Goal: Information Seeking & Learning: Learn about a topic

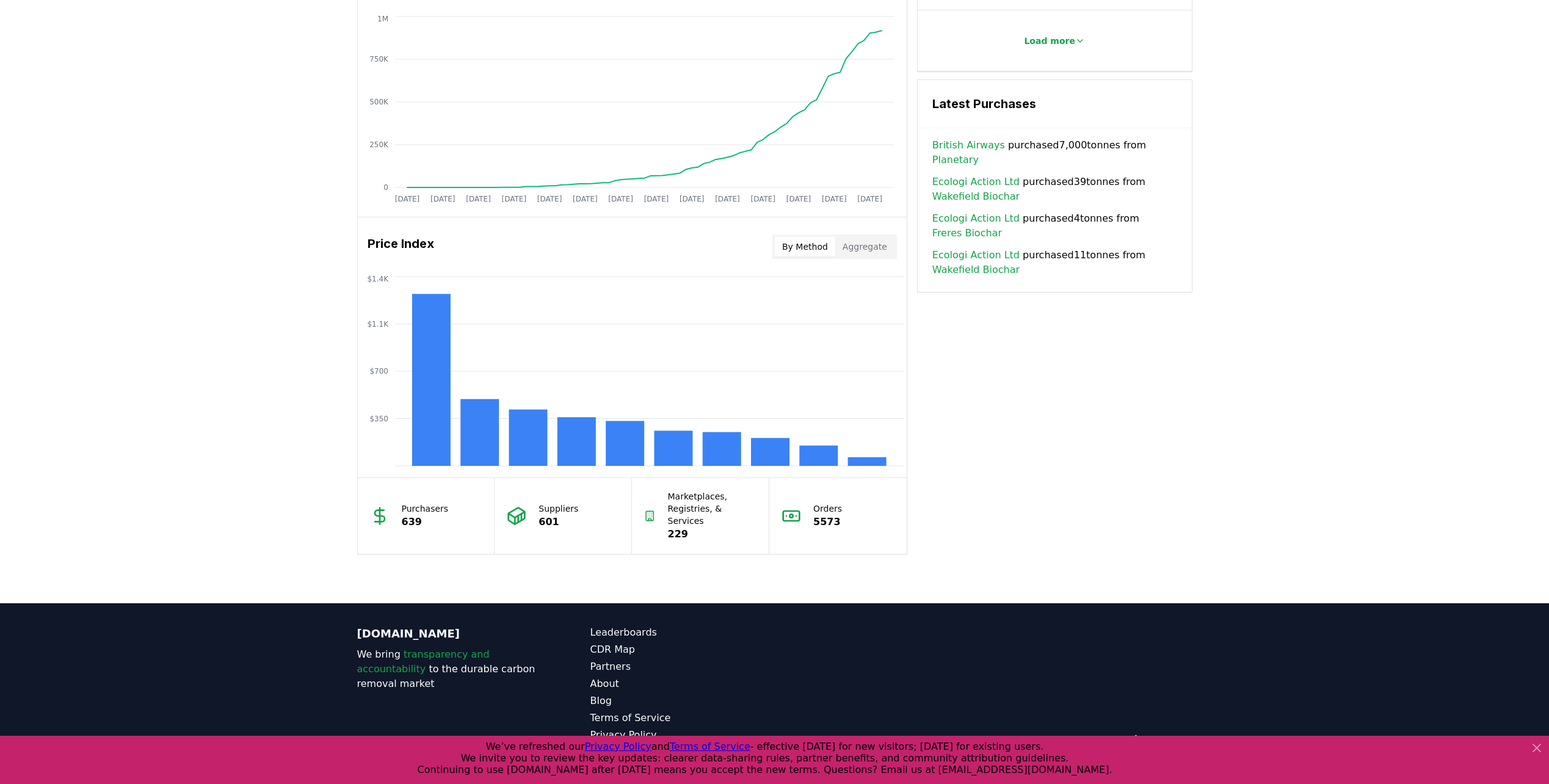
scroll to position [803, 0]
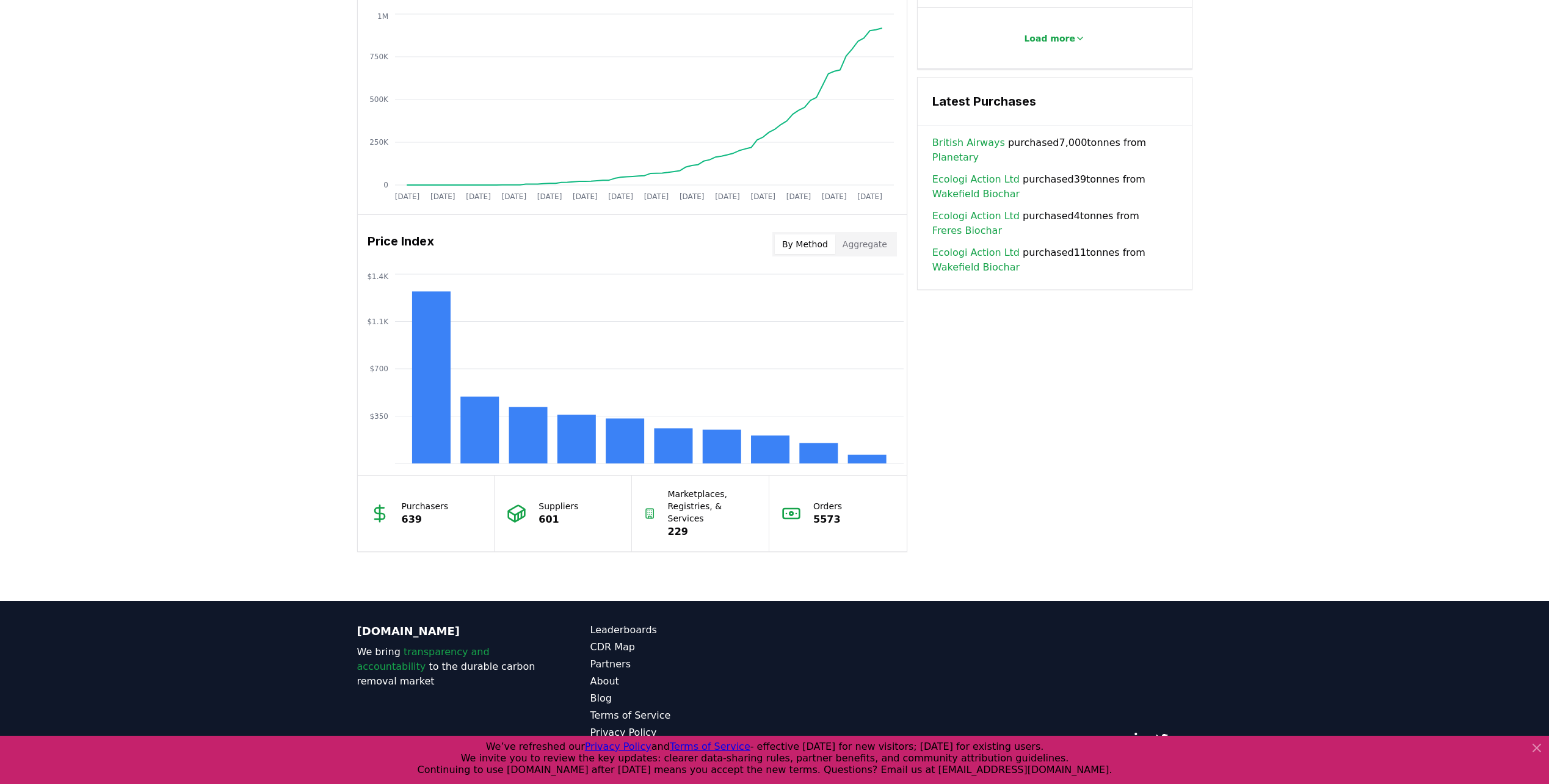
click at [1539, 752] on icon at bounding box center [1536, 747] width 15 height 15
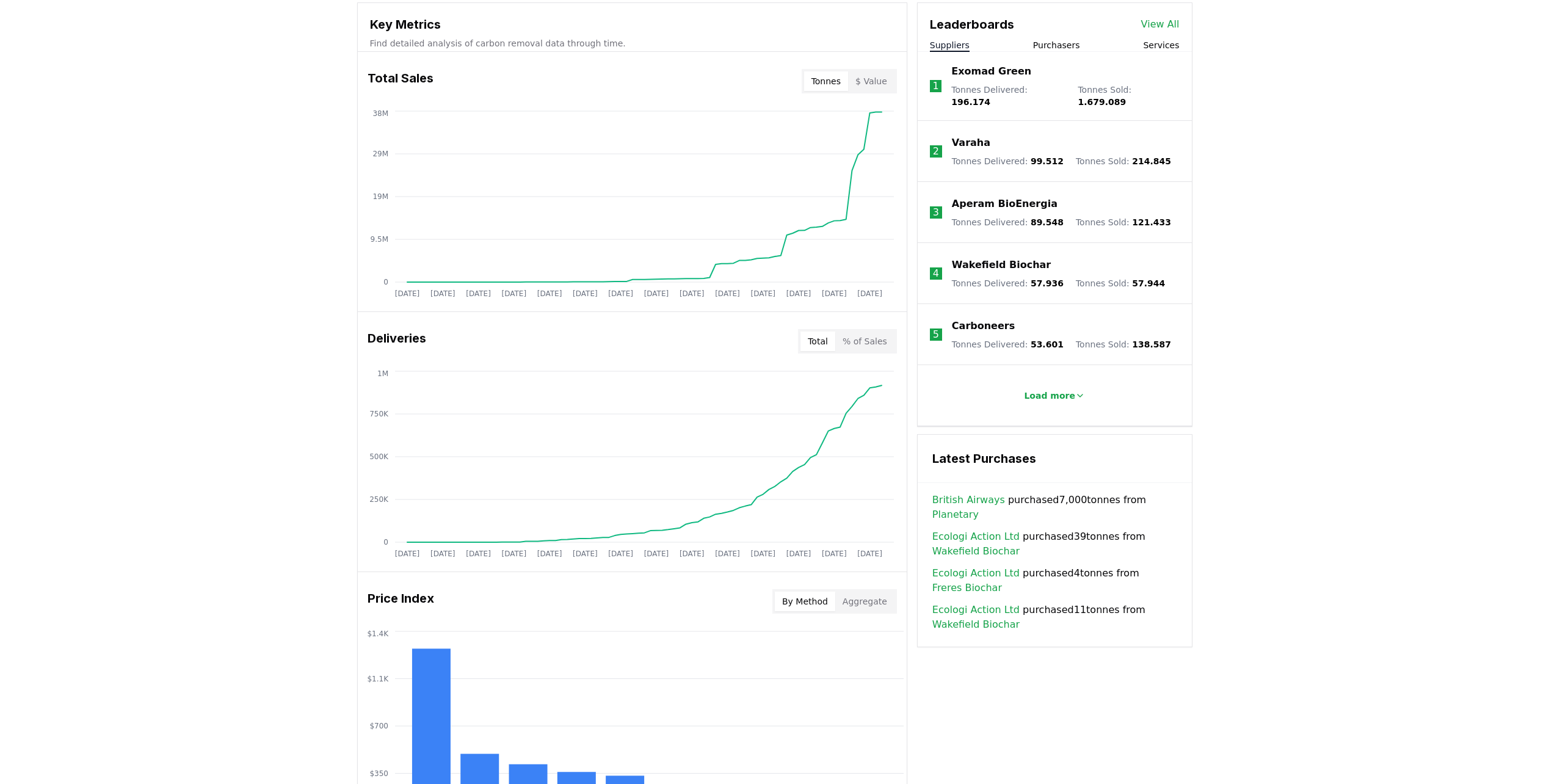
scroll to position [192, 0]
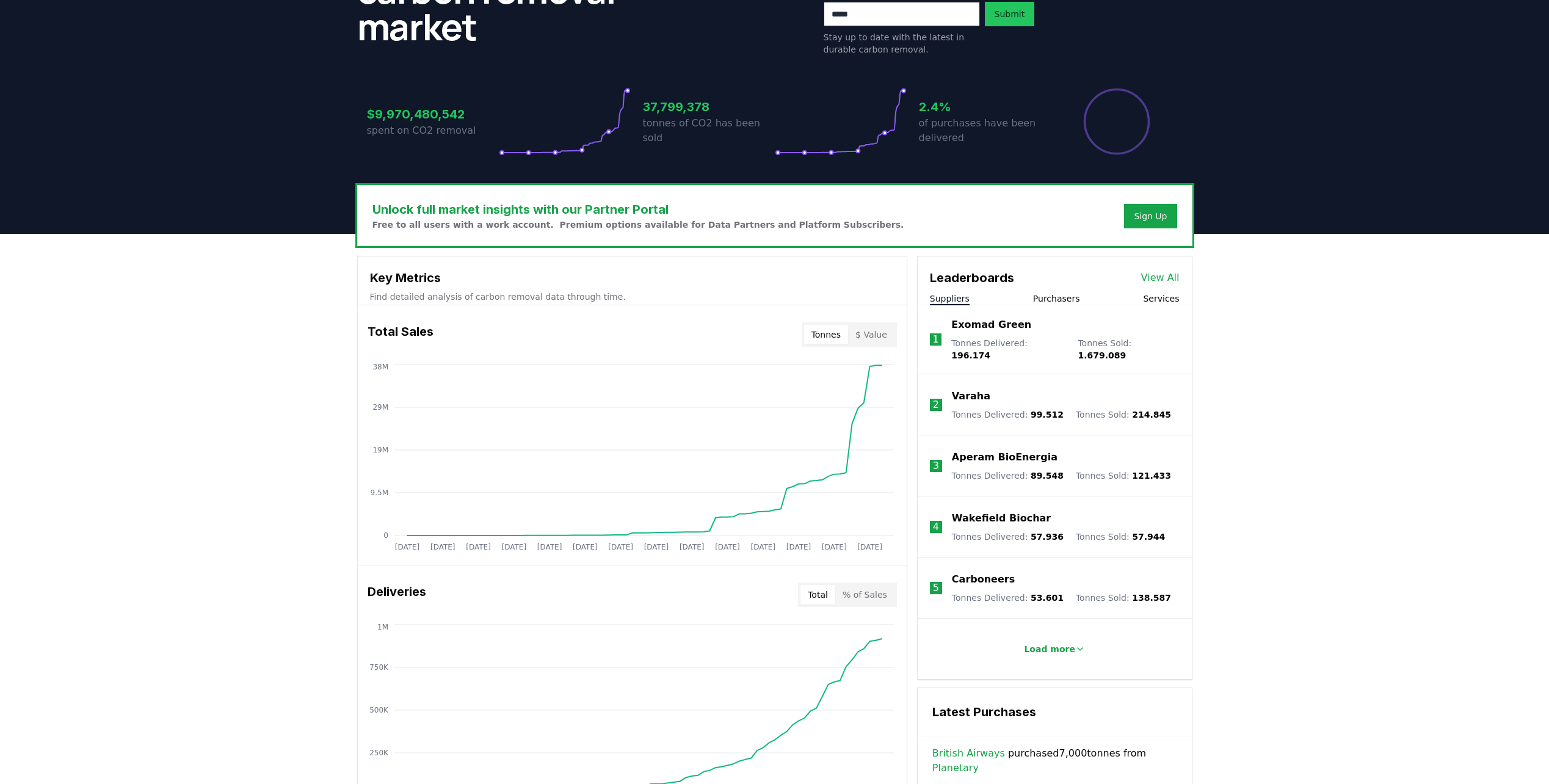
click at [1050, 292] on div "Leaderboards View All Suppliers Purchasers Services" at bounding box center [1055, 280] width 274 height 49
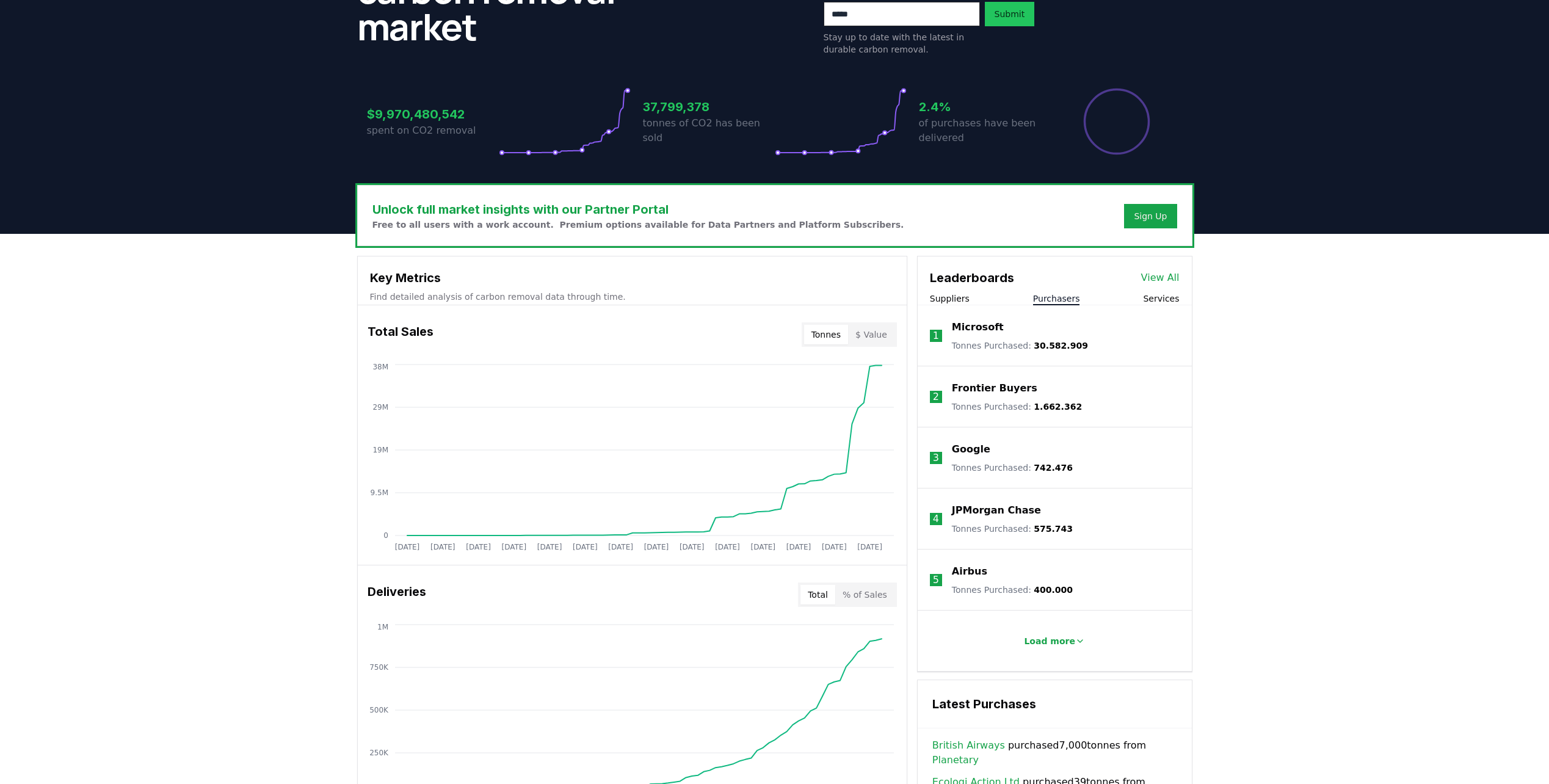
click at [1051, 295] on button "Purchasers" at bounding box center [1056, 298] width 47 height 13
click at [966, 300] on div "Suppliers Purchasers Services" at bounding box center [1055, 298] width 274 height 13
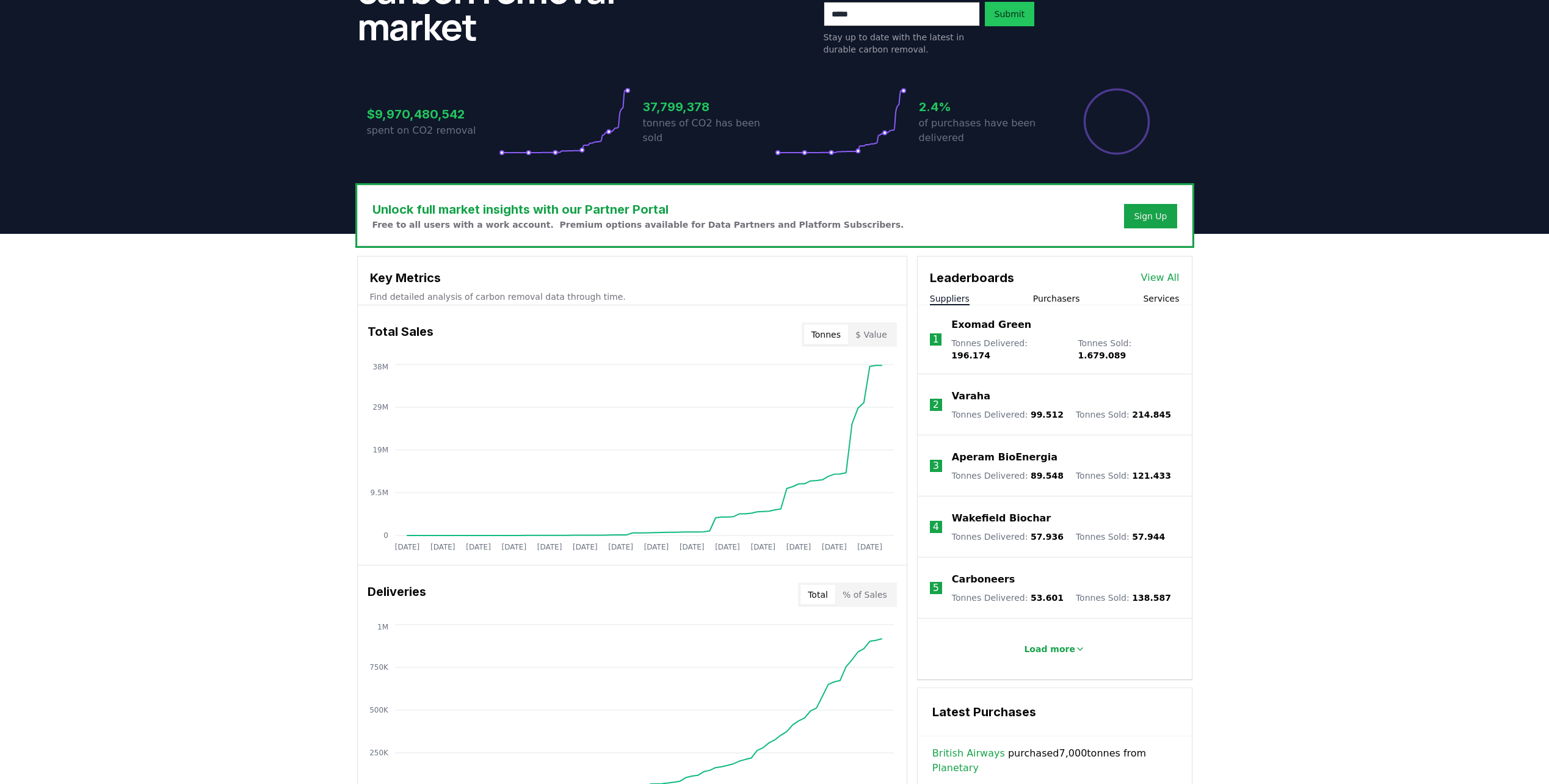
click at [958, 297] on button "Suppliers" at bounding box center [950, 298] width 40 height 13
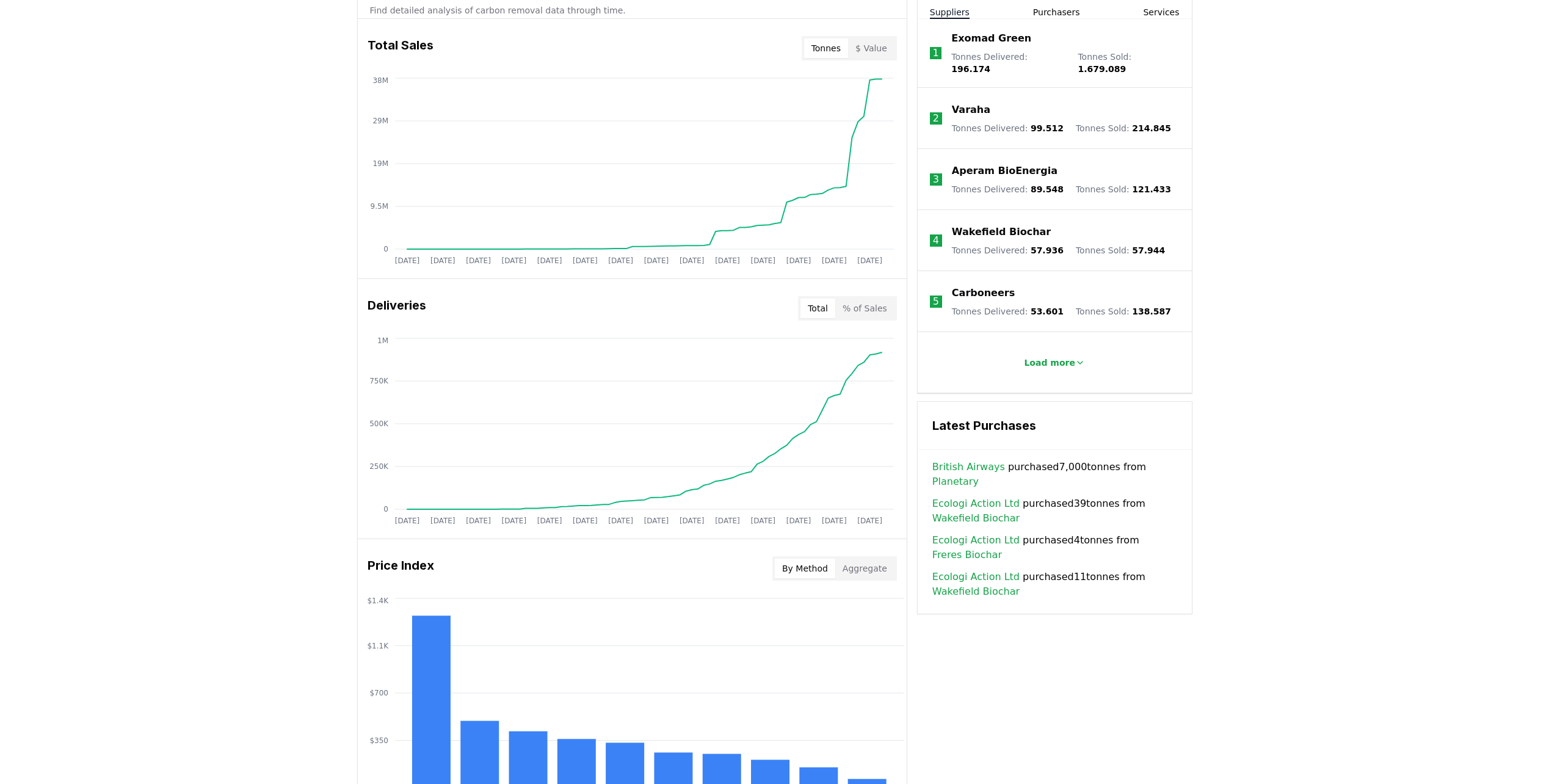
scroll to position [732, 0]
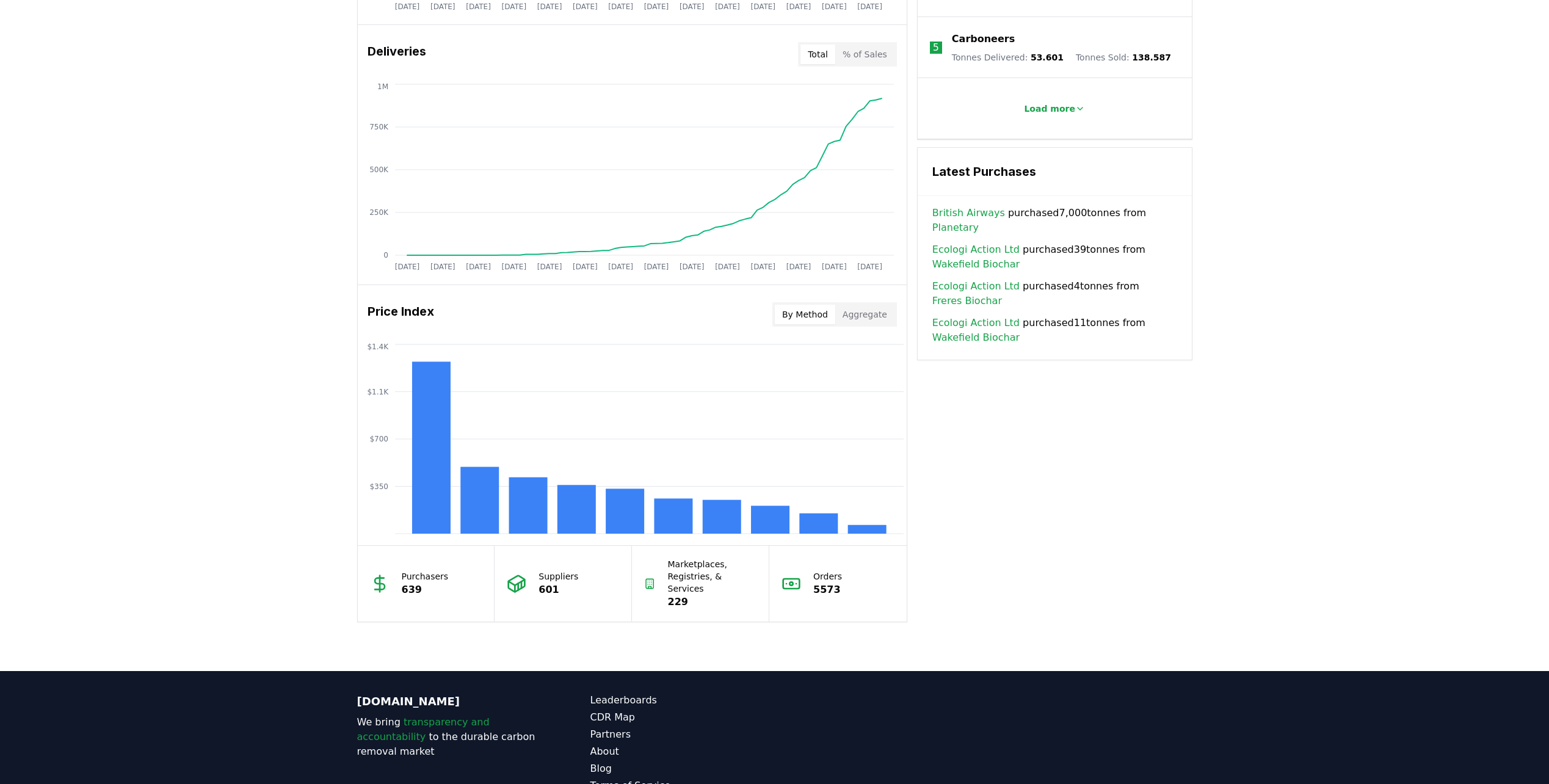
click at [878, 323] on button "Aggregate" at bounding box center [865, 314] width 60 height 20
click at [828, 314] on button "By Method" at bounding box center [805, 314] width 60 height 20
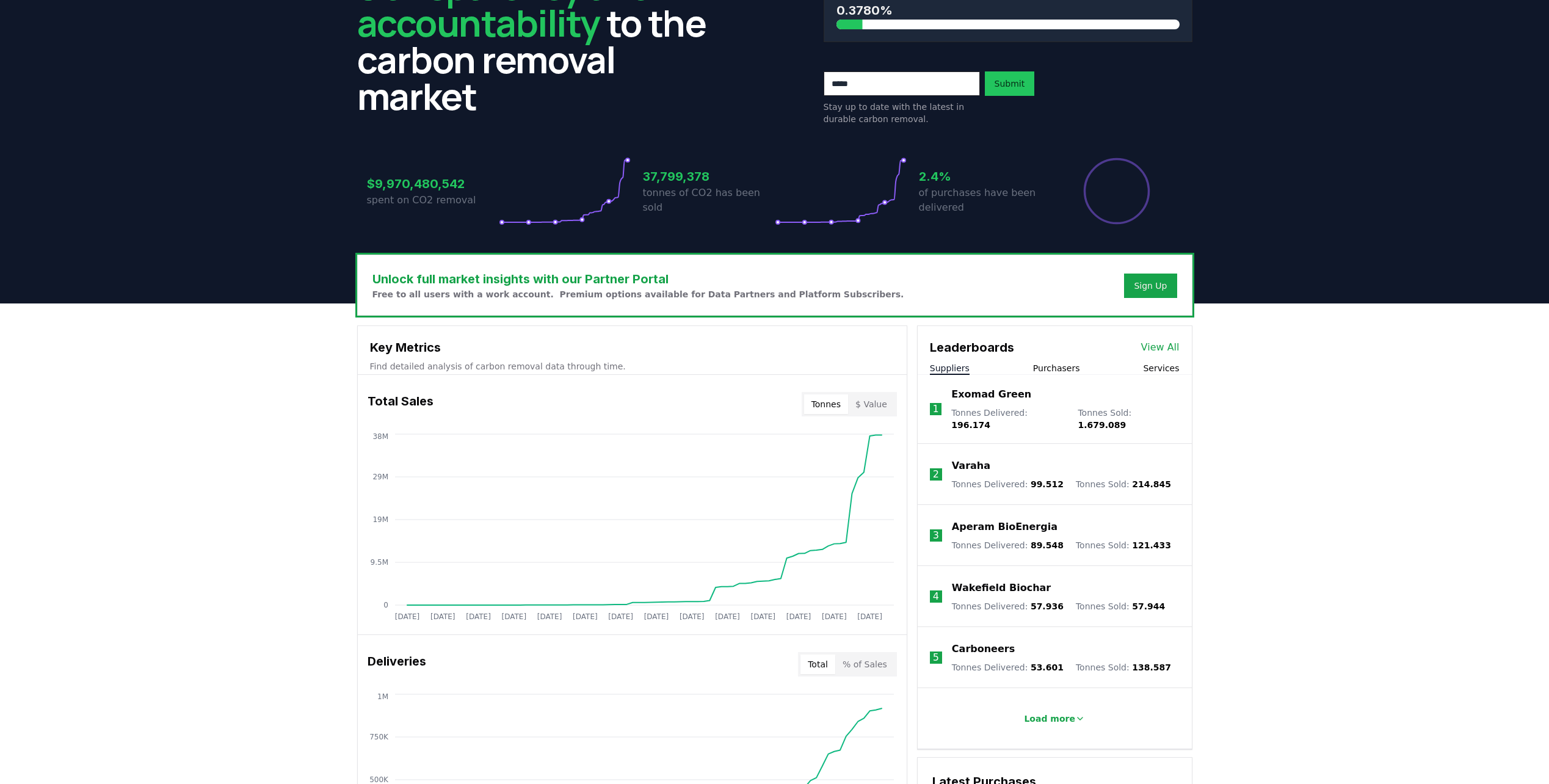
scroll to position [122, 0]
click at [875, 400] on button "$ Value" at bounding box center [870, 404] width 46 height 20
click at [829, 411] on button "Tonnes" at bounding box center [826, 404] width 44 height 20
click at [869, 404] on button "$ Value" at bounding box center [870, 404] width 46 height 20
click at [848, 405] on button "Tonnes" at bounding box center [826, 404] width 44 height 20
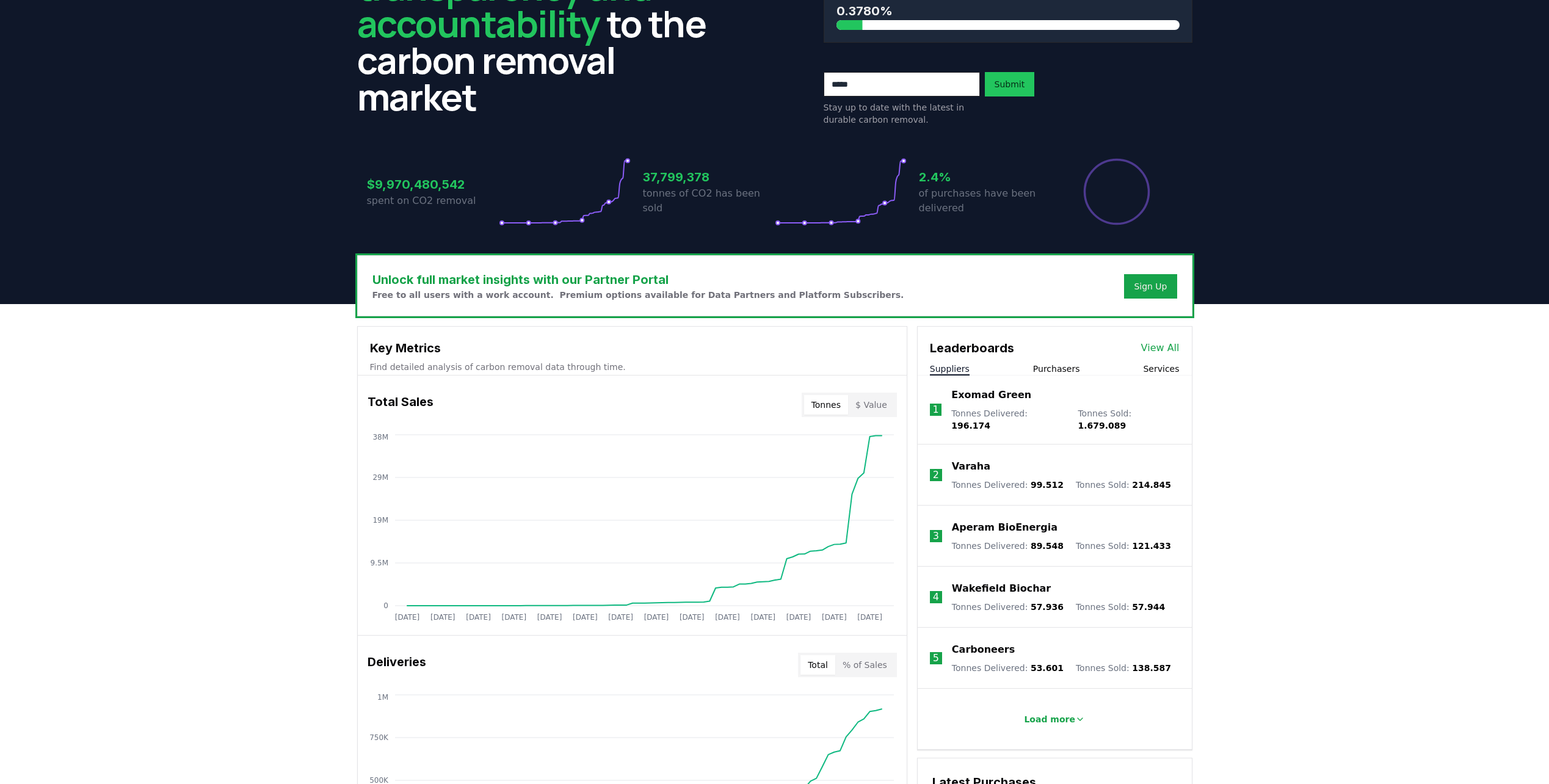
click at [995, 399] on p "Exomad Green" at bounding box center [991, 395] width 80 height 15
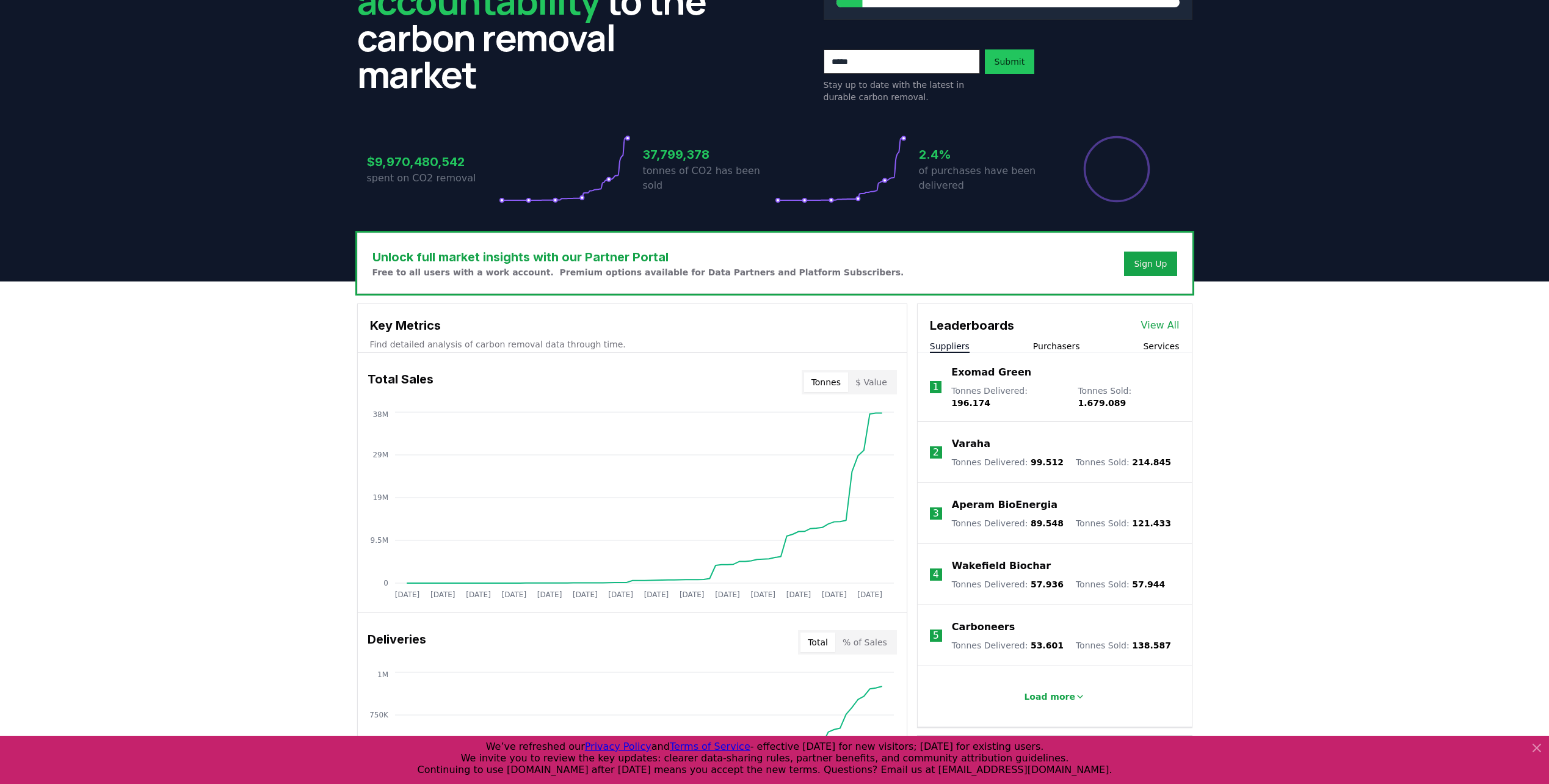
scroll to position [183, 0]
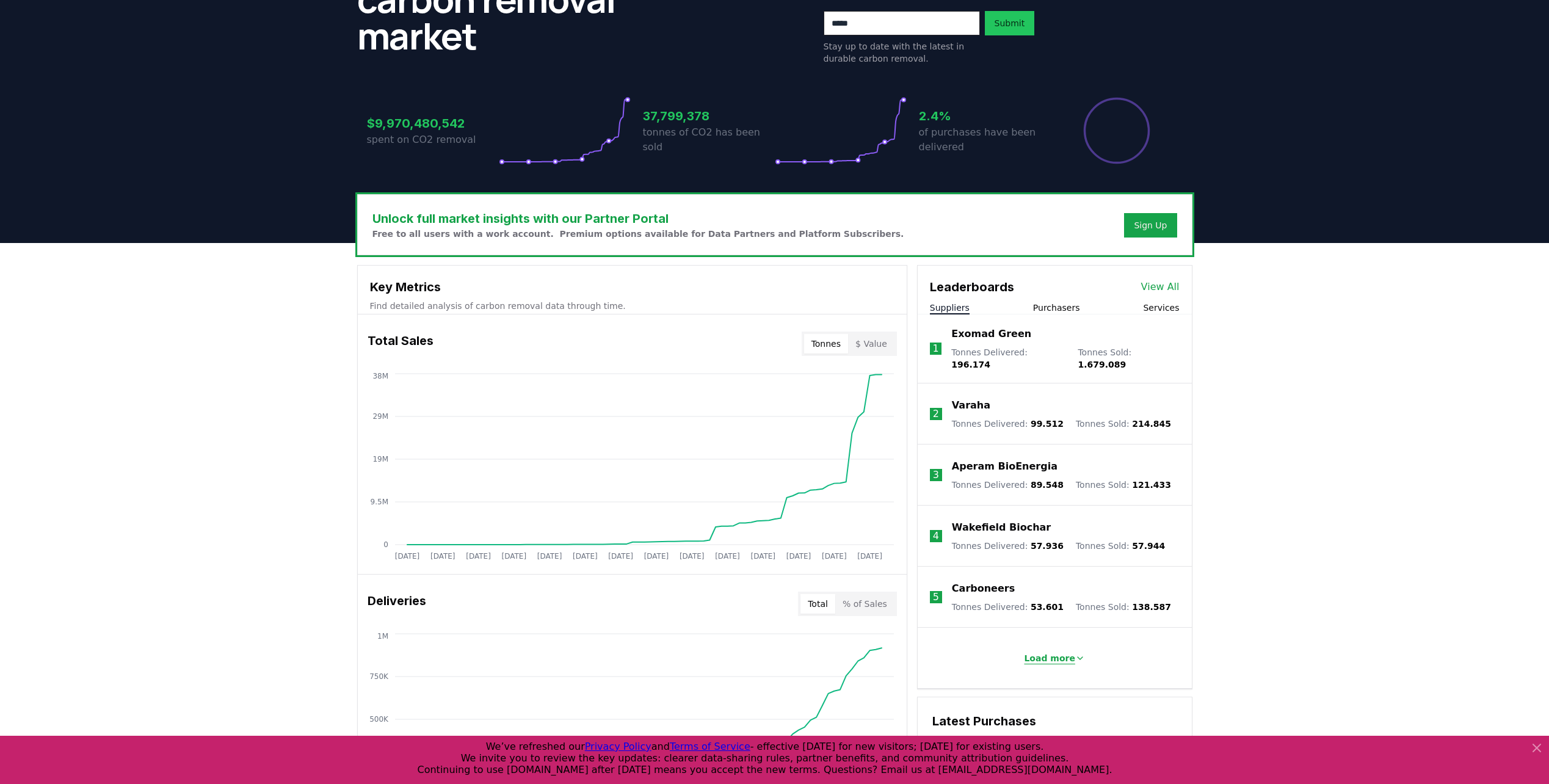
click at [1067, 652] on p "Load more" at bounding box center [1049, 658] width 51 height 13
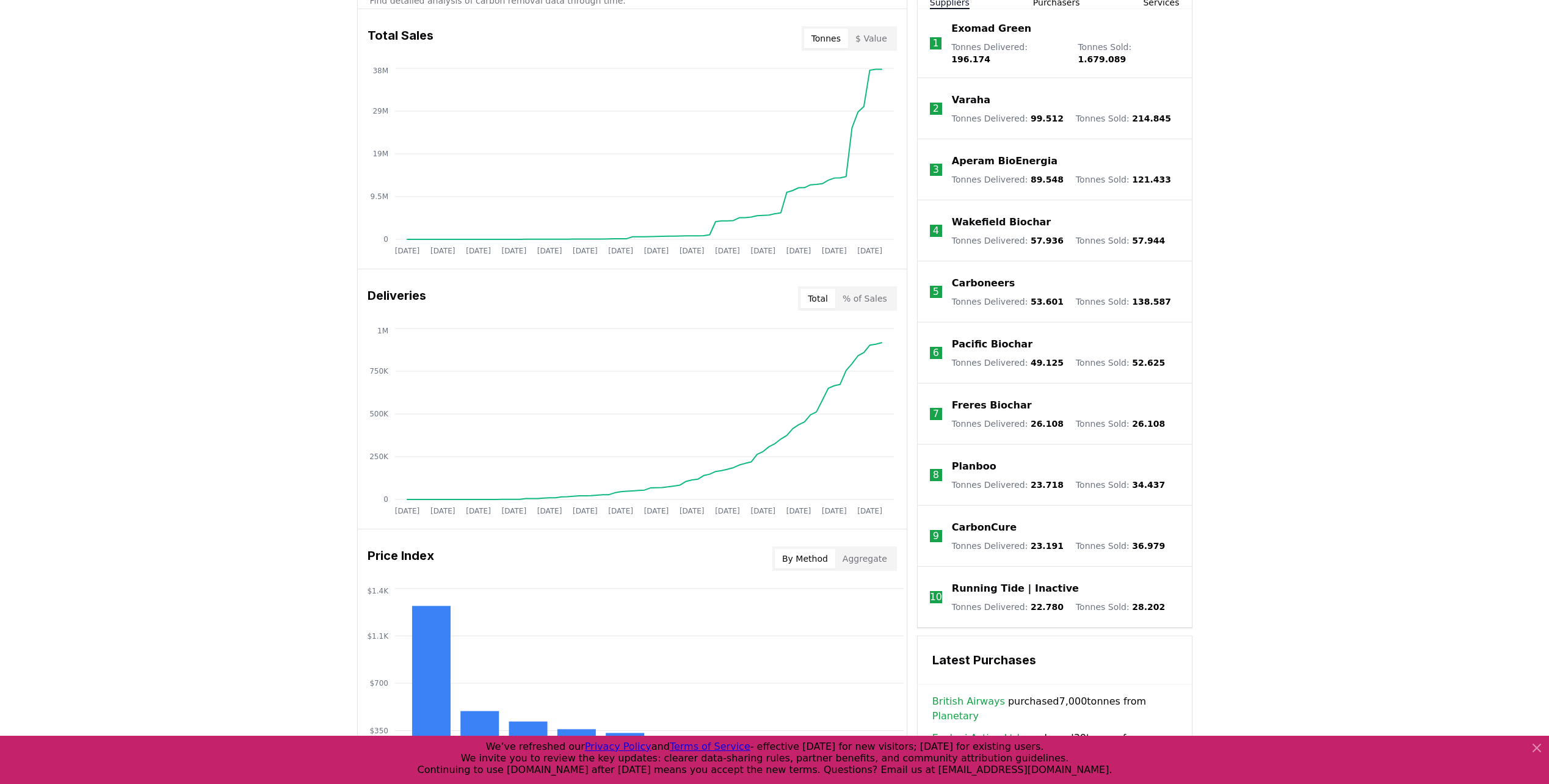
scroll to position [427, 0]
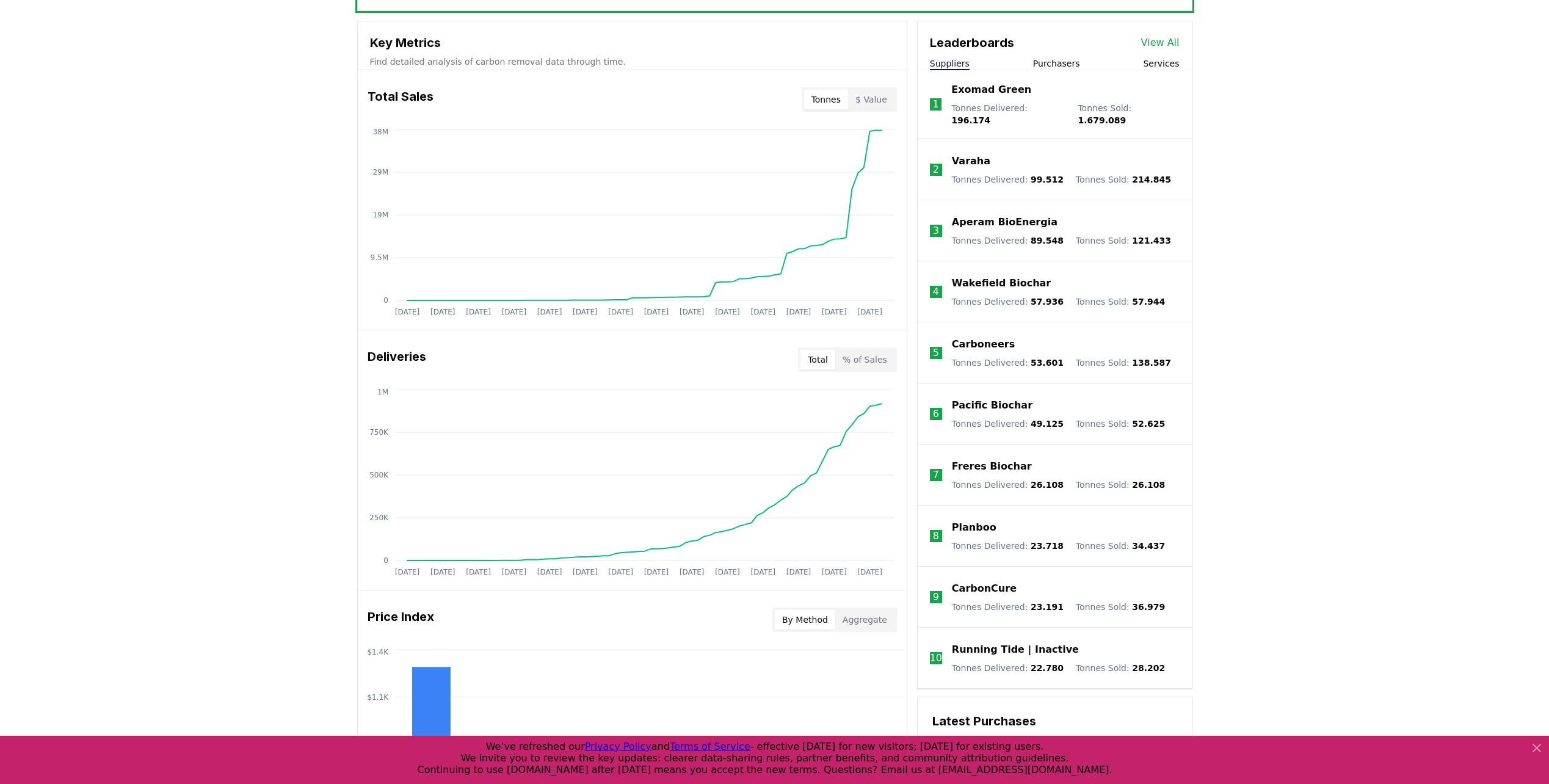
click at [1049, 74] on div "Leaderboards View All Suppliers Purchasers Services 1 Exomad Green Tonnes Deliv…" at bounding box center [1055, 355] width 274 height 667
drag, startPoint x: 1049, startPoint y: 74, endPoint x: 1048, endPoint y: 66, distance: 8.1
click at [1048, 66] on button "Purchasers" at bounding box center [1056, 63] width 47 height 13
click at [961, 60] on button "Suppliers" at bounding box center [950, 63] width 40 height 13
click at [1259, 436] on div "Unlock full market insights with our Partner Portal Free to all users with a wo…" at bounding box center [774, 487] width 1549 height 977
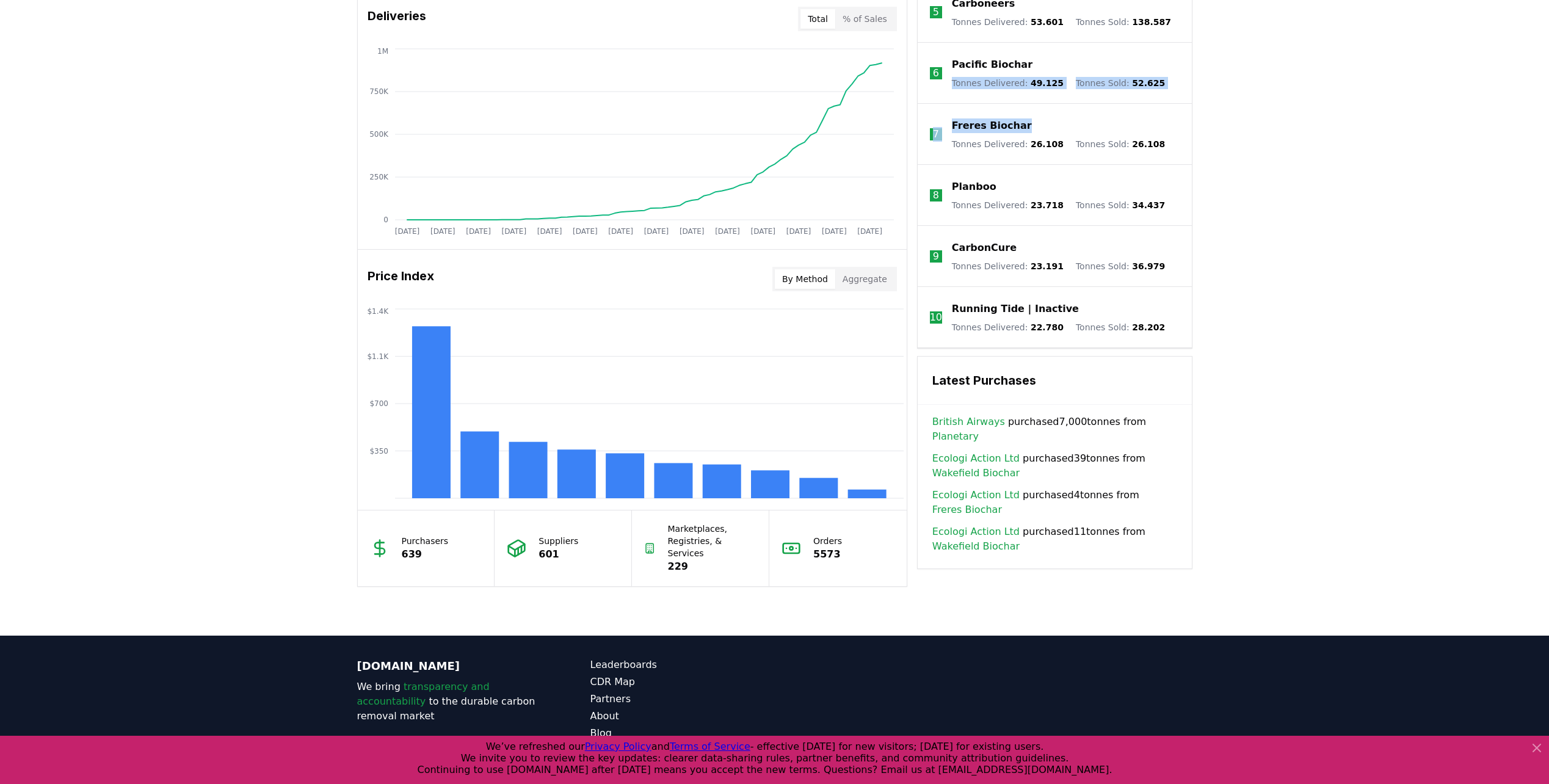
scroll to position [803, 0]
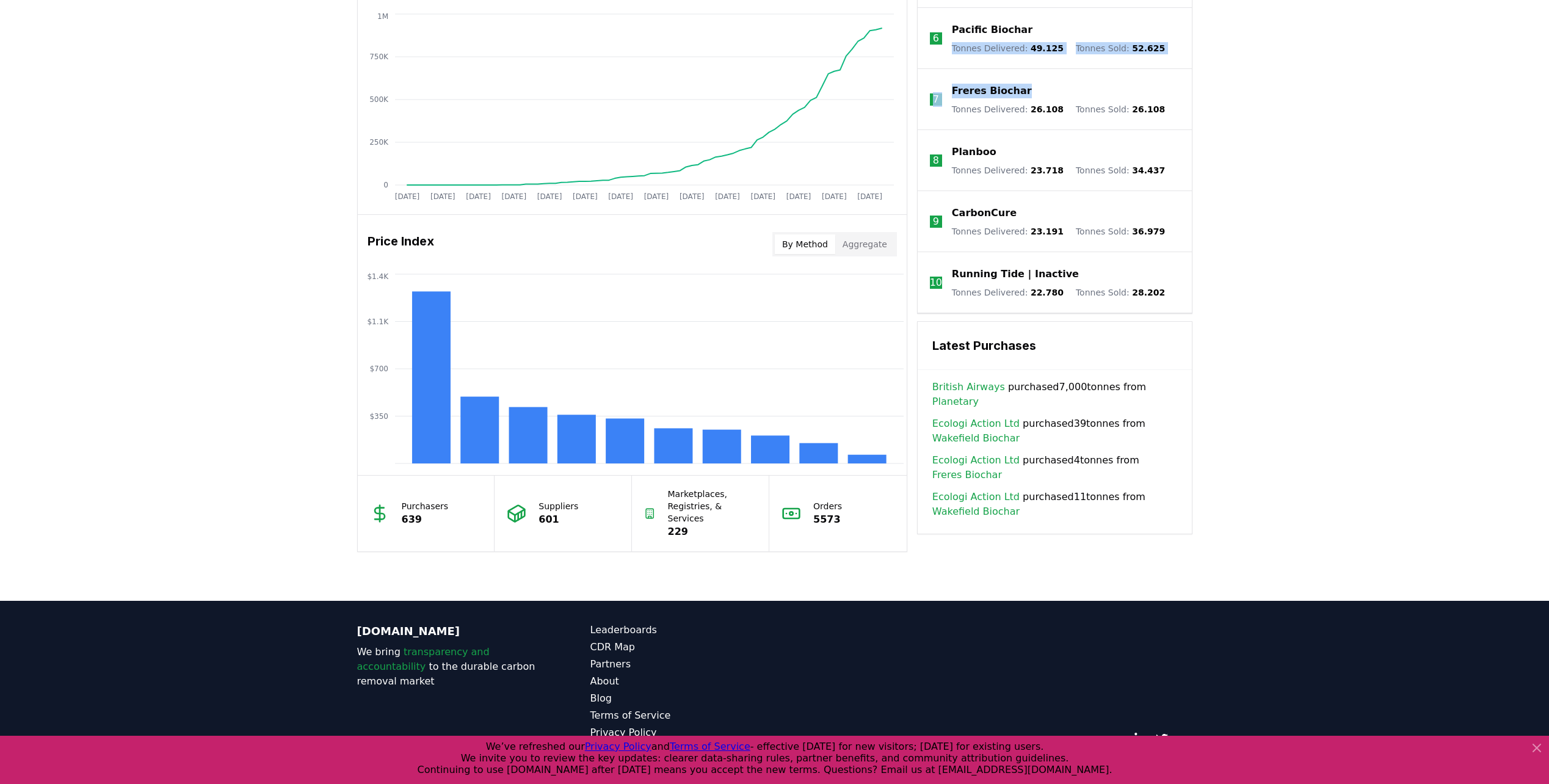
click at [1539, 750] on icon at bounding box center [1536, 747] width 7 height 7
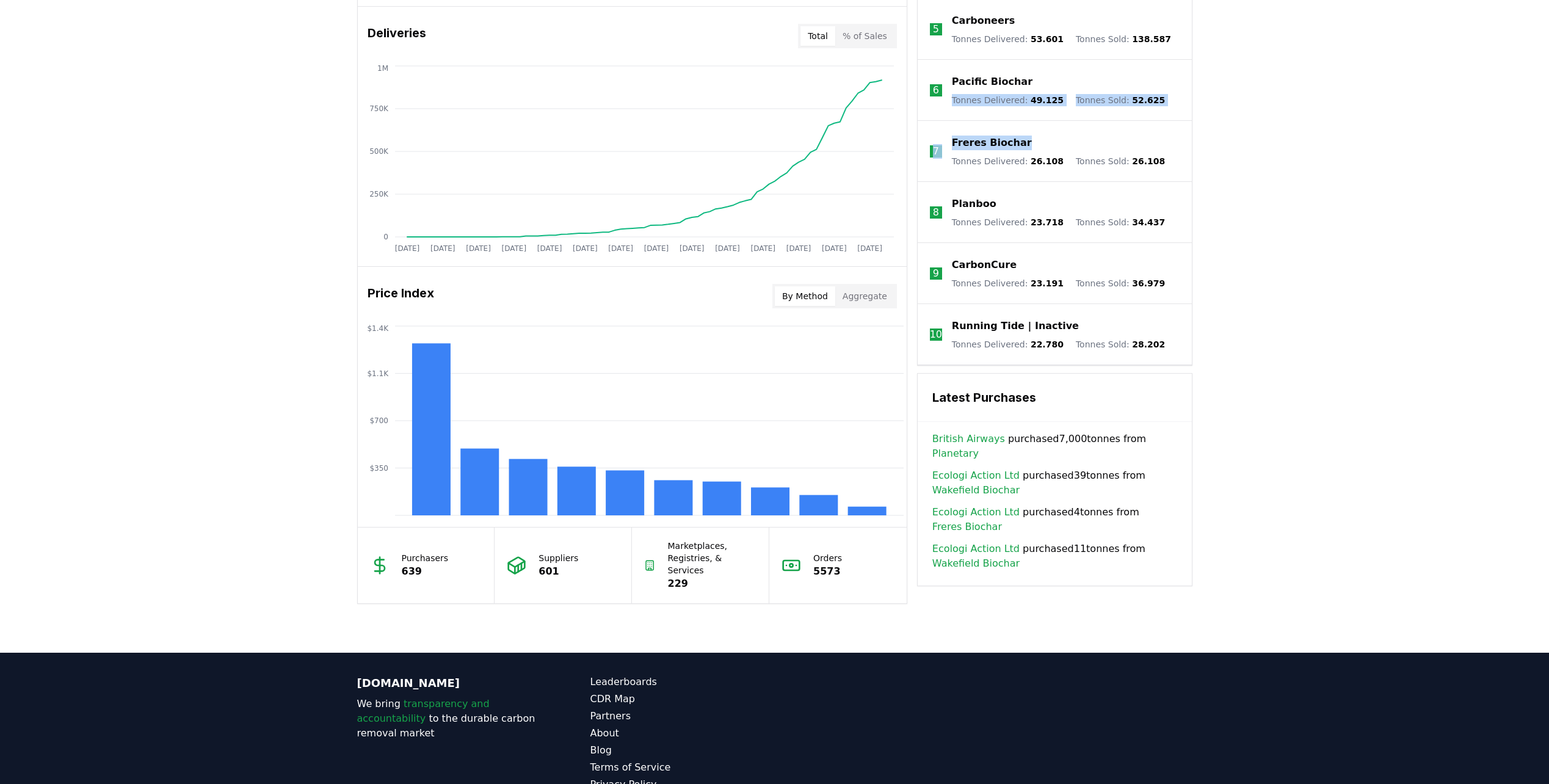
scroll to position [620, 0]
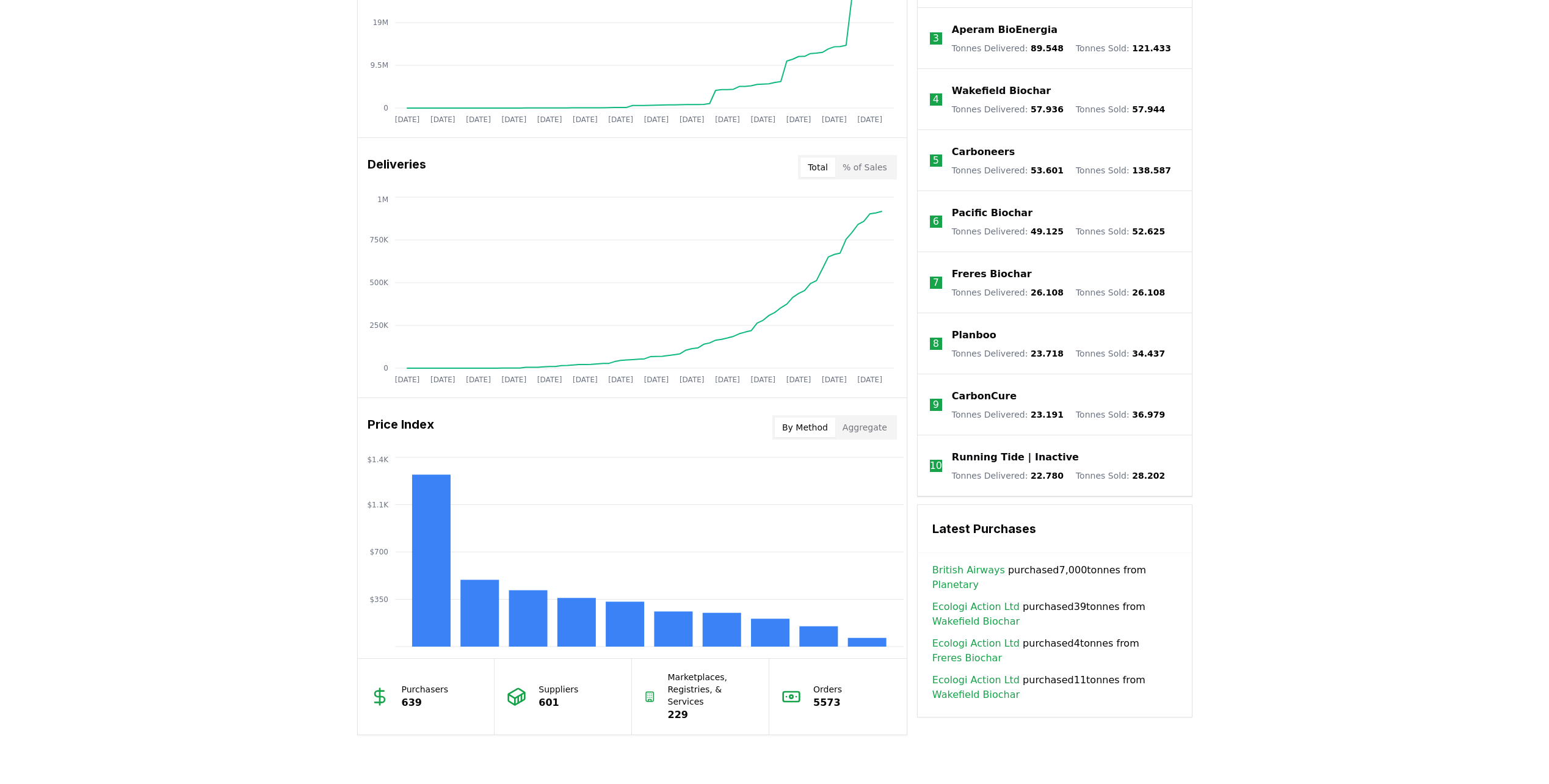
click at [1322, 269] on div "Unlock full market insights with our Partner Portal Free to all users with a wo…" at bounding box center [774, 295] width 1549 height 977
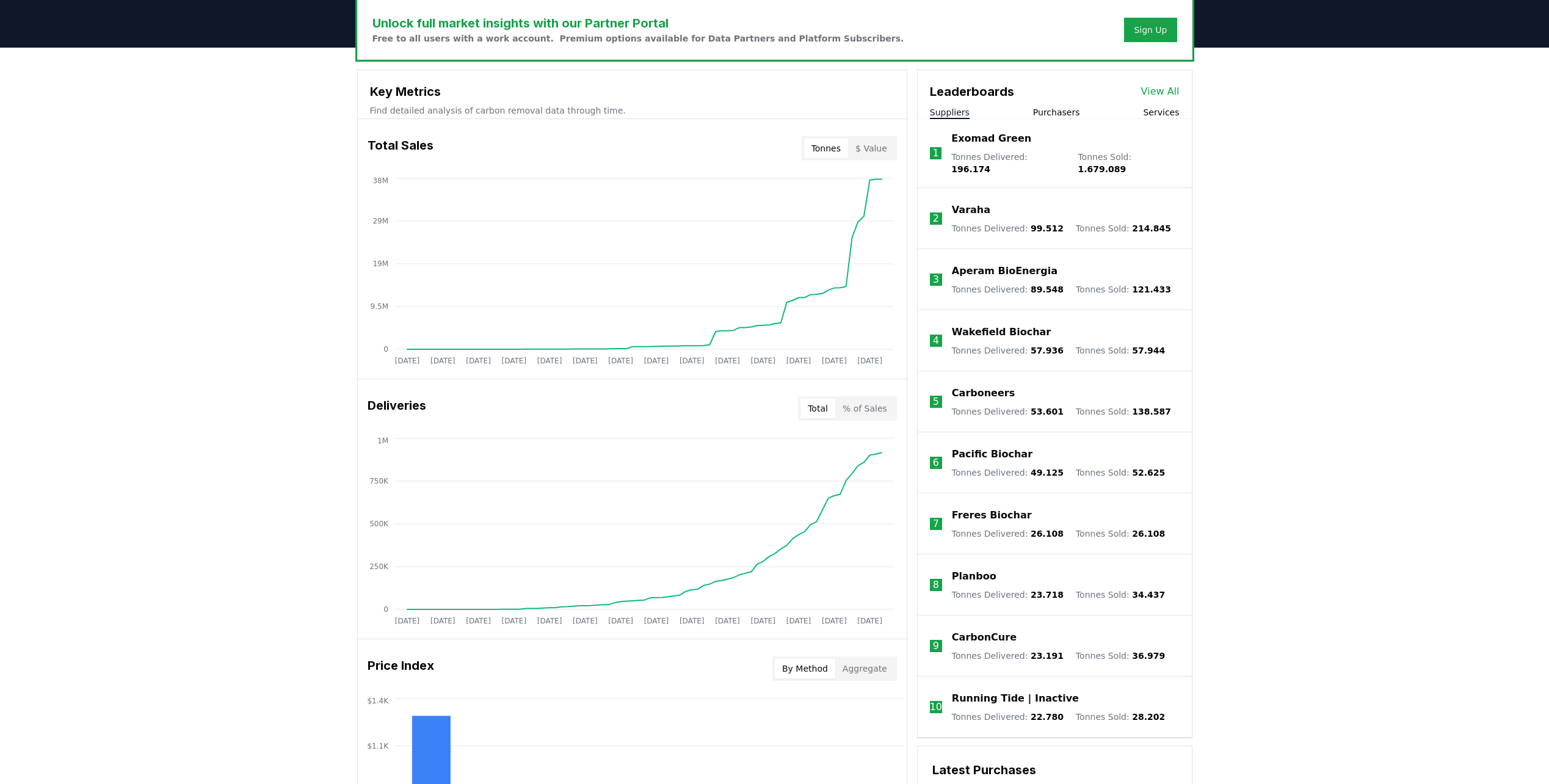
scroll to position [375, 0]
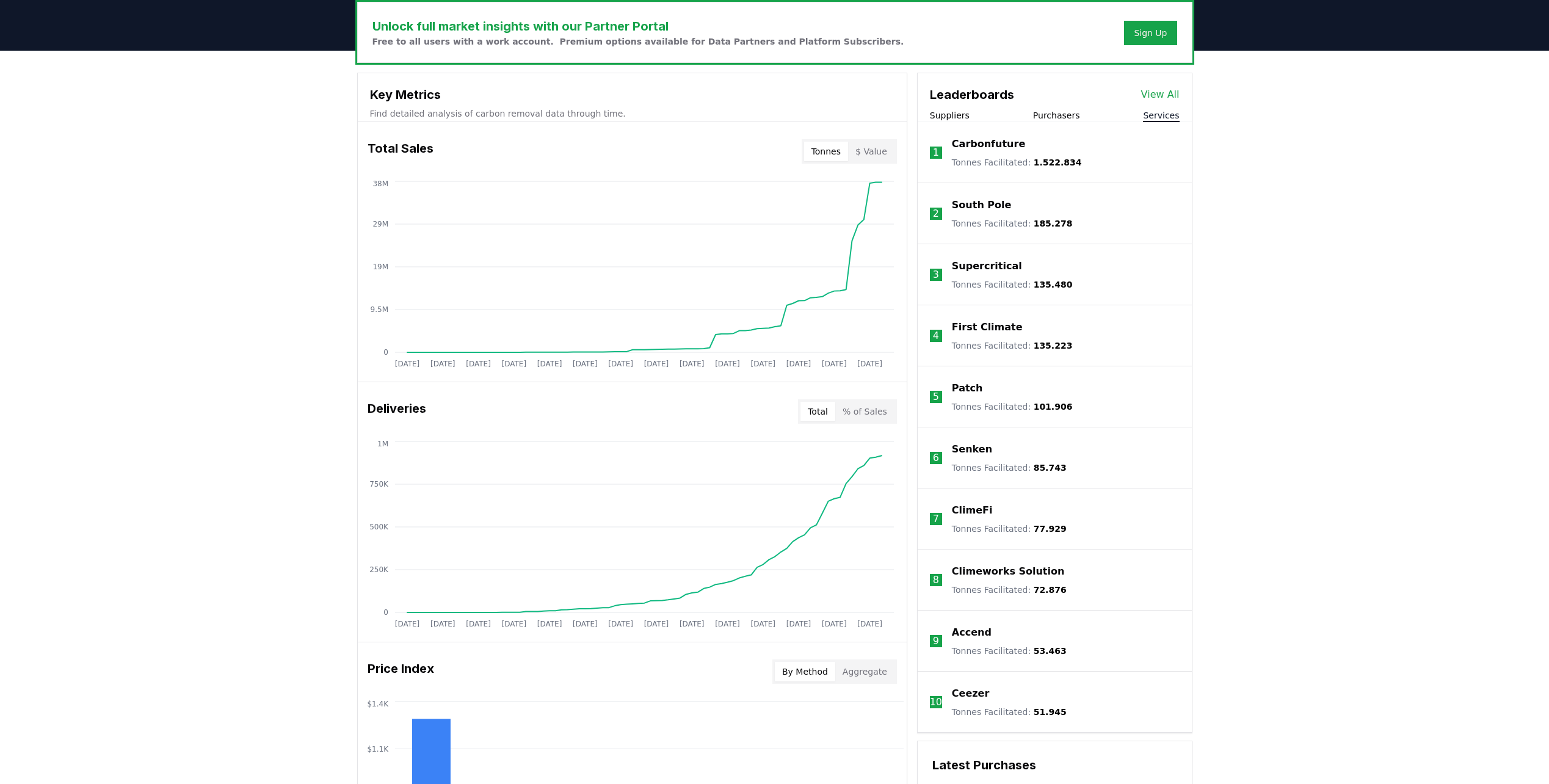
click at [1167, 117] on button "Services" at bounding box center [1161, 115] width 36 height 13
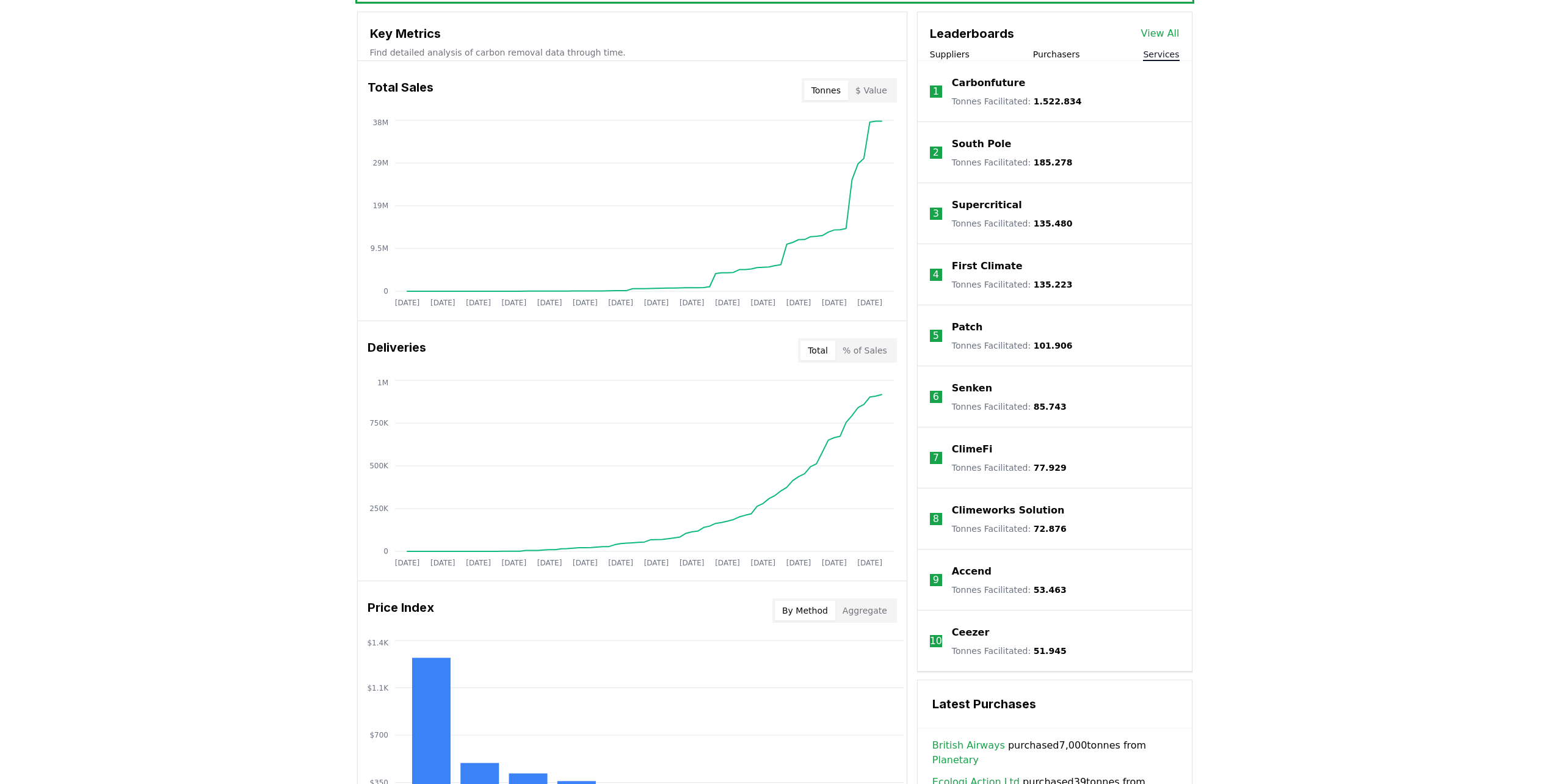
click at [975, 82] on p "Carbonfuture" at bounding box center [989, 83] width 74 height 15
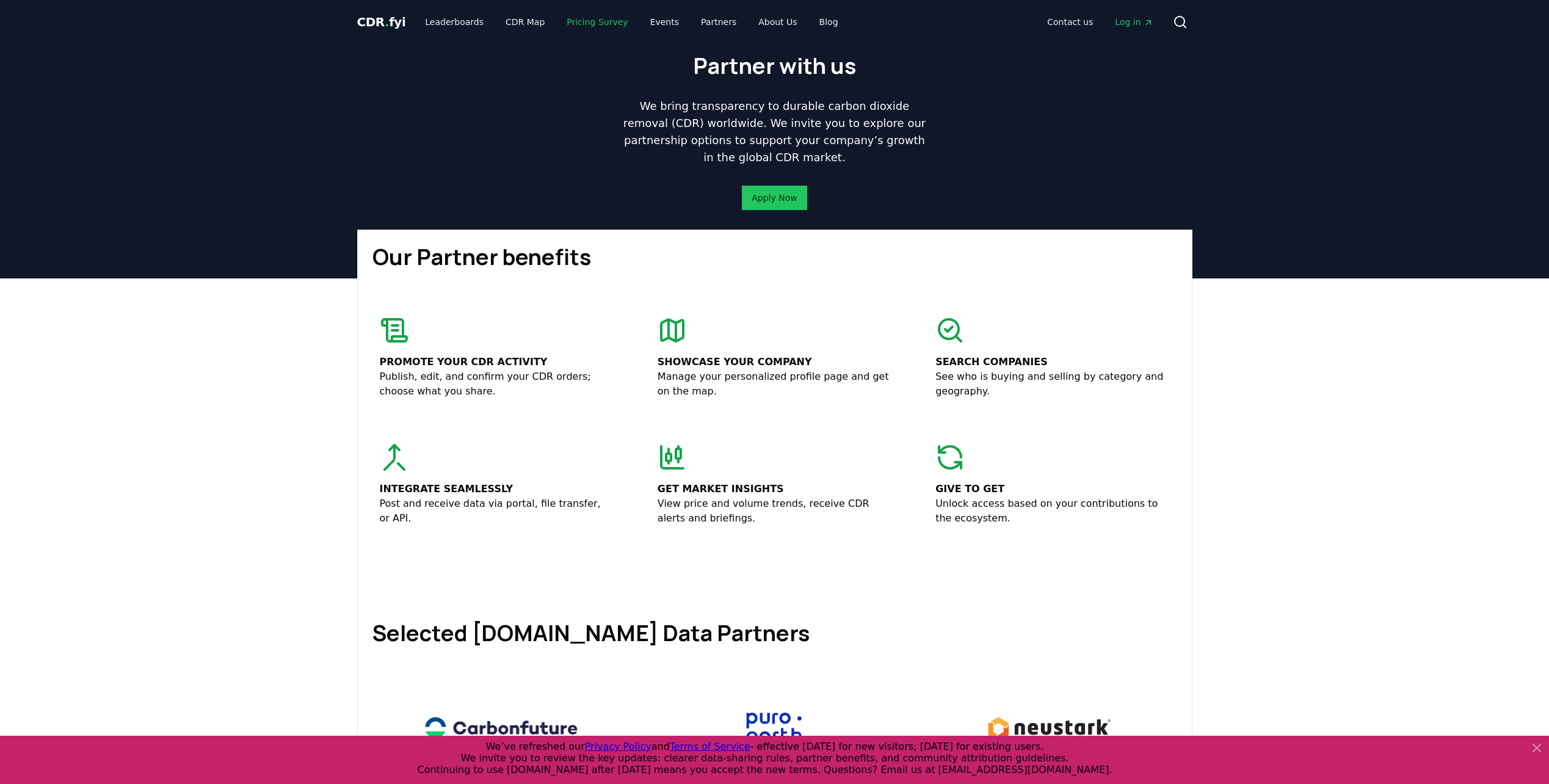
click at [584, 21] on link "Pricing Survey" at bounding box center [597, 22] width 81 height 22
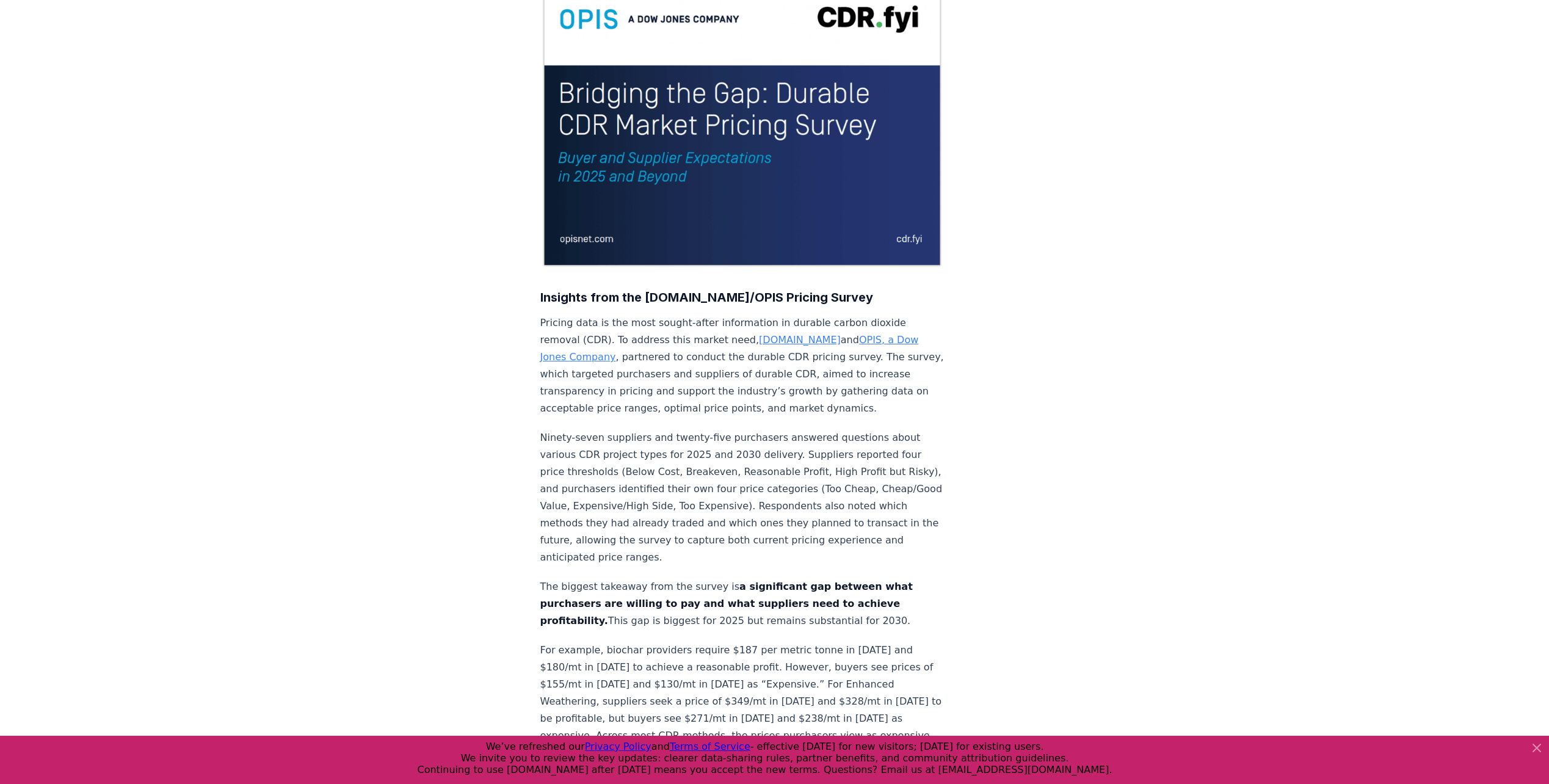
scroll to position [183, 0]
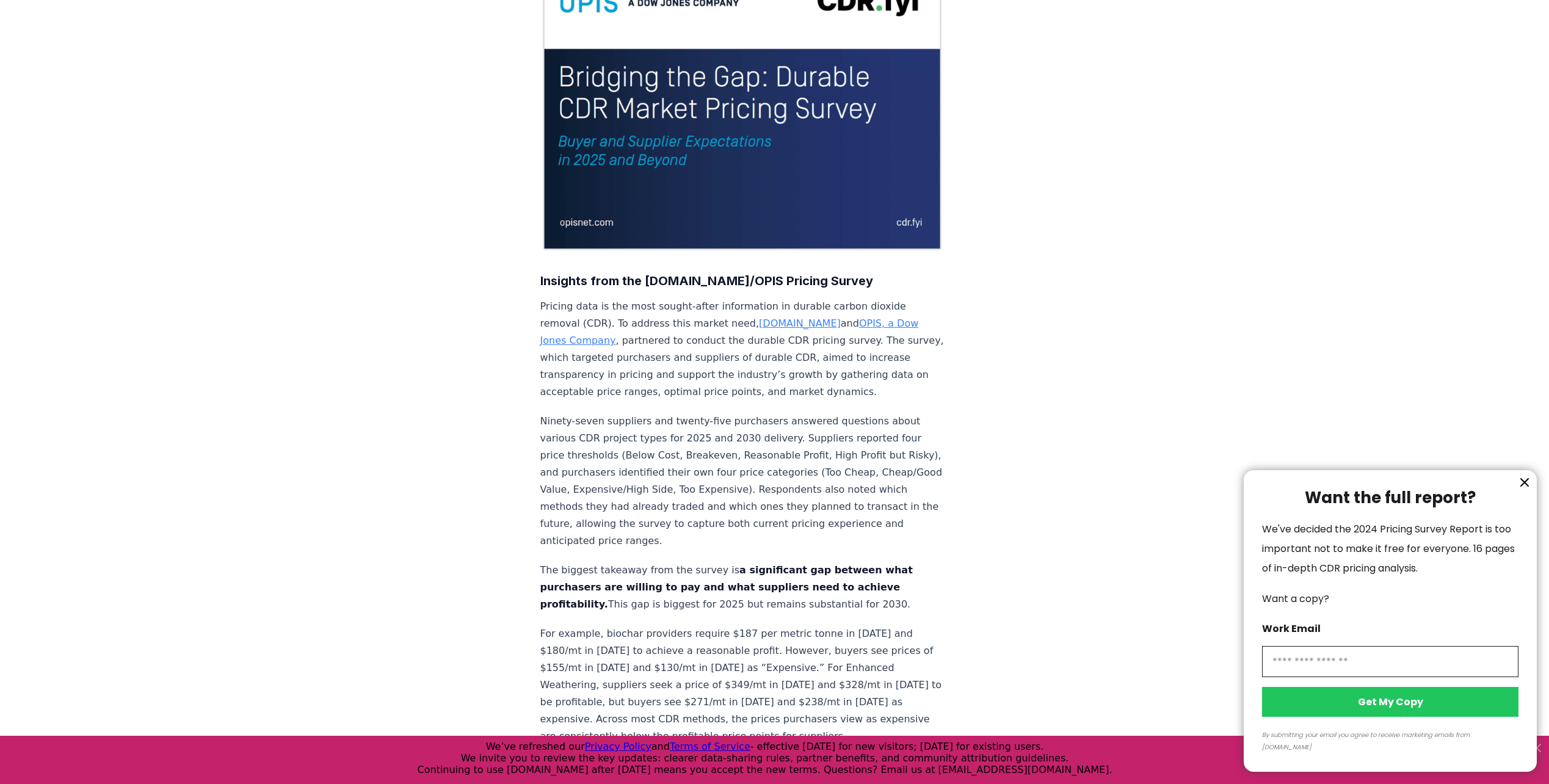
click at [1521, 490] on icon "information" at bounding box center [1524, 482] width 15 height 15
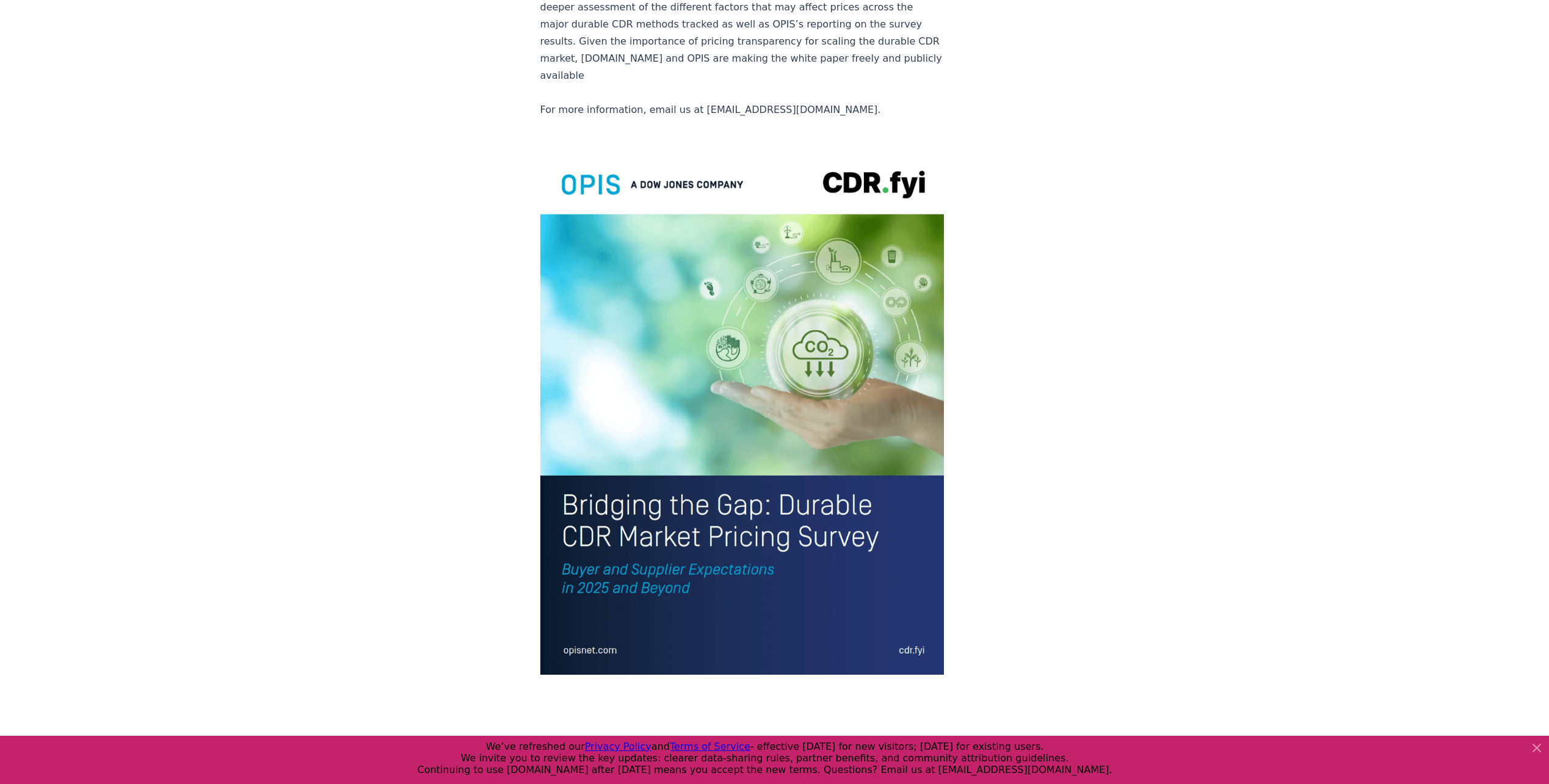
scroll to position [2441, 0]
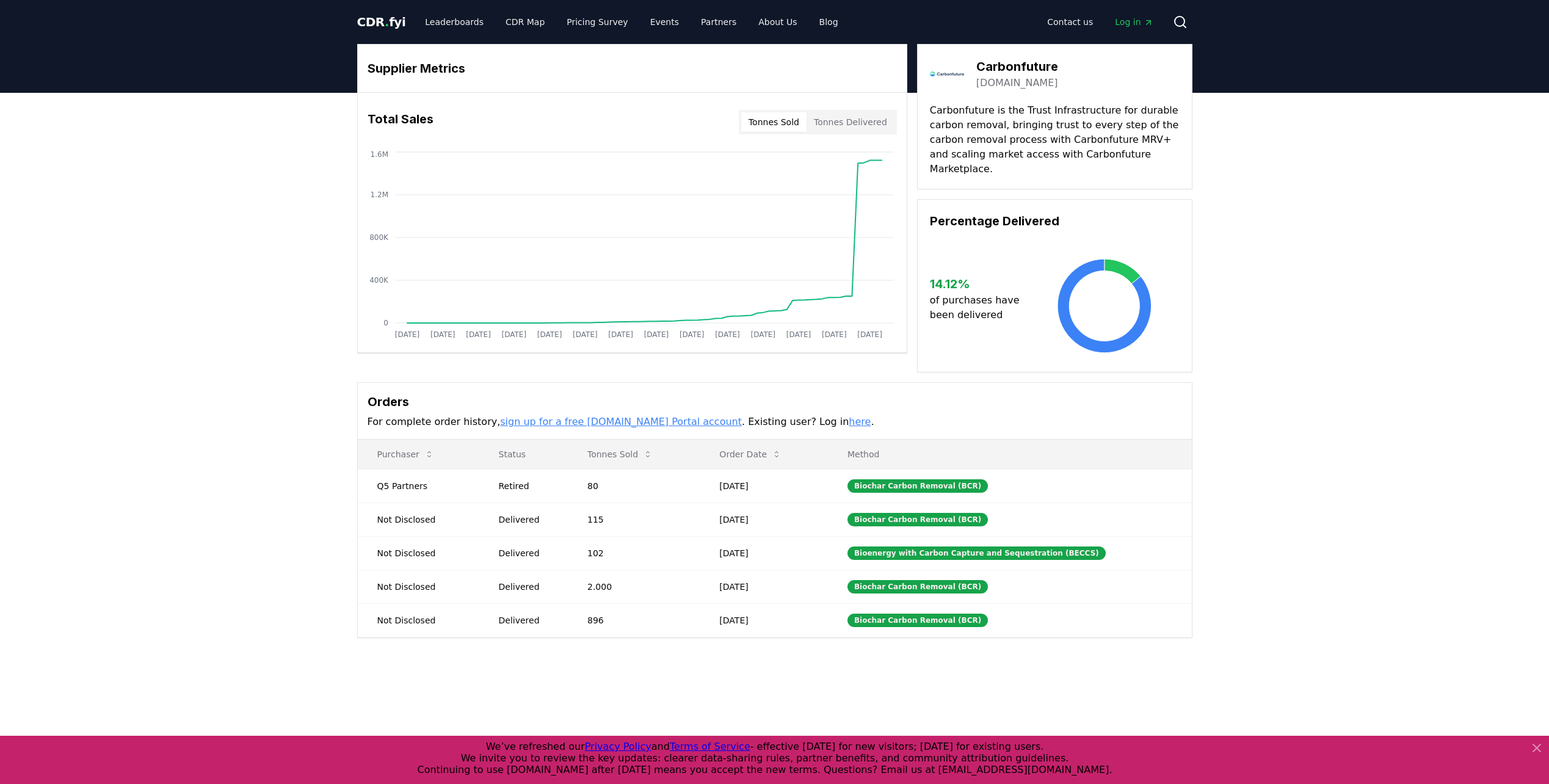
drag, startPoint x: 1121, startPoint y: 154, endPoint x: 1312, endPoint y: 423, distance: 329.9
click at [1312, 423] on div "Supplier Metrics Total Sales Tonnes Sold Tonnes Delivered [DATE] [DATE] [DATE] …" at bounding box center [774, 389] width 1549 height 594
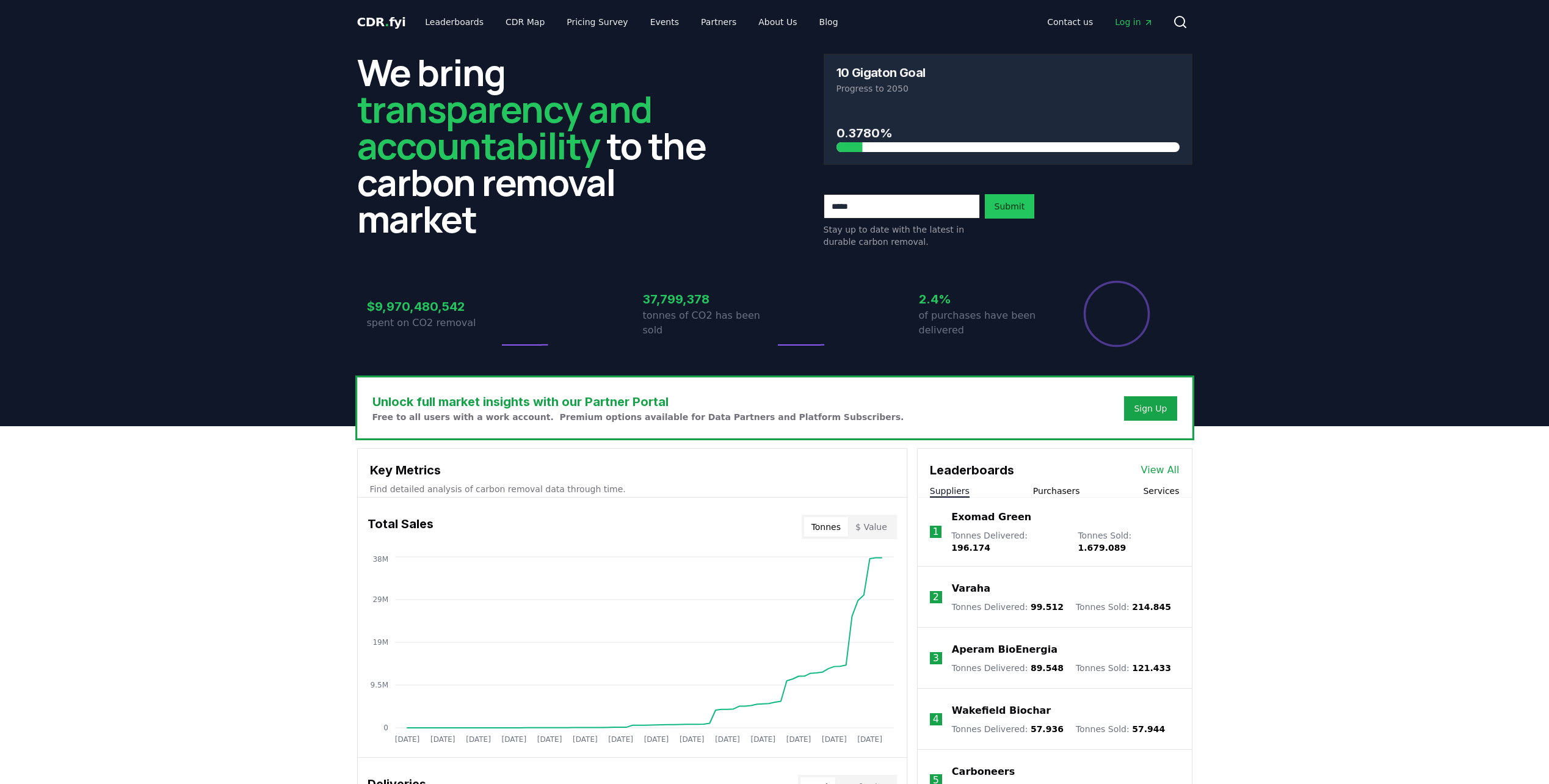
scroll to position [436, 0]
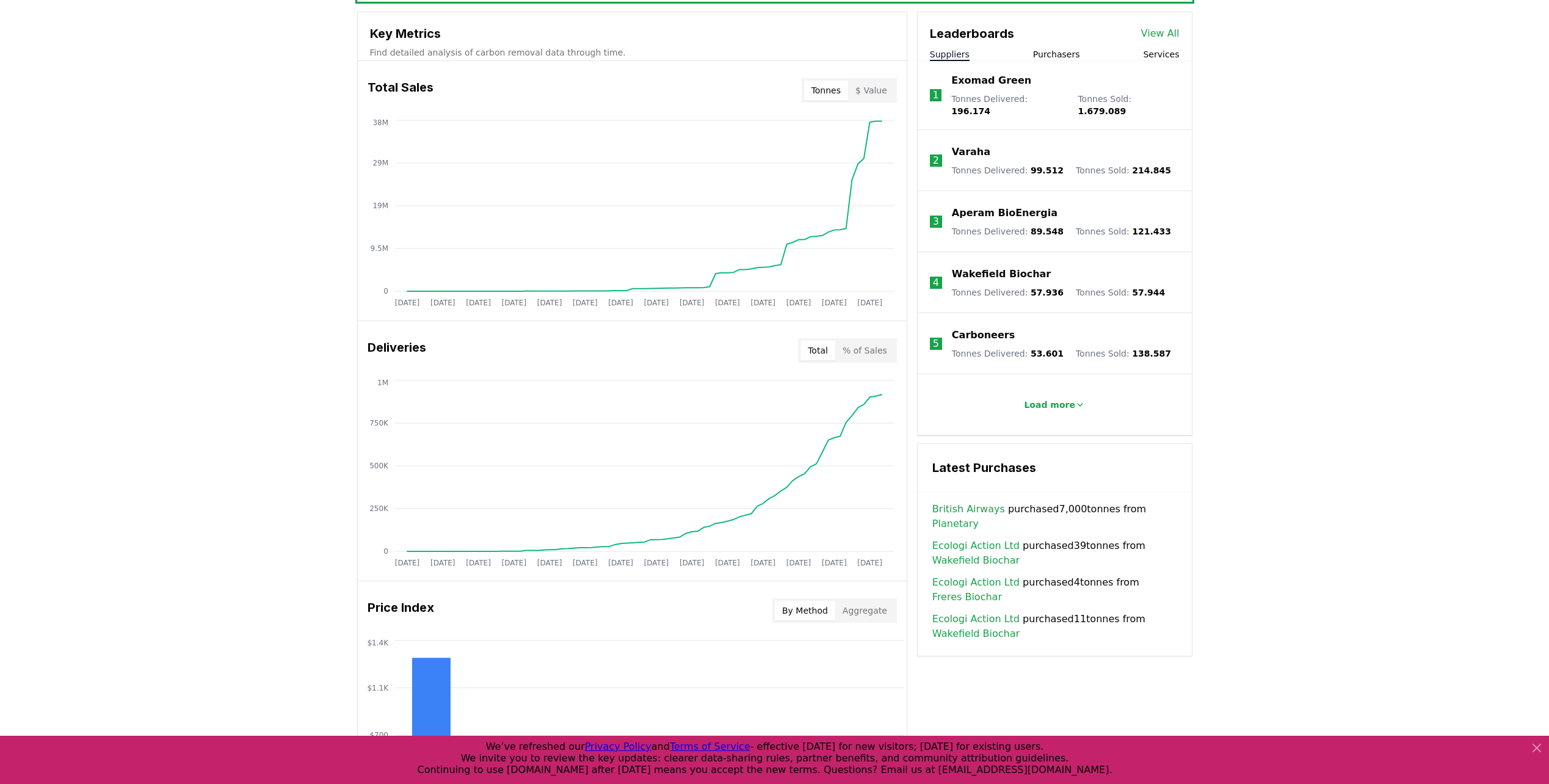
click at [1150, 52] on button "Services" at bounding box center [1161, 55] width 36 height 13
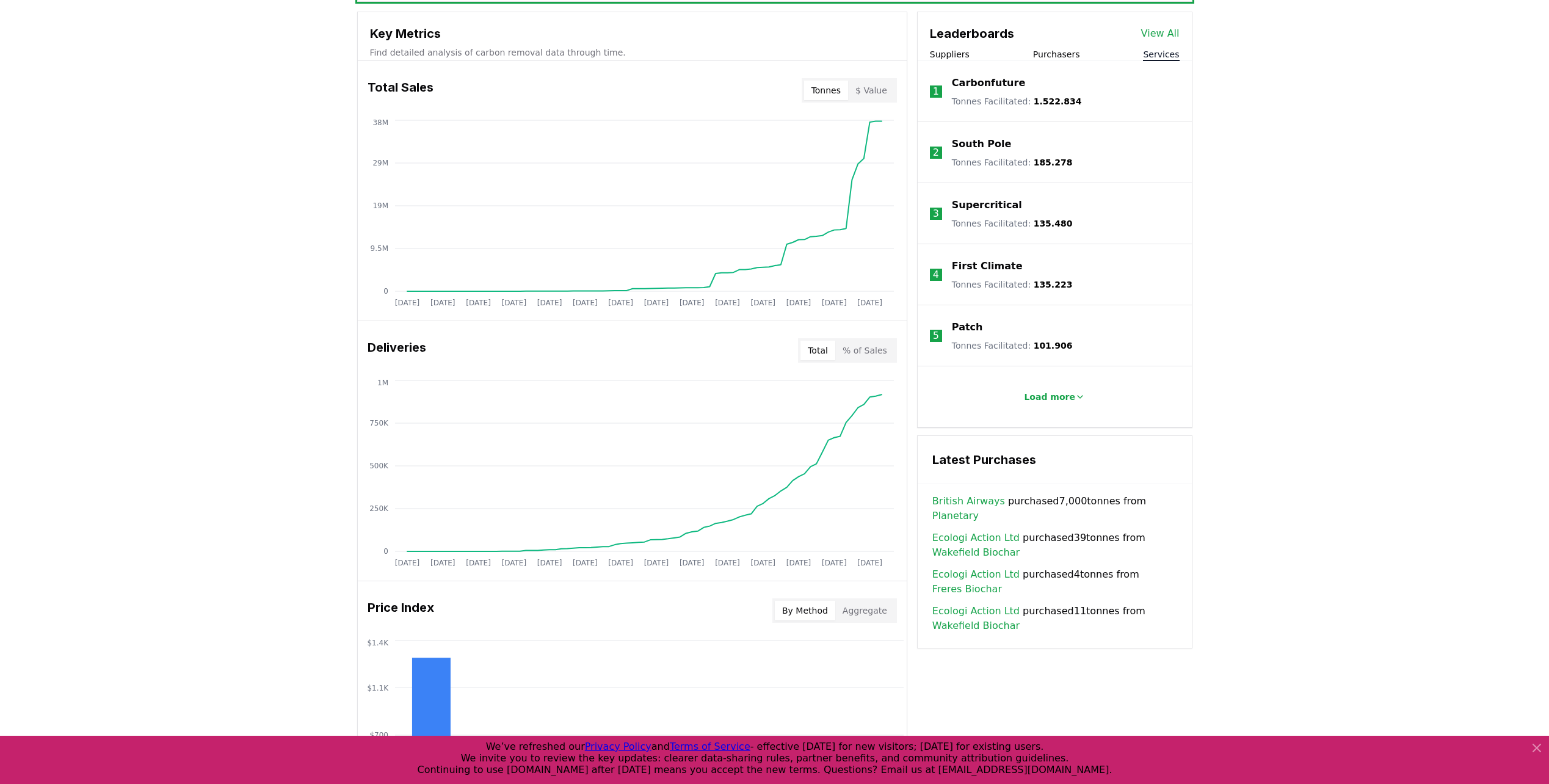
click at [1155, 30] on link "View All" at bounding box center [1160, 34] width 38 height 15
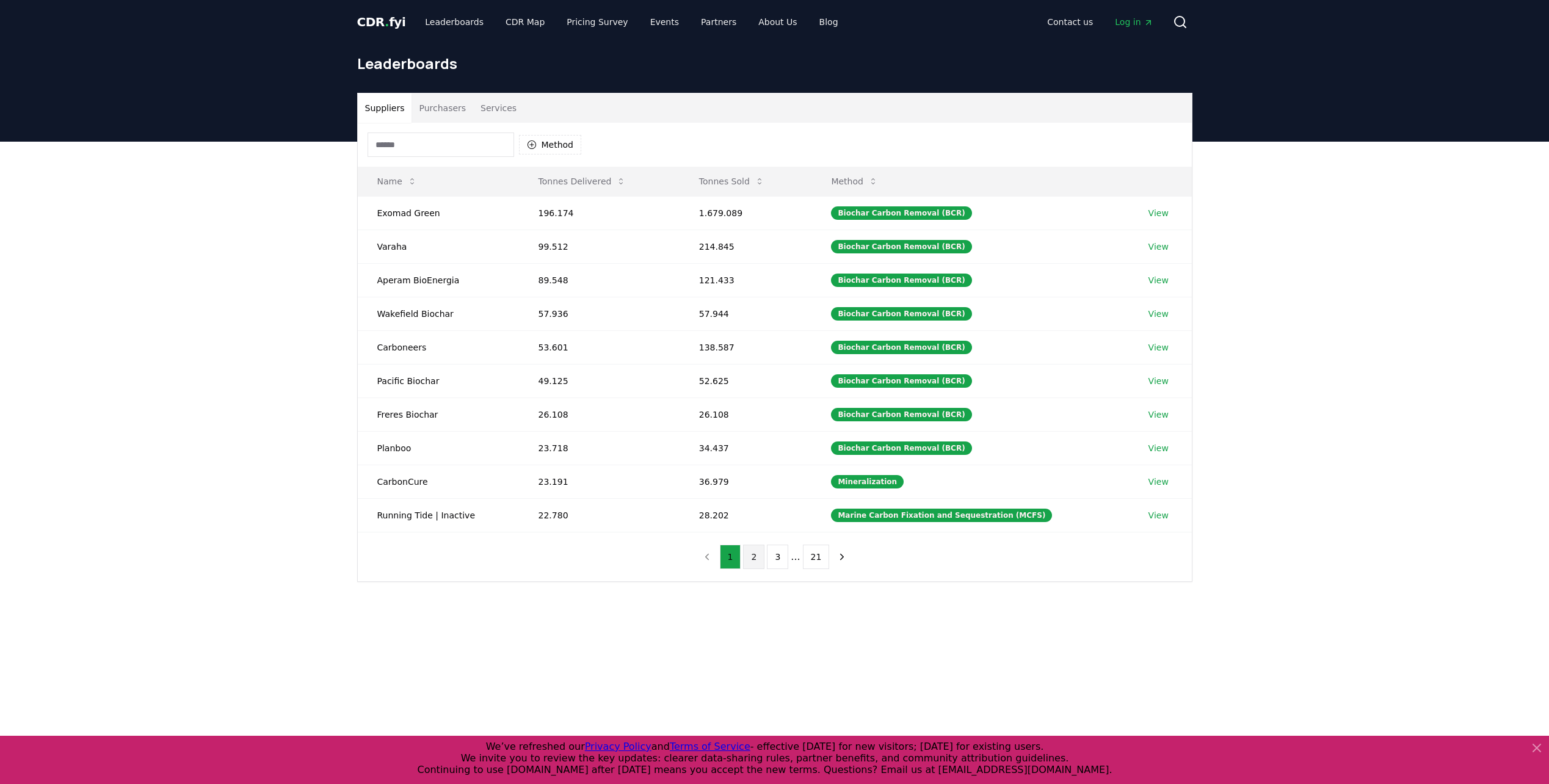
click at [762, 555] on button "2" at bounding box center [753, 556] width 21 height 24
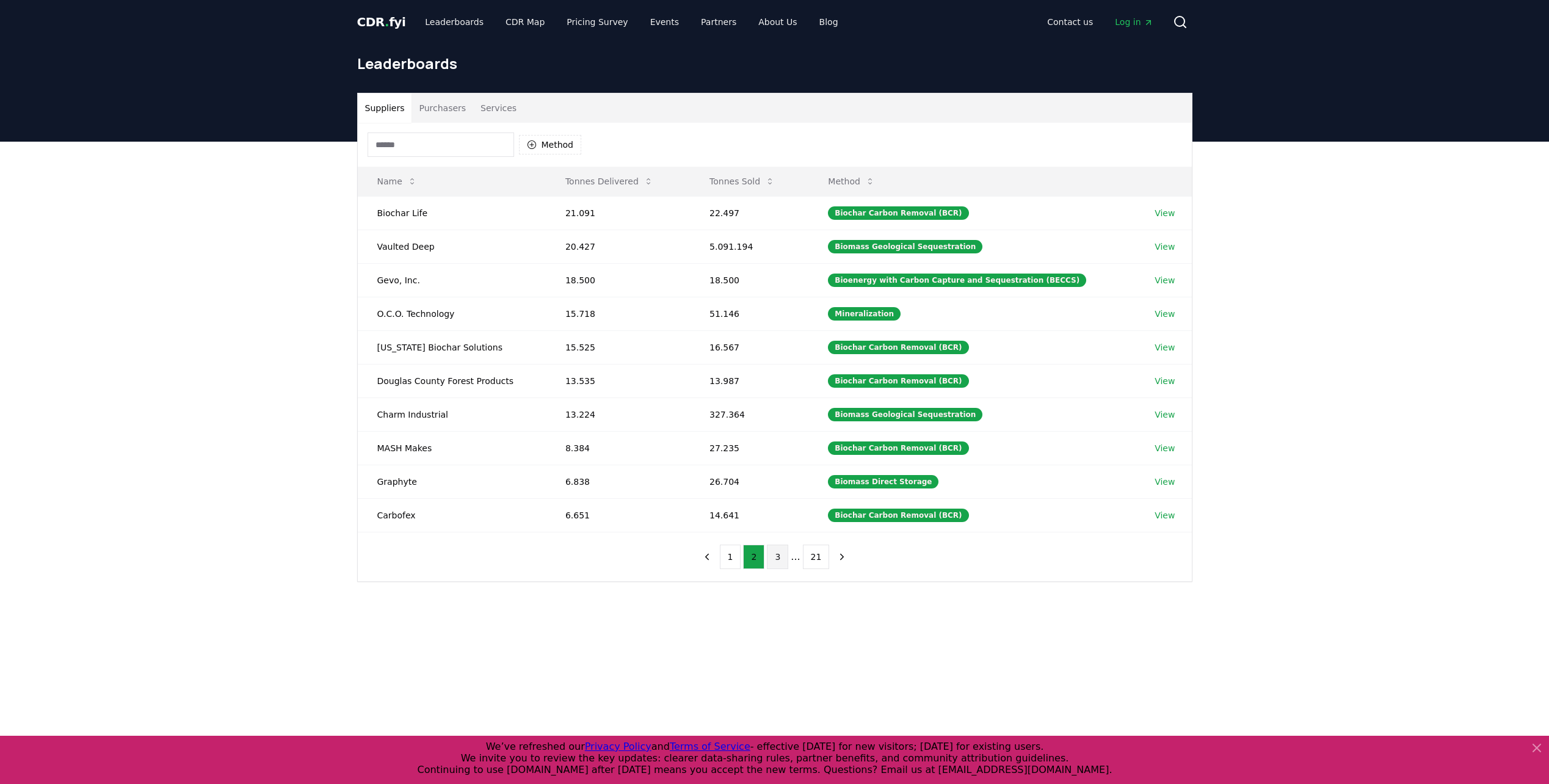
click at [783, 559] on button "3" at bounding box center [777, 556] width 21 height 24
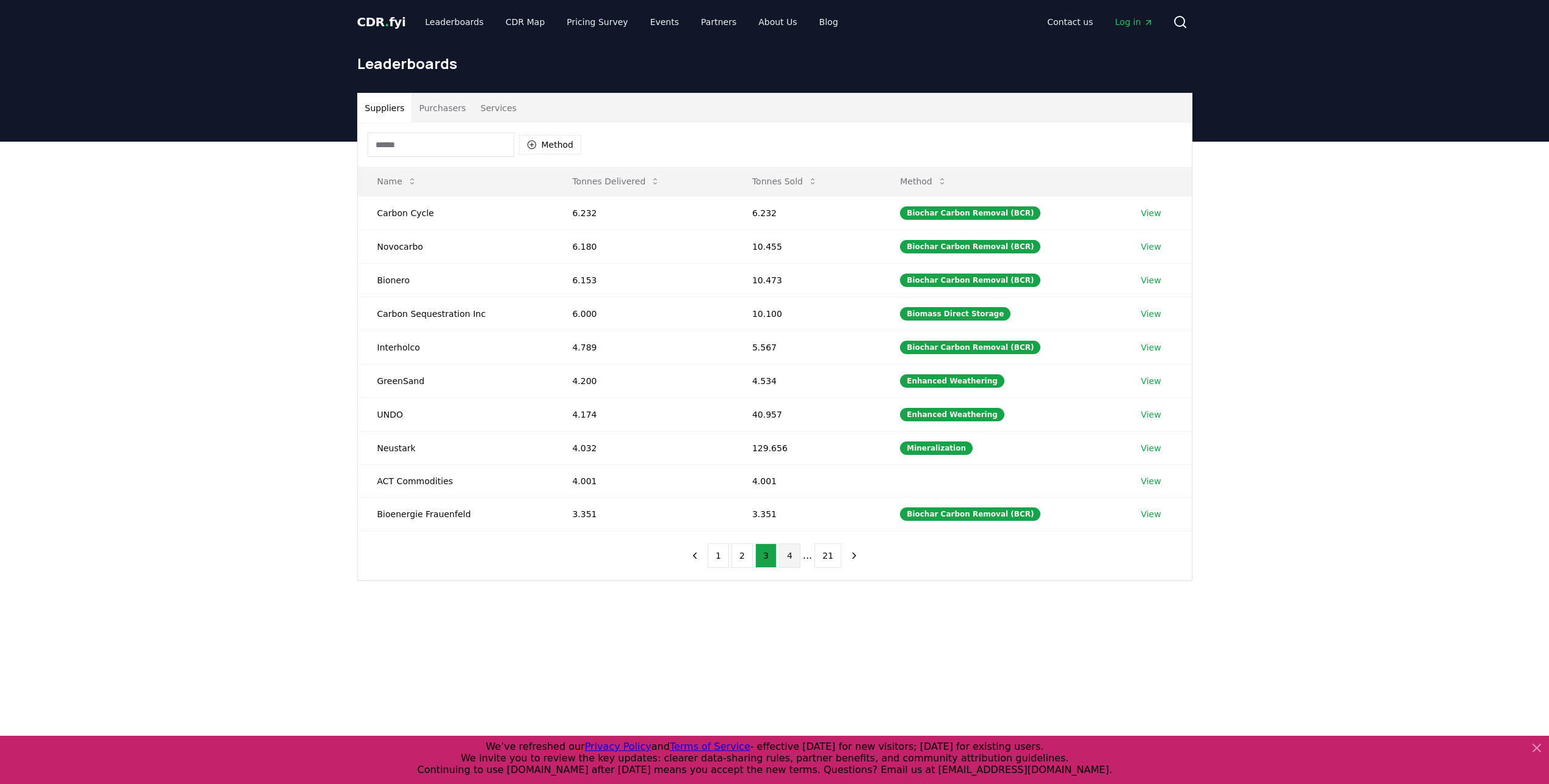
click at [787, 557] on button "4" at bounding box center [789, 555] width 21 height 24
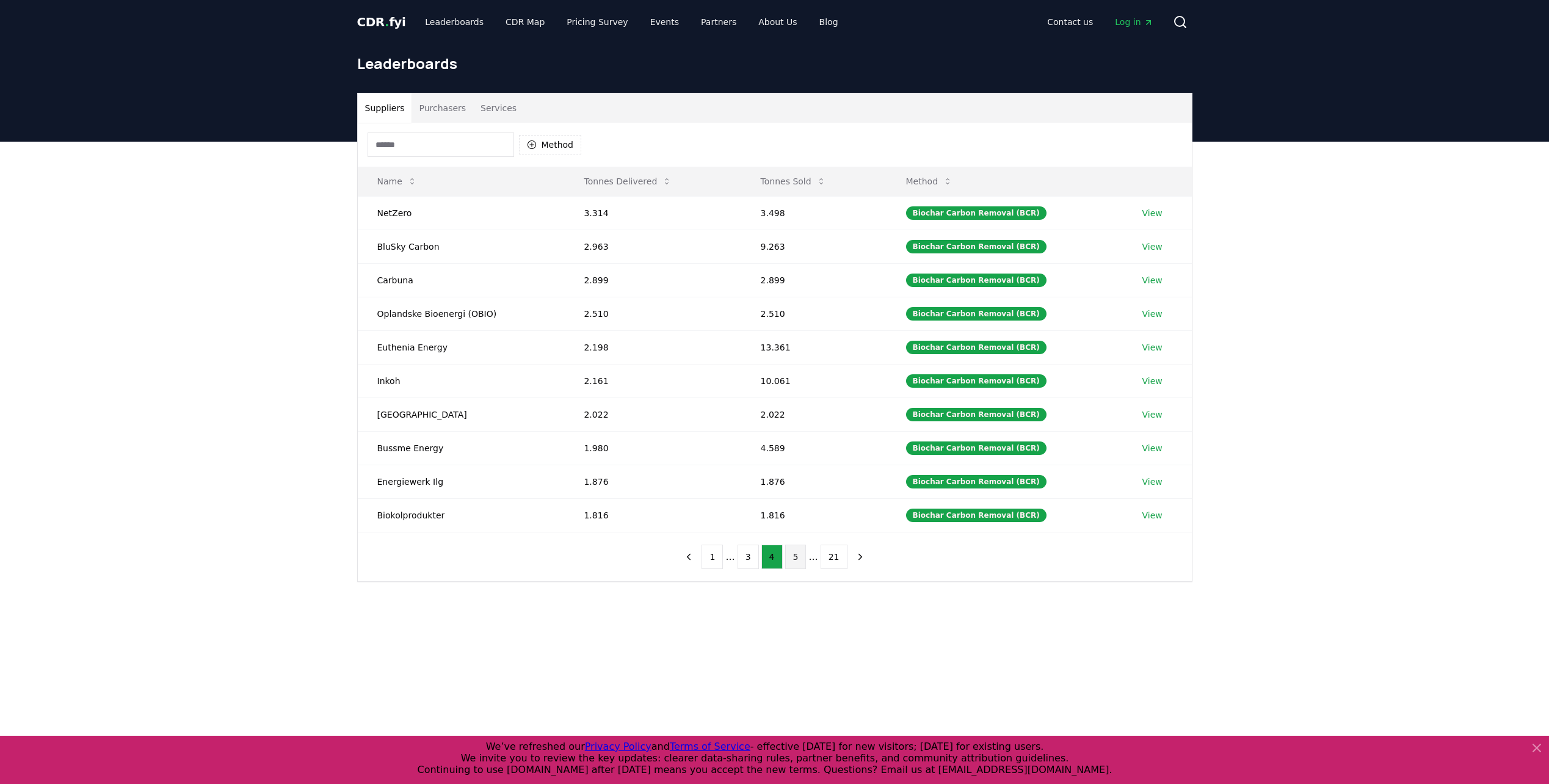
click at [792, 566] on button "5" at bounding box center [795, 556] width 21 height 24
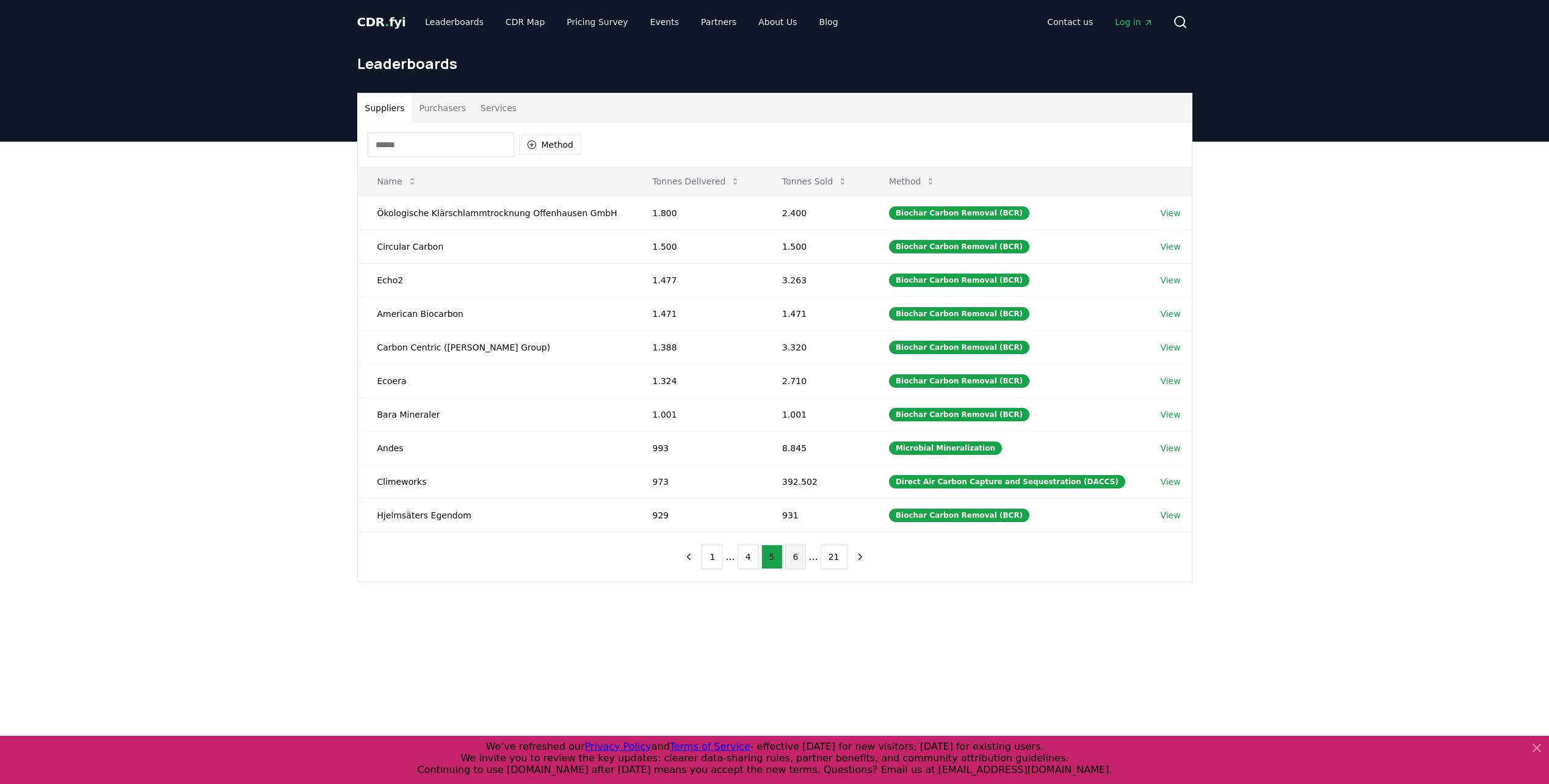
click at [791, 558] on button "6" at bounding box center [795, 556] width 21 height 24
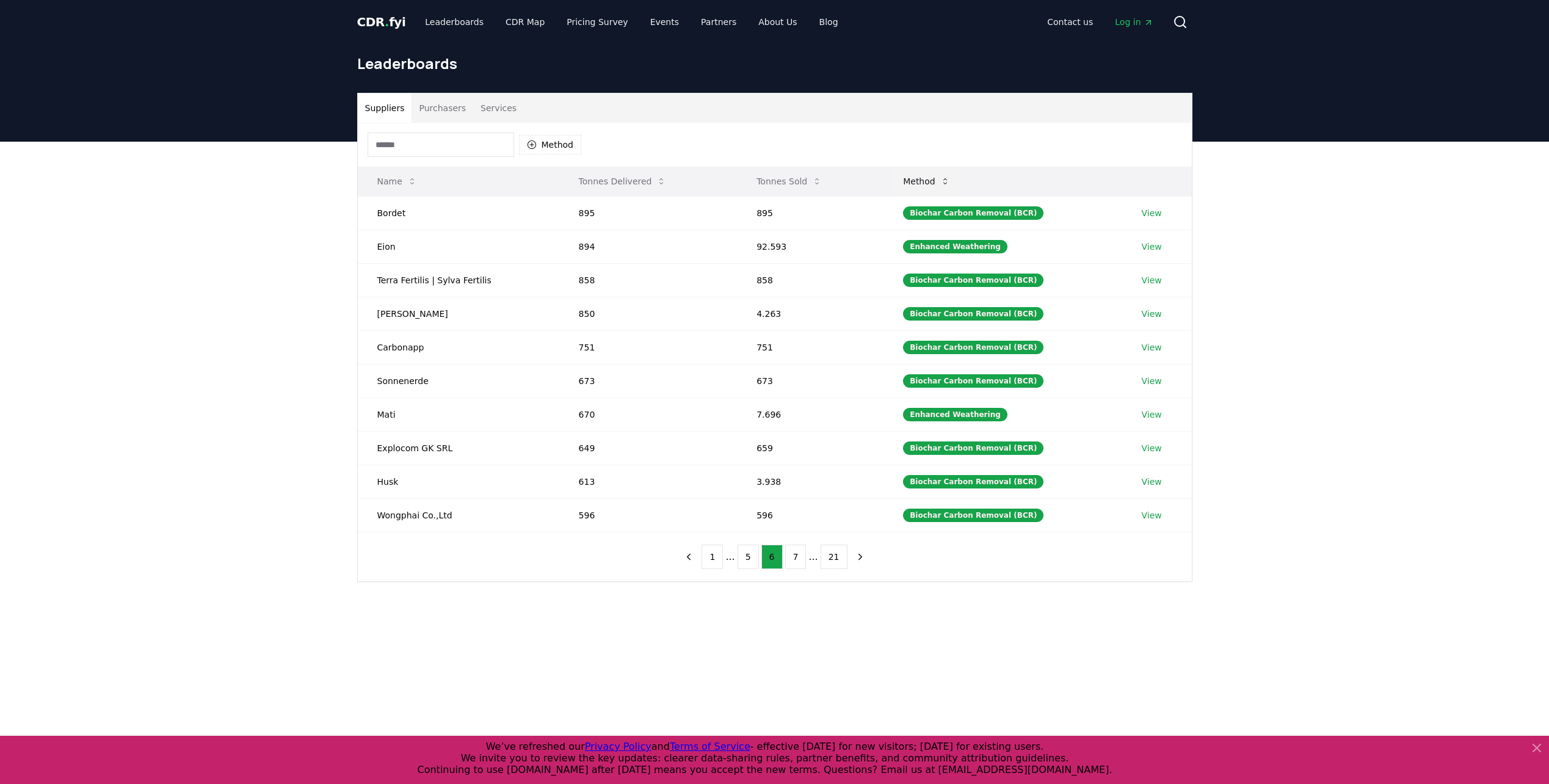
click at [930, 173] on button "Method" at bounding box center [926, 181] width 67 height 24
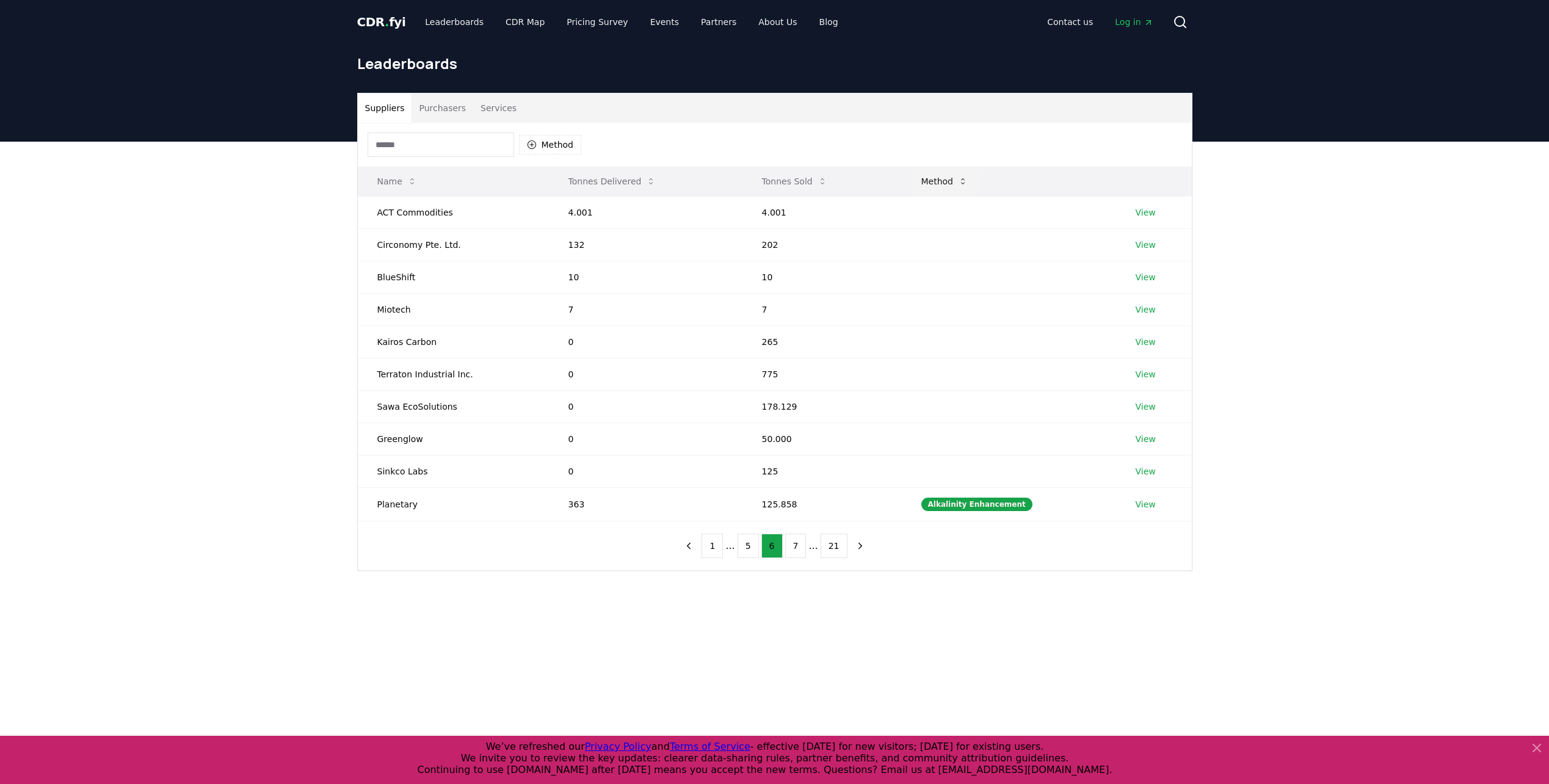
click at [930, 173] on button "Method" at bounding box center [944, 181] width 67 height 24
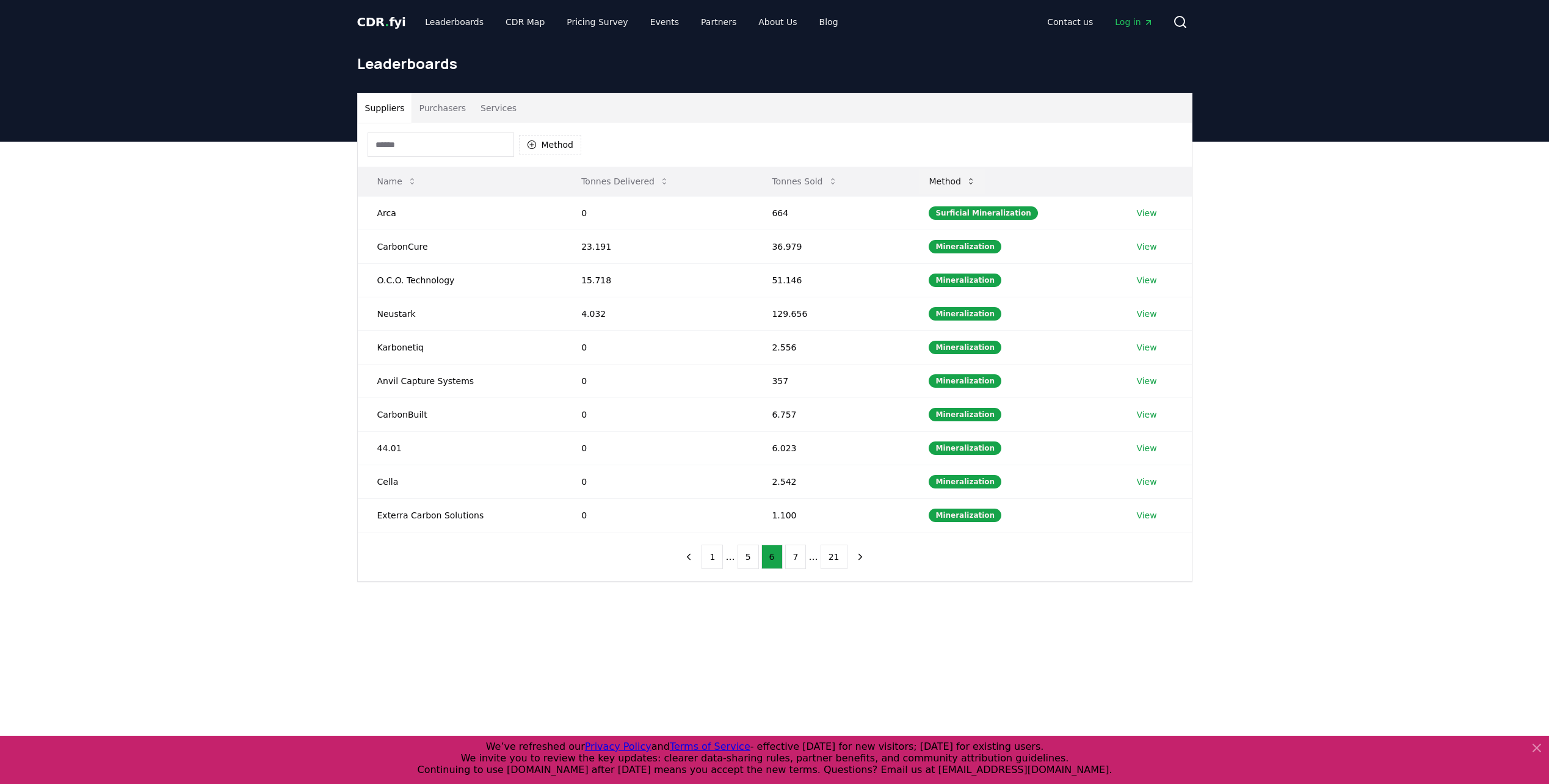
click at [930, 173] on button "Method" at bounding box center [952, 181] width 67 height 24
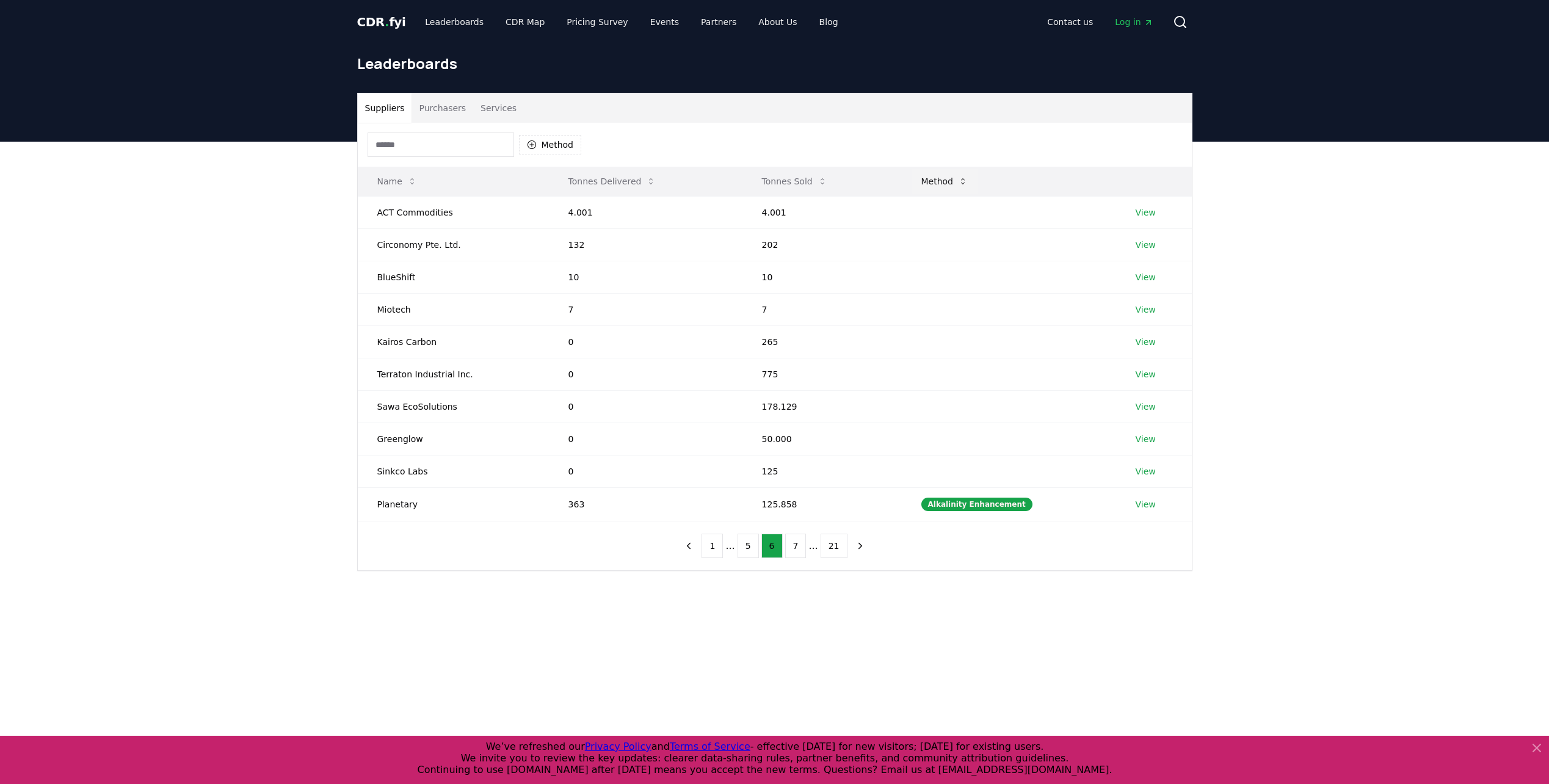
click at [930, 173] on button "Method" at bounding box center [944, 181] width 67 height 24
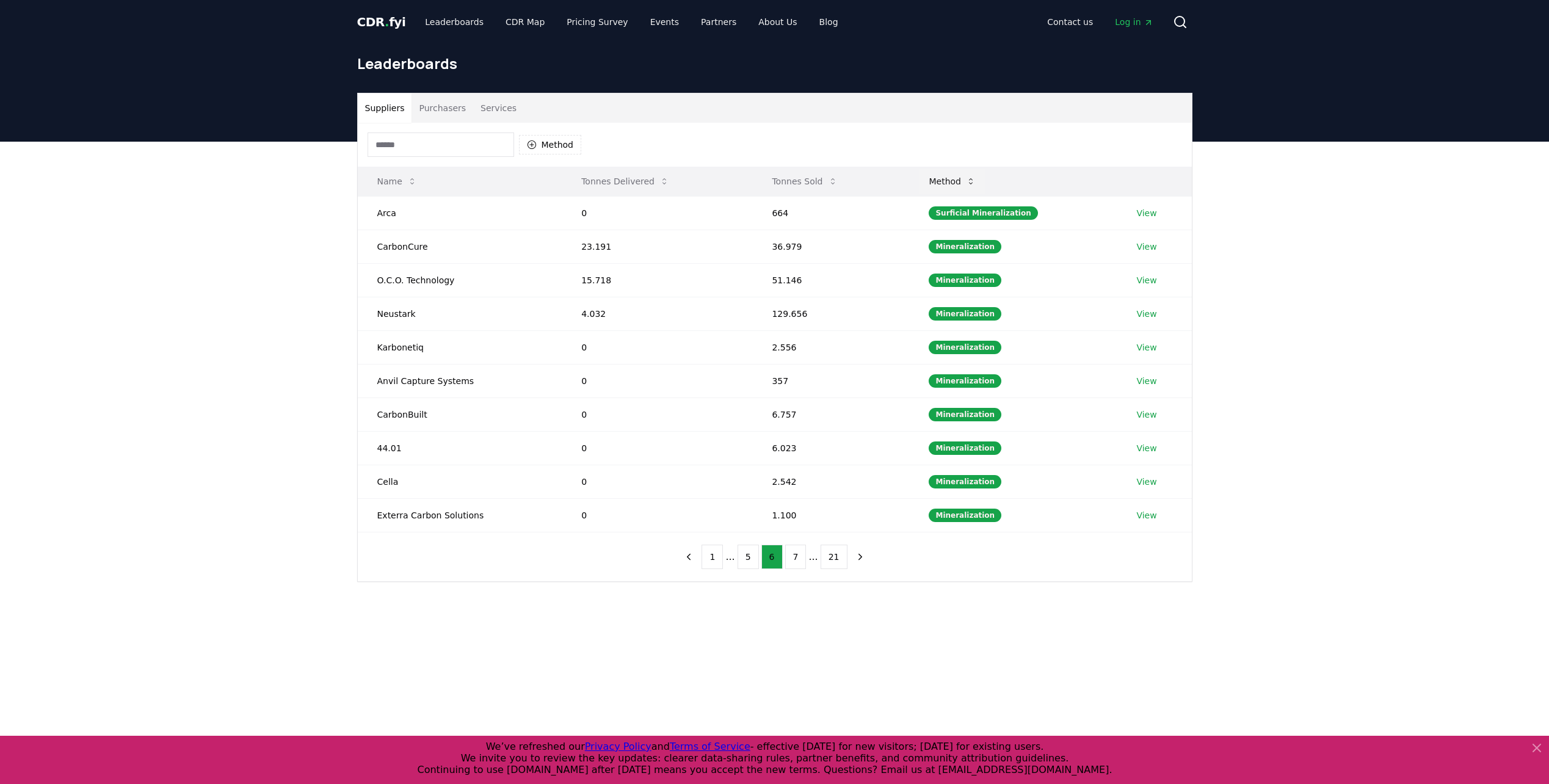
click at [930, 173] on button "Method" at bounding box center [952, 181] width 67 height 24
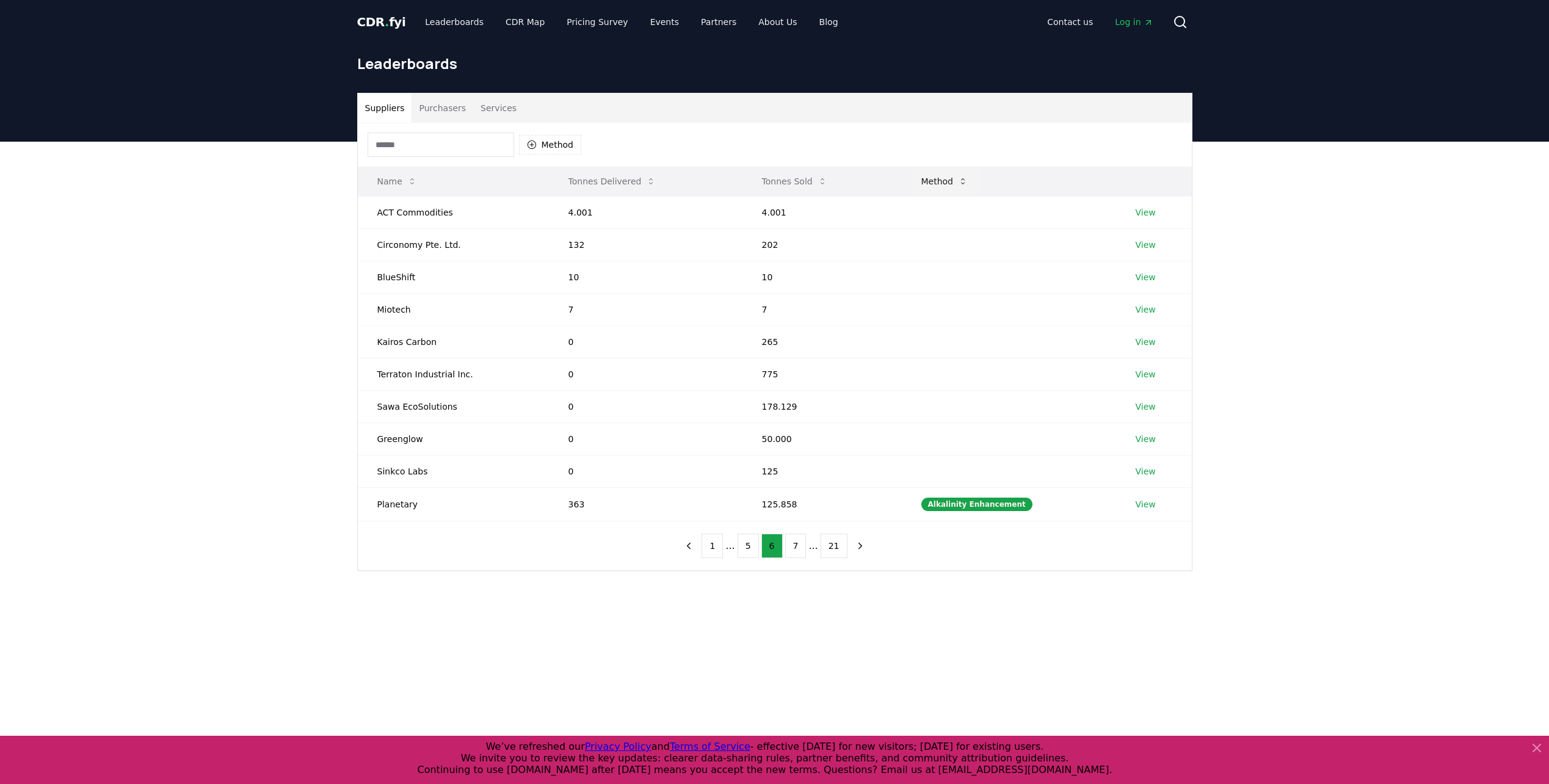
click at [968, 181] on icon at bounding box center [963, 181] width 9 height 9
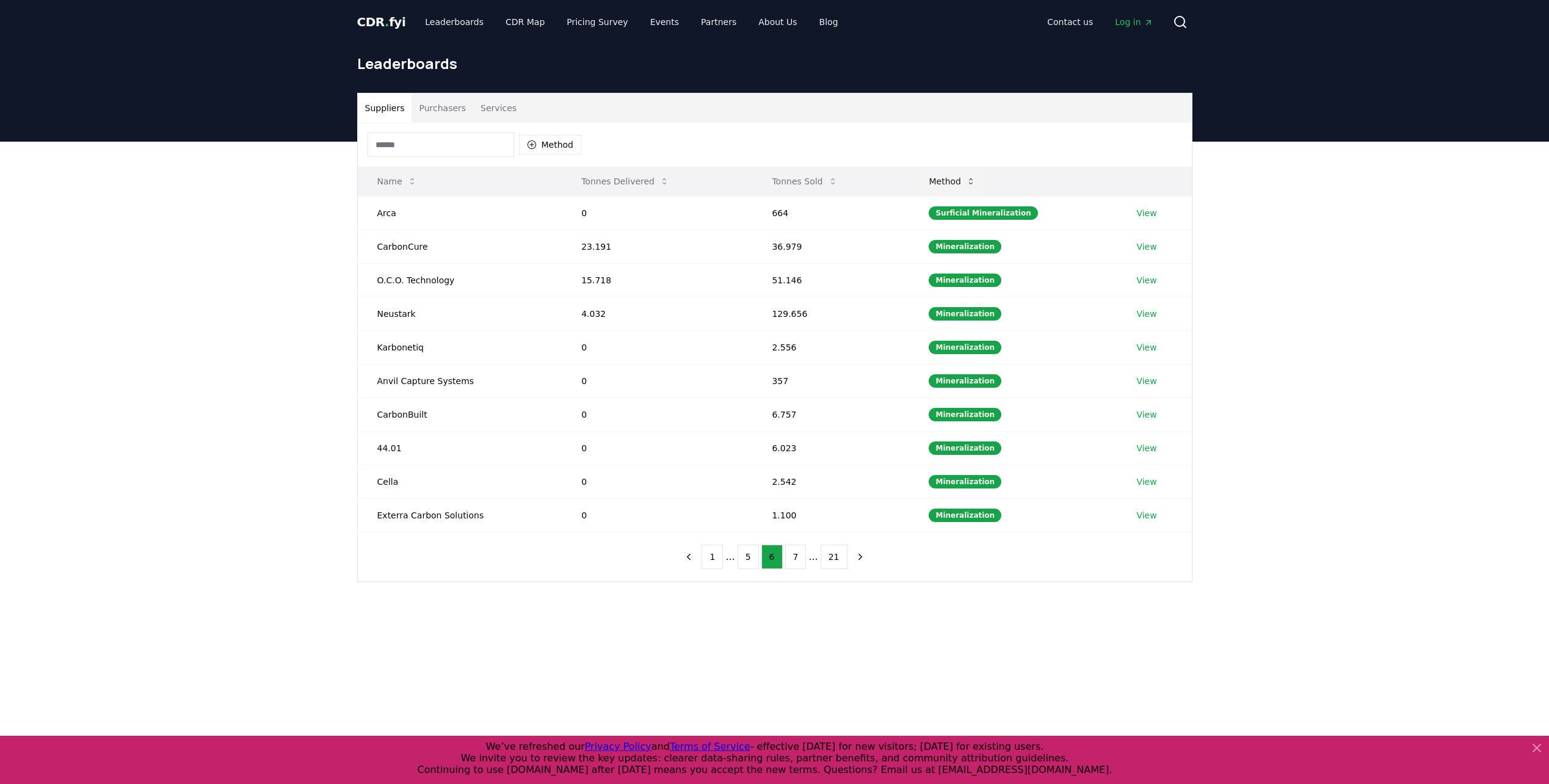
click at [955, 181] on button "Method" at bounding box center [952, 181] width 67 height 24
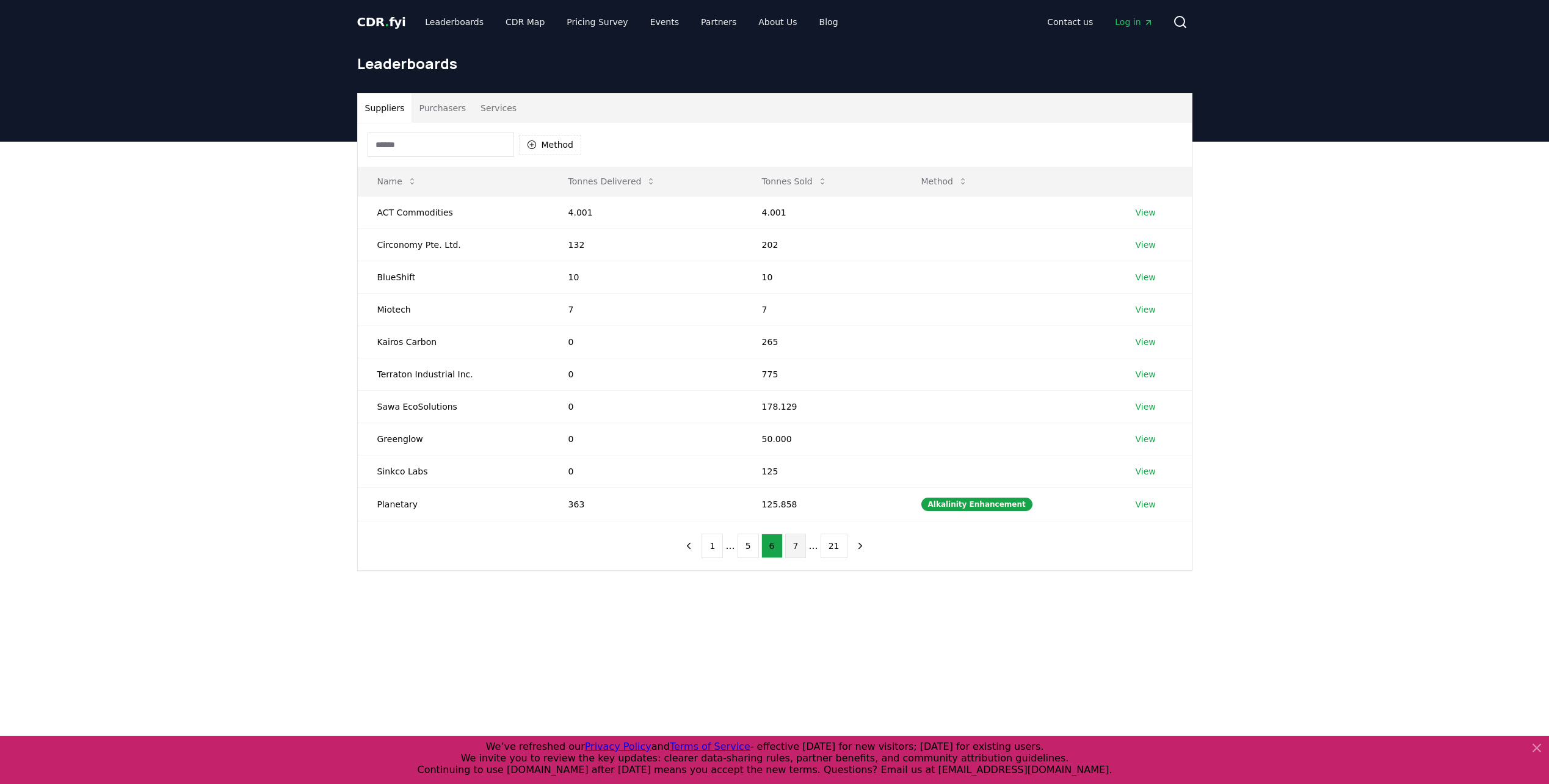
click at [799, 549] on button "7" at bounding box center [795, 545] width 21 height 24
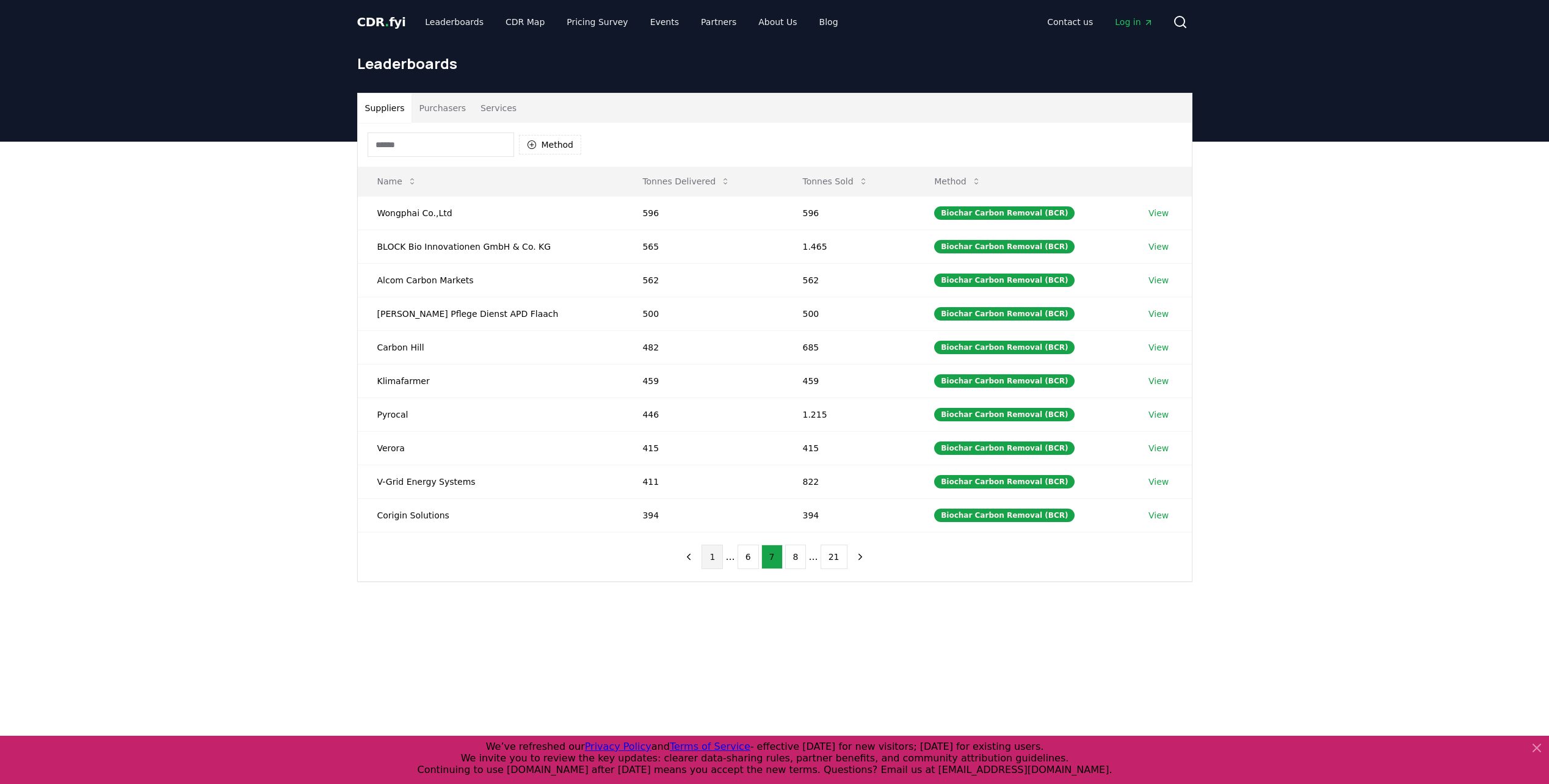
click at [720, 557] on button "1" at bounding box center [711, 556] width 21 height 24
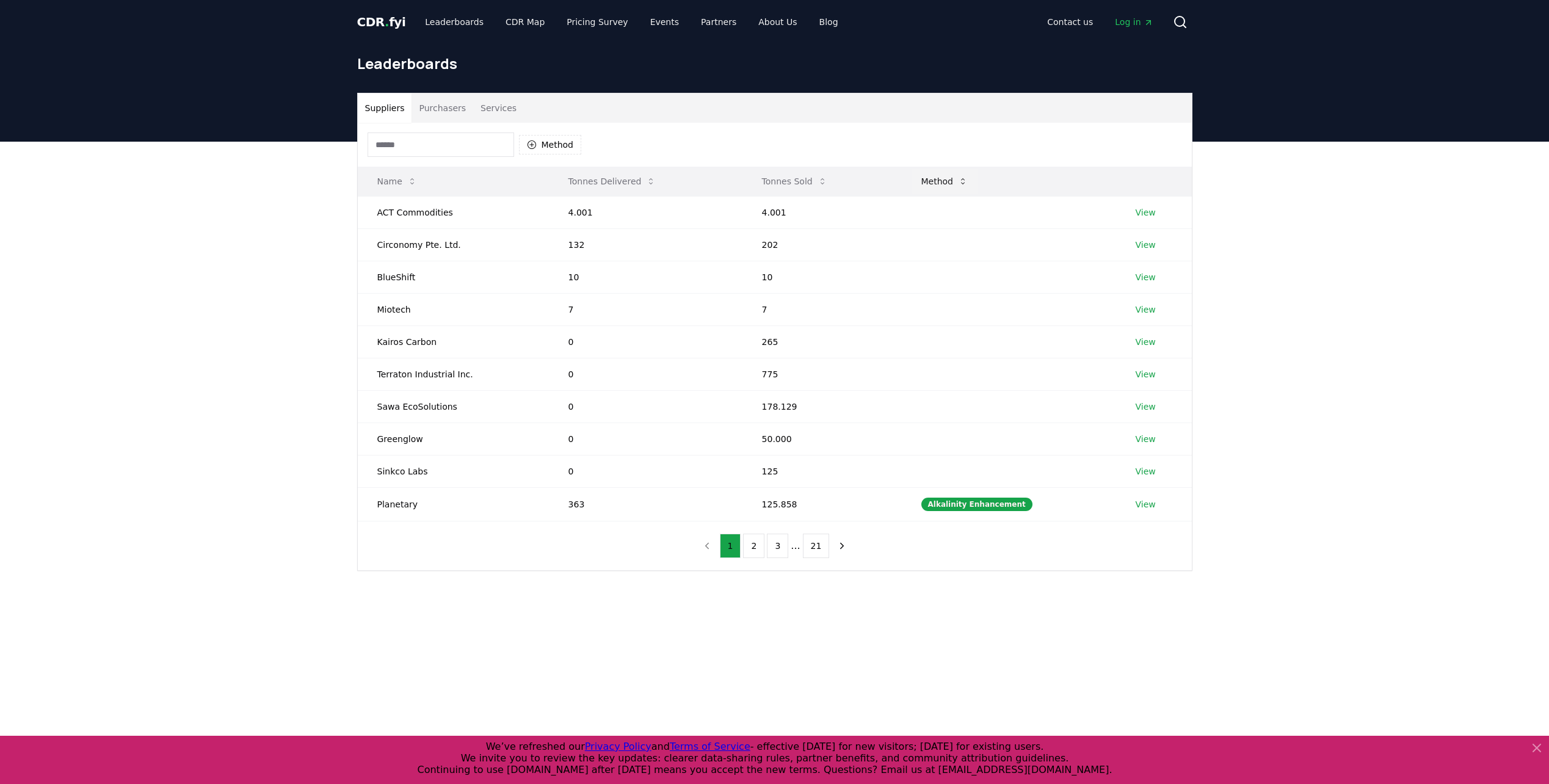
click at [940, 182] on button "Method" at bounding box center [944, 181] width 67 height 24
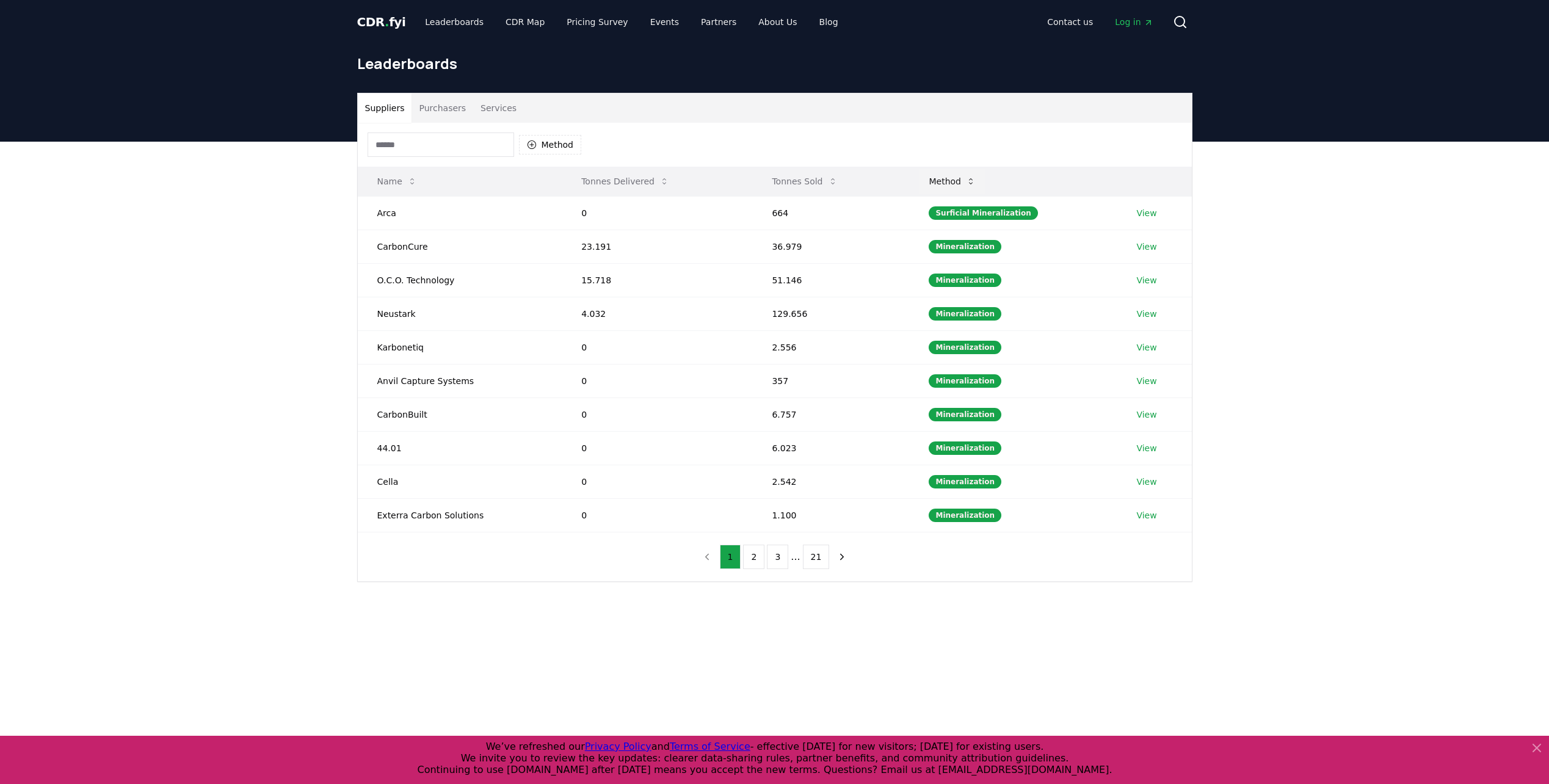
click at [940, 182] on button "Method" at bounding box center [952, 181] width 67 height 24
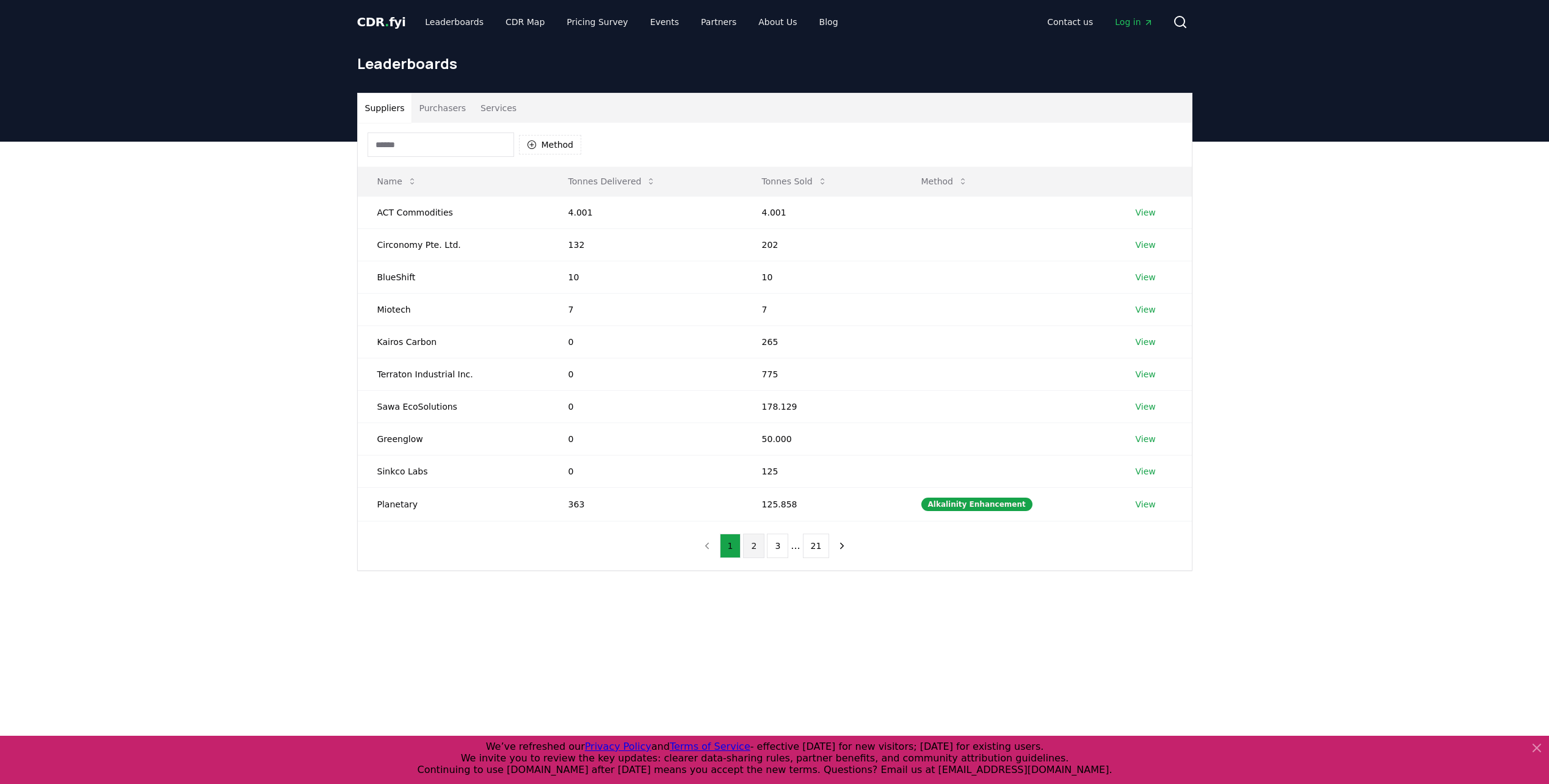
click at [759, 545] on button "2" at bounding box center [753, 545] width 21 height 24
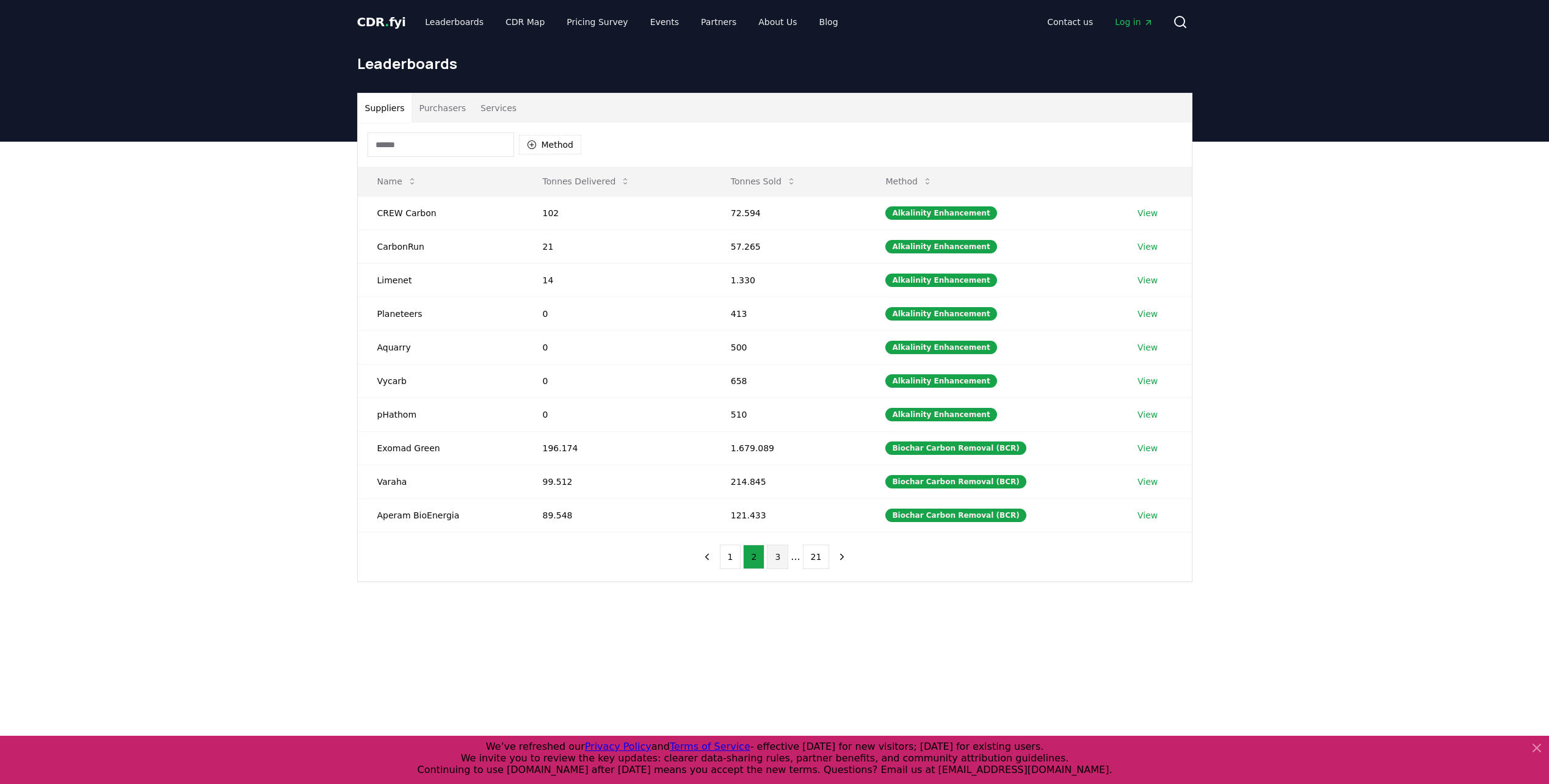
click at [783, 561] on button "3" at bounding box center [777, 556] width 21 height 24
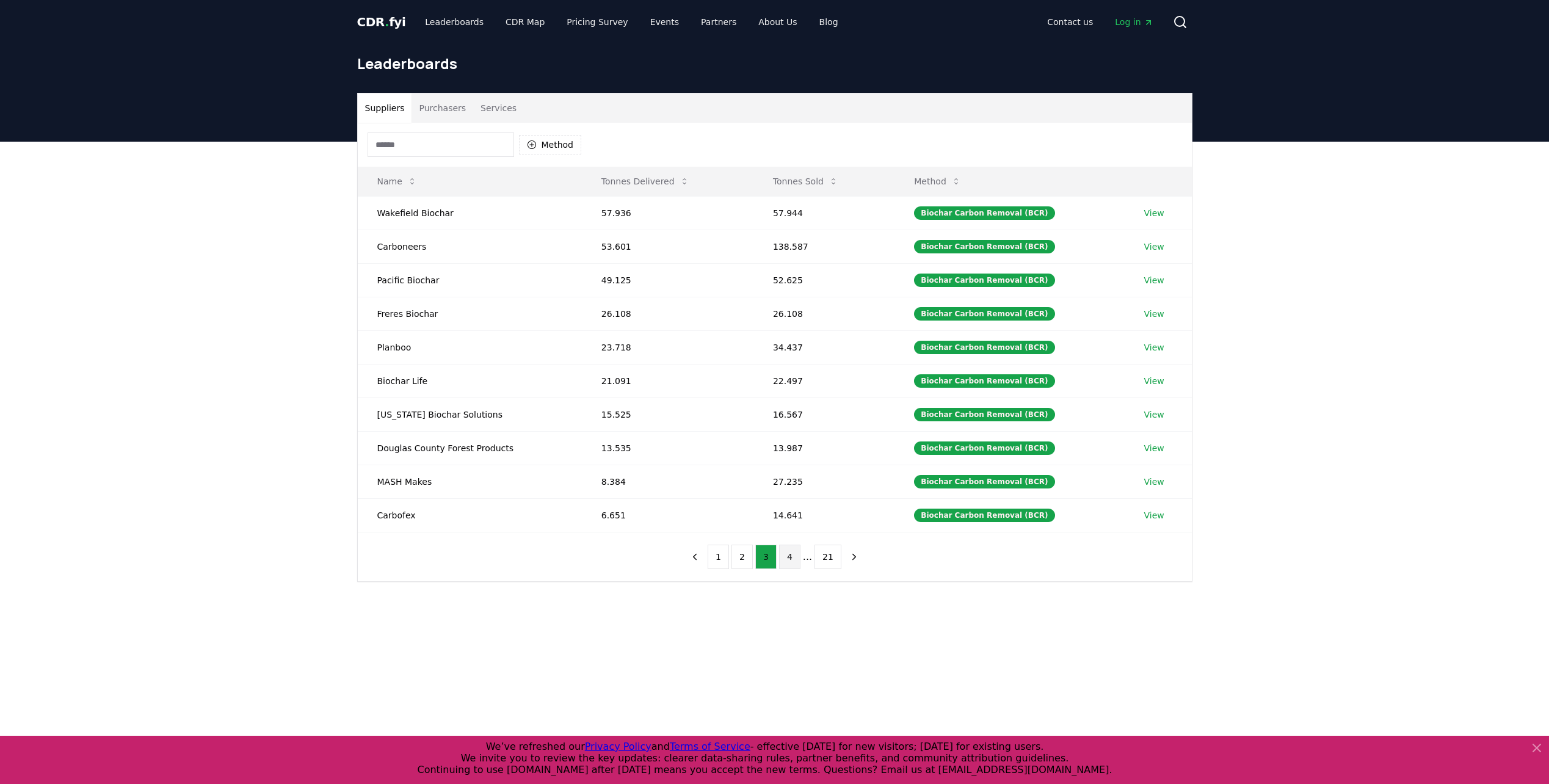
click at [787, 559] on button "4" at bounding box center [789, 556] width 21 height 24
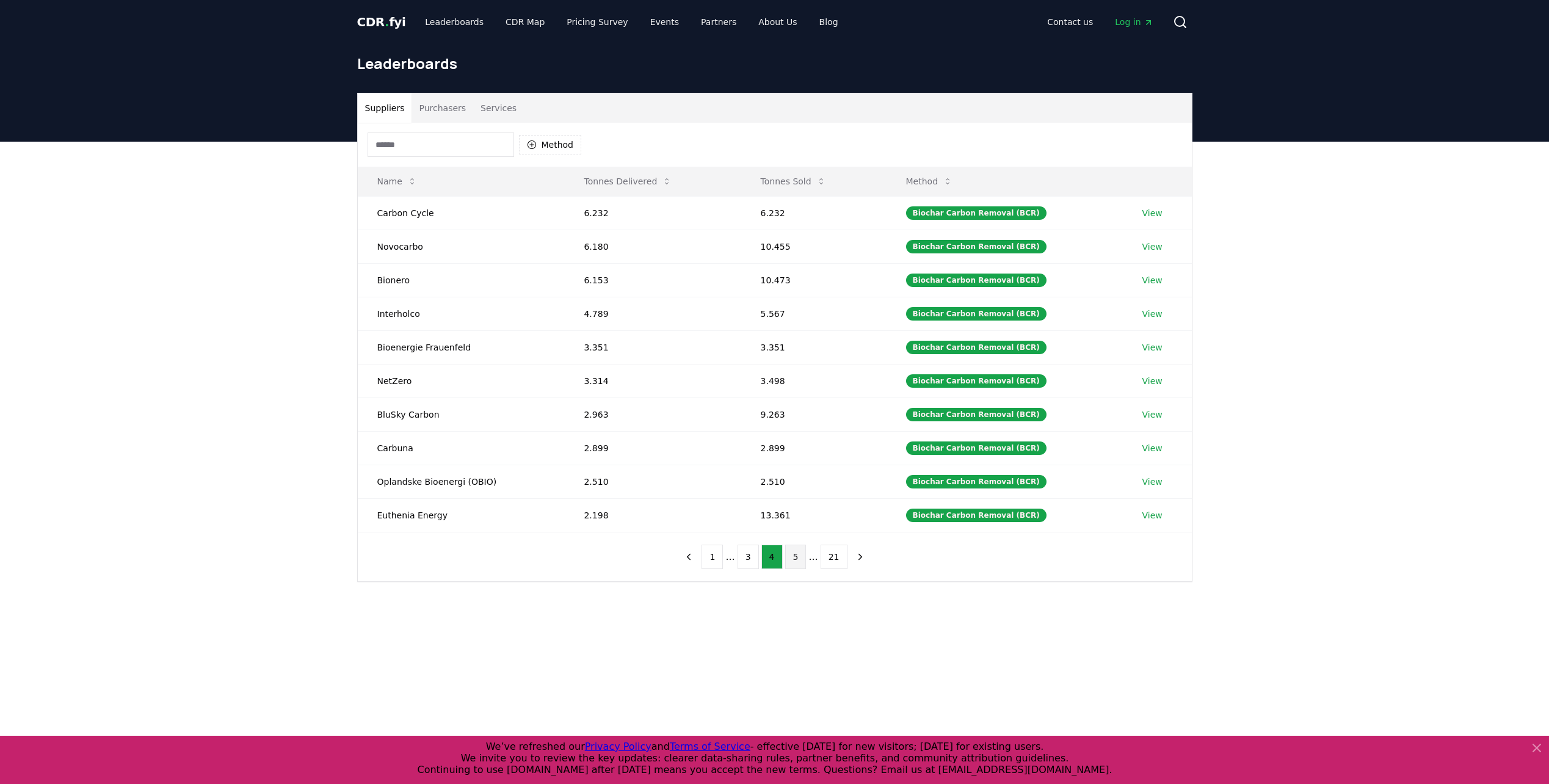
click at [786, 555] on button "5" at bounding box center [795, 556] width 21 height 24
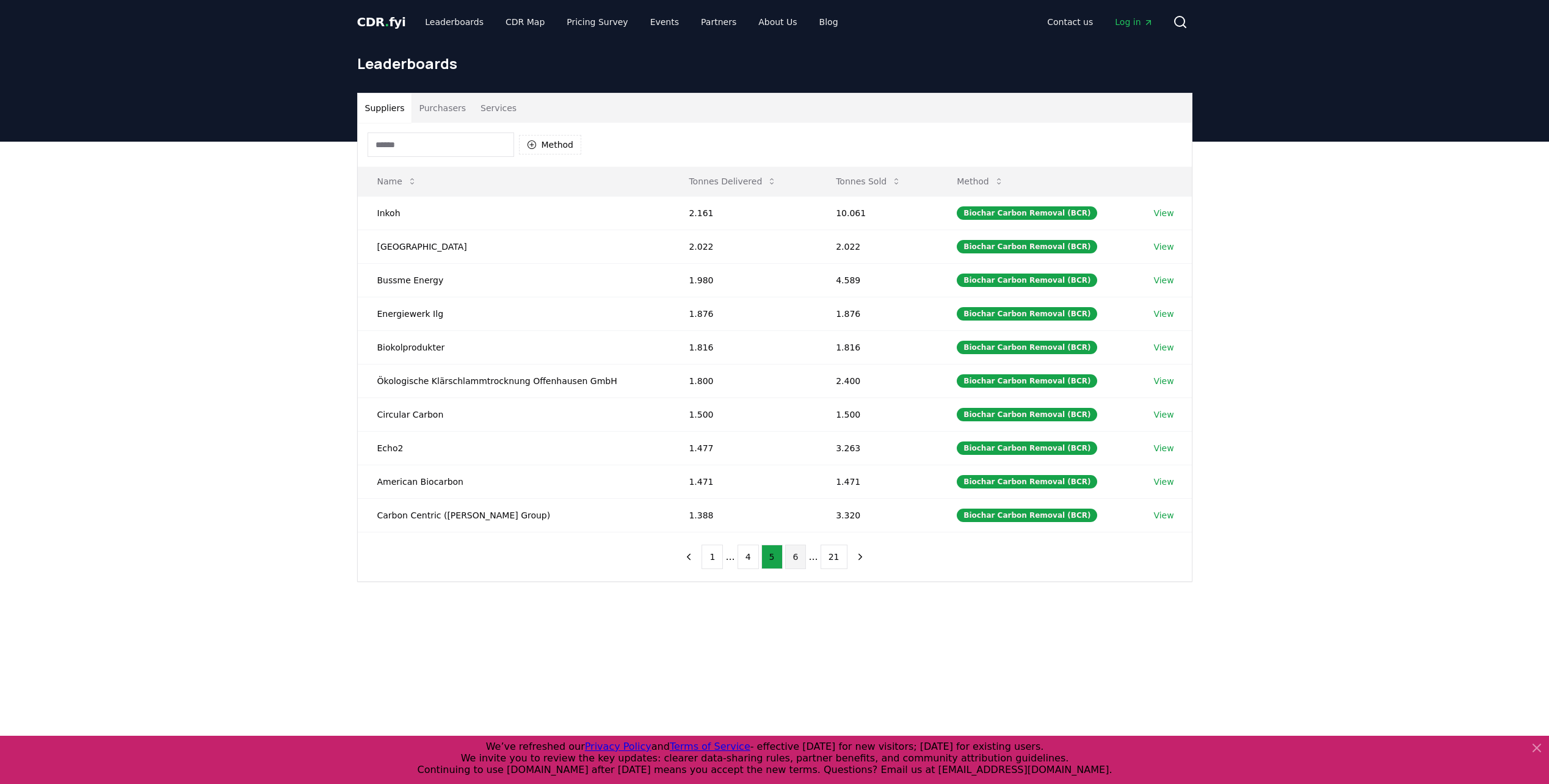
click at [798, 552] on button "6" at bounding box center [795, 556] width 21 height 24
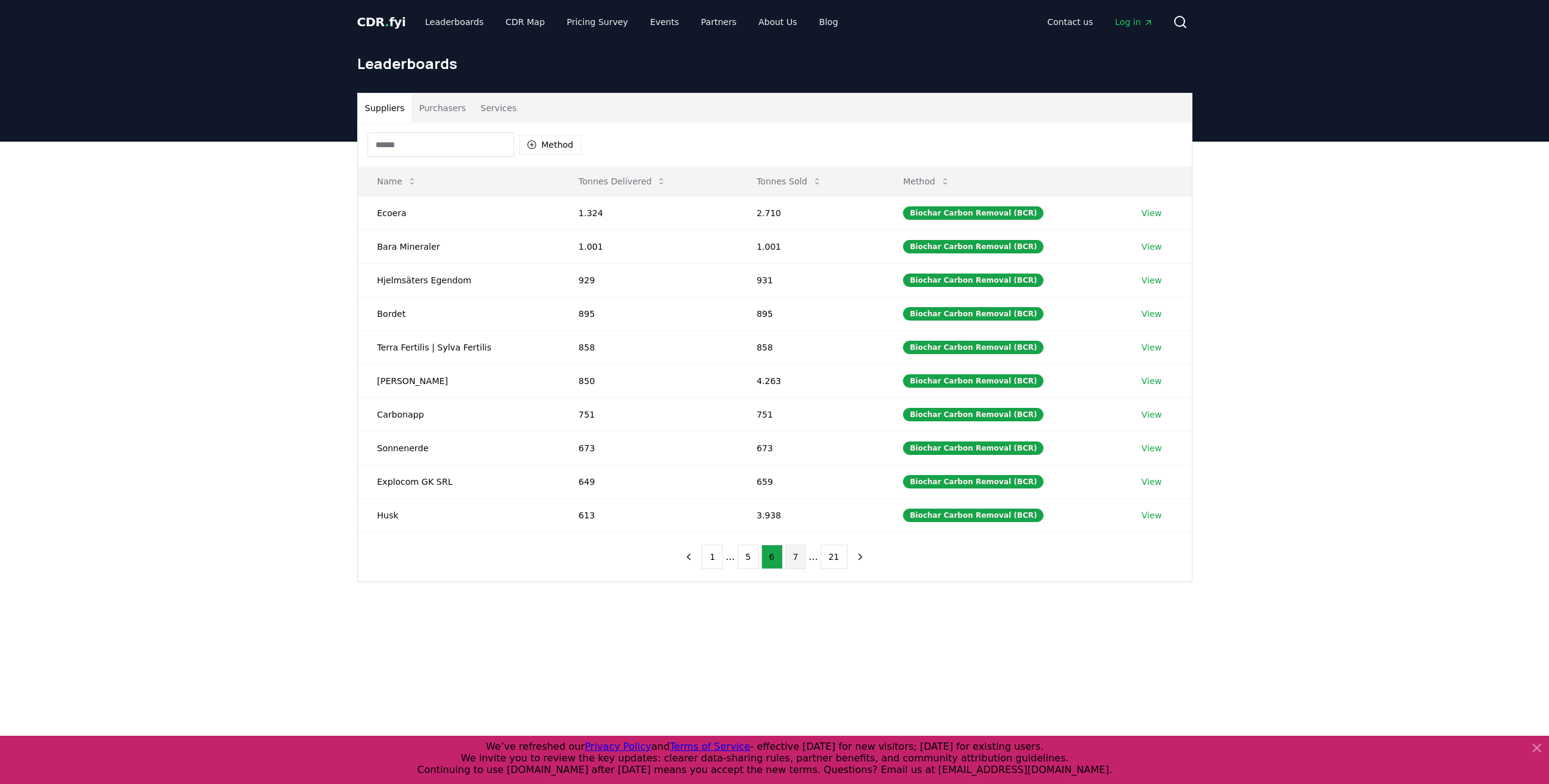
click at [795, 551] on button "7" at bounding box center [795, 556] width 21 height 24
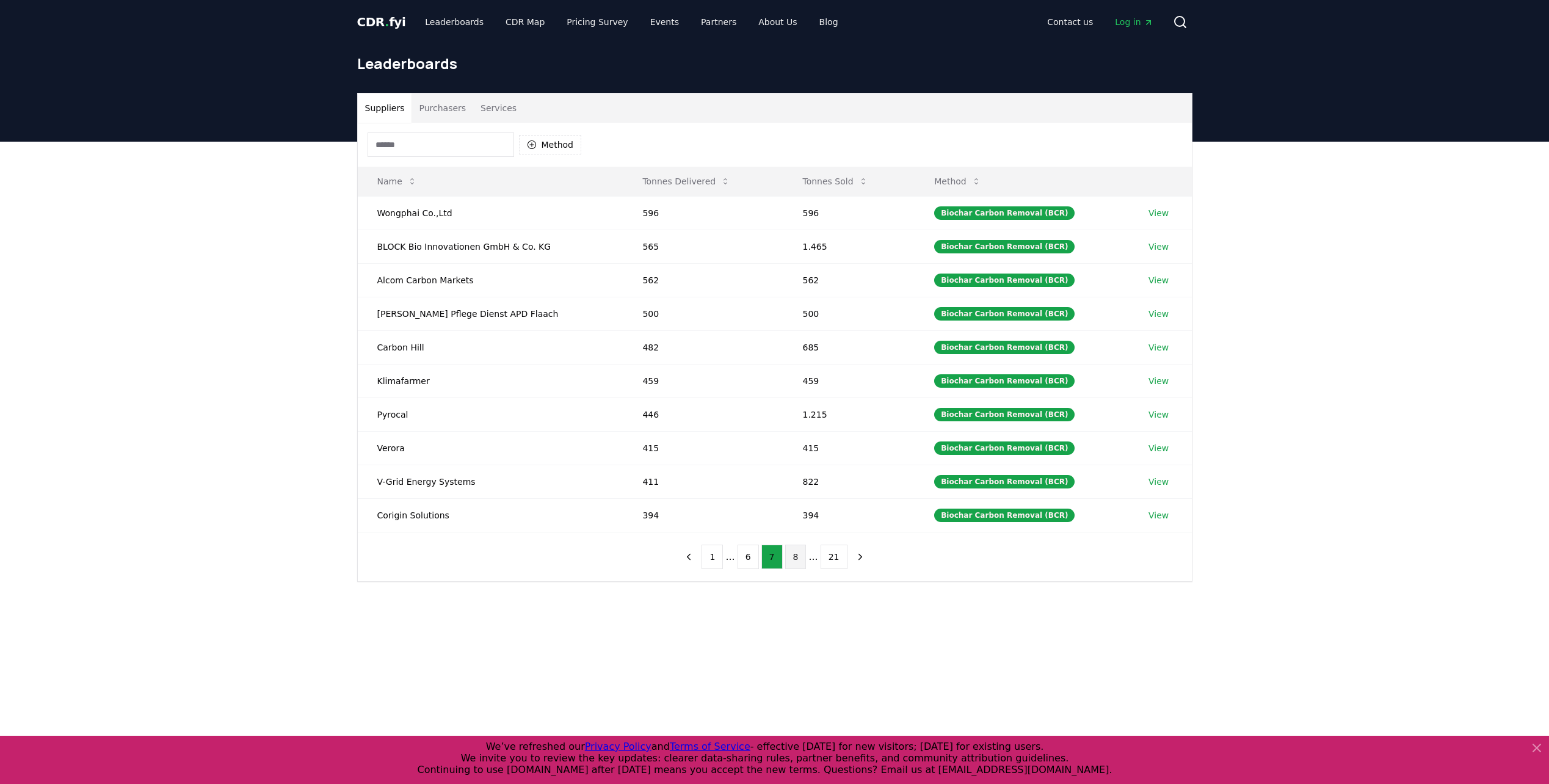
click at [795, 565] on button "8" at bounding box center [795, 556] width 21 height 24
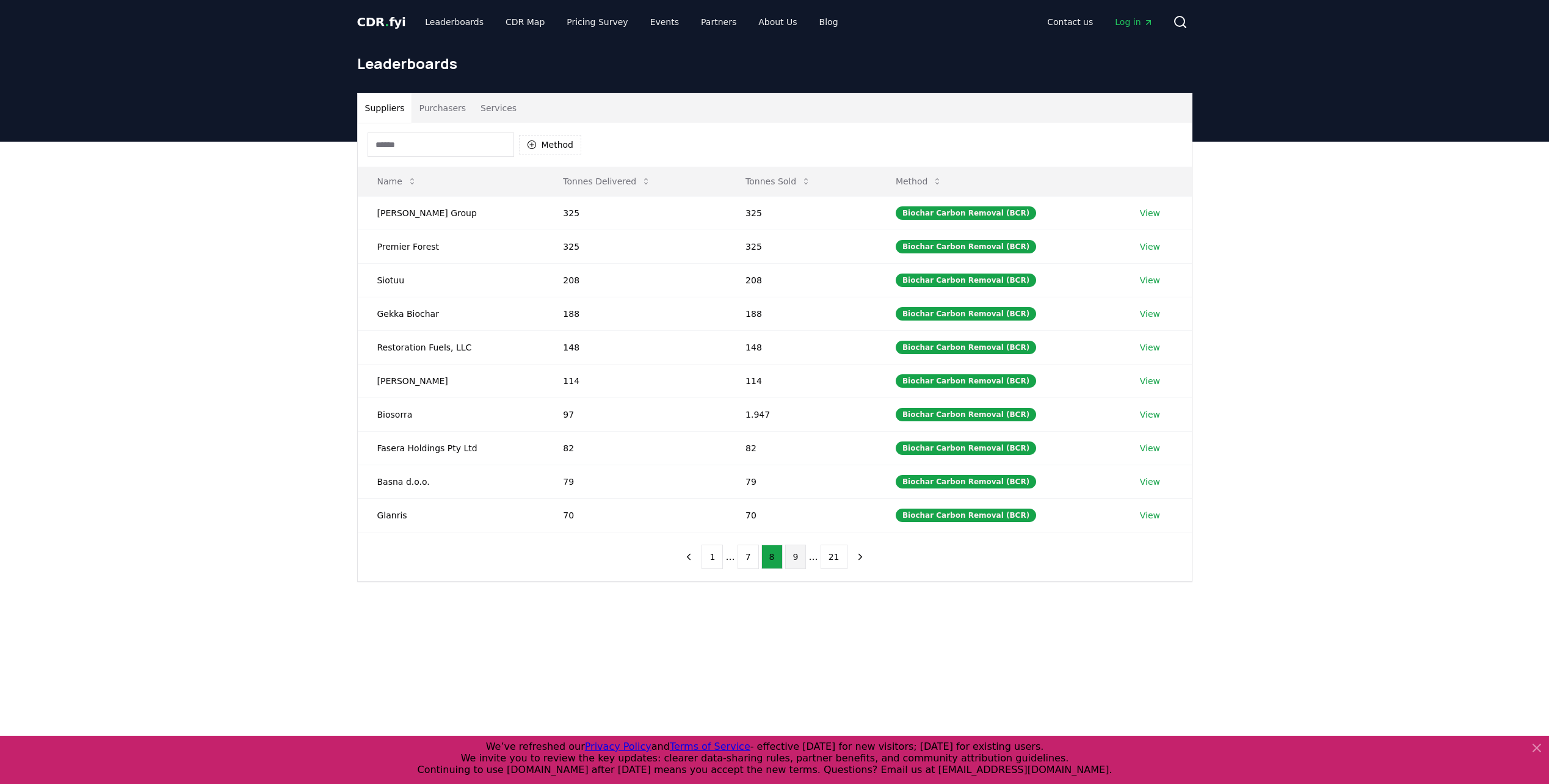
click at [794, 561] on button "9" at bounding box center [795, 556] width 21 height 24
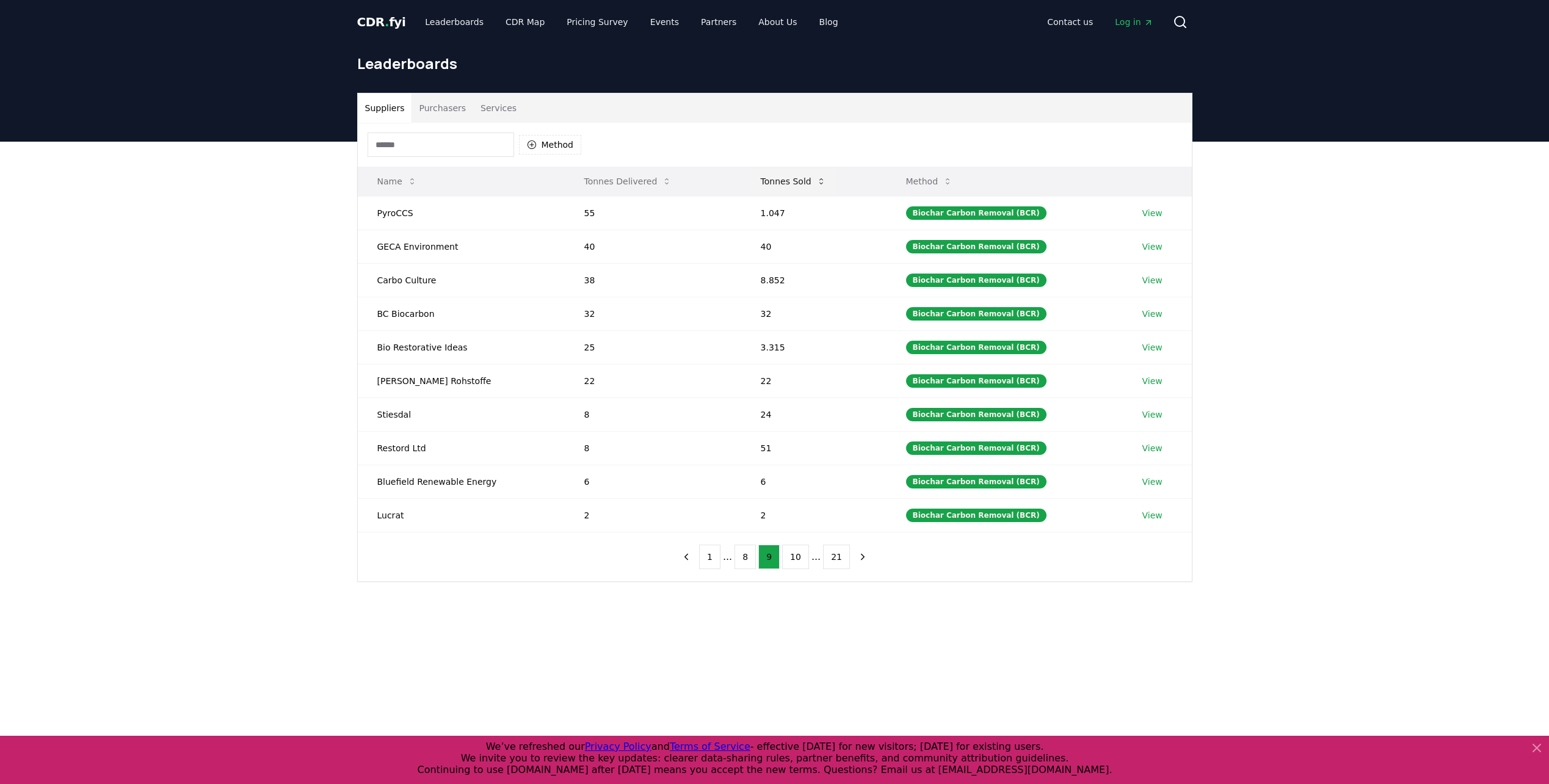
click at [806, 182] on button "Tonnes Sold" at bounding box center [793, 181] width 85 height 24
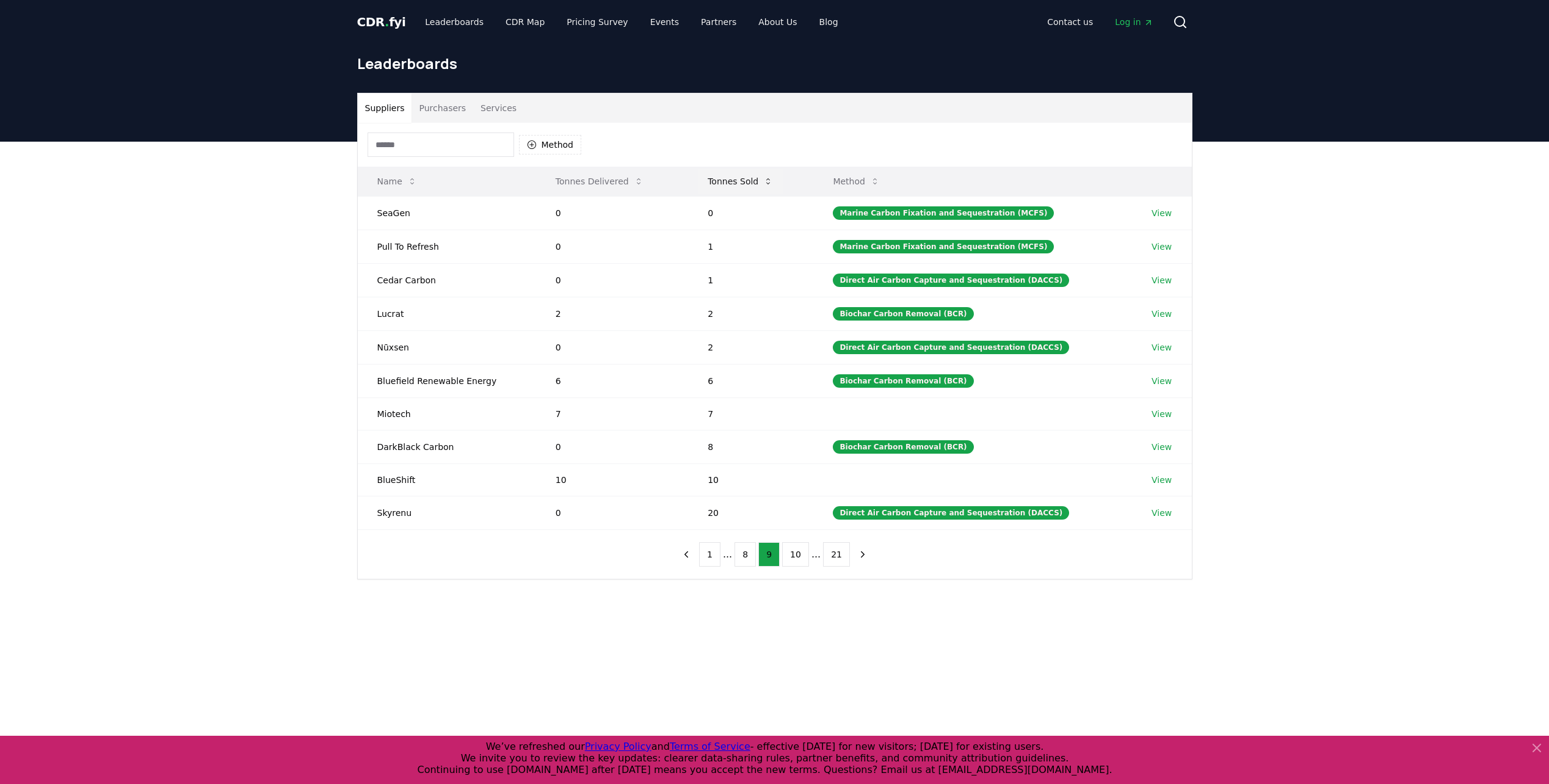
click at [755, 179] on button "Tonnes Sold" at bounding box center [740, 181] width 85 height 24
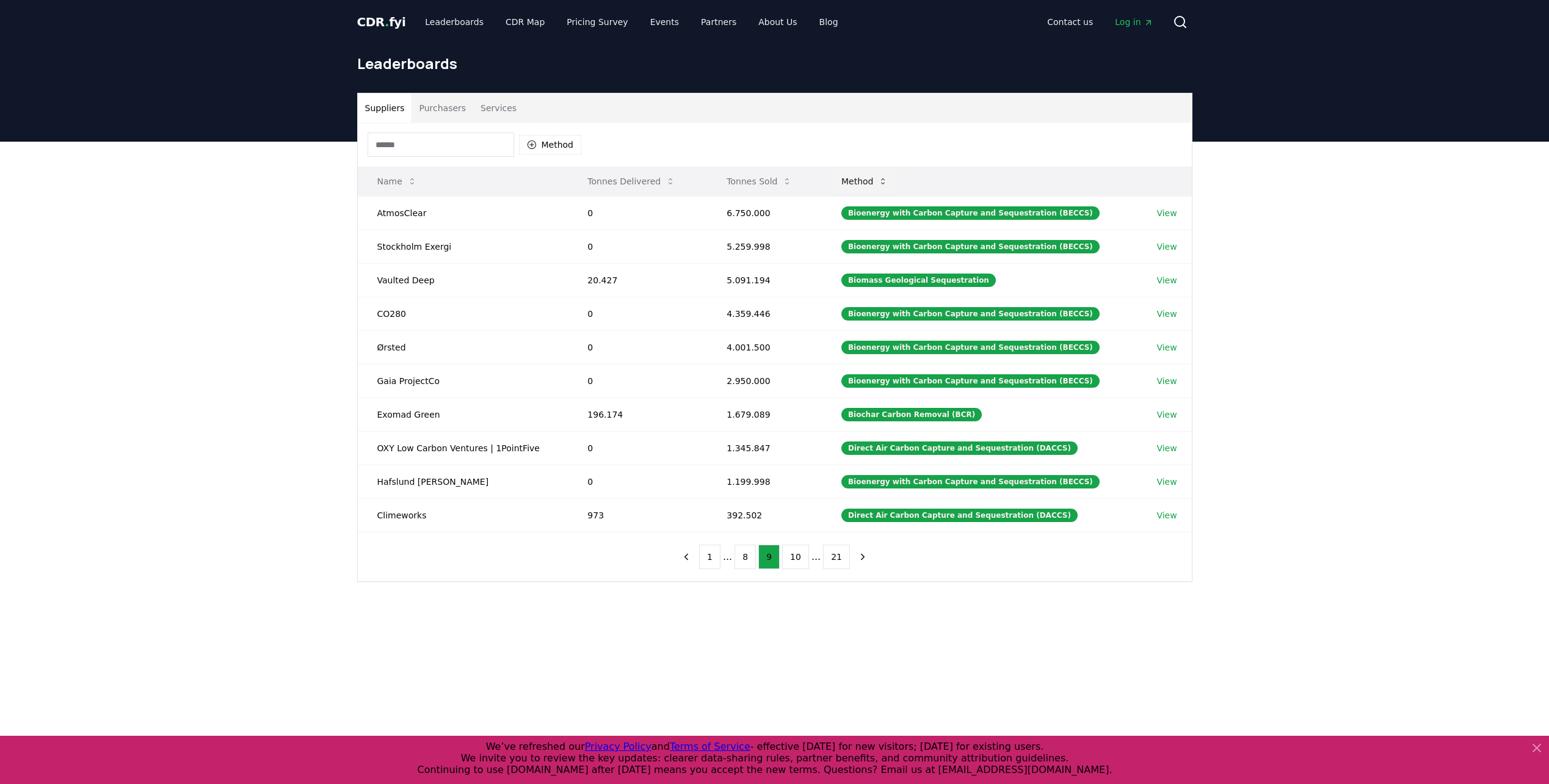
click at [872, 181] on button "Method" at bounding box center [864, 181] width 67 height 24
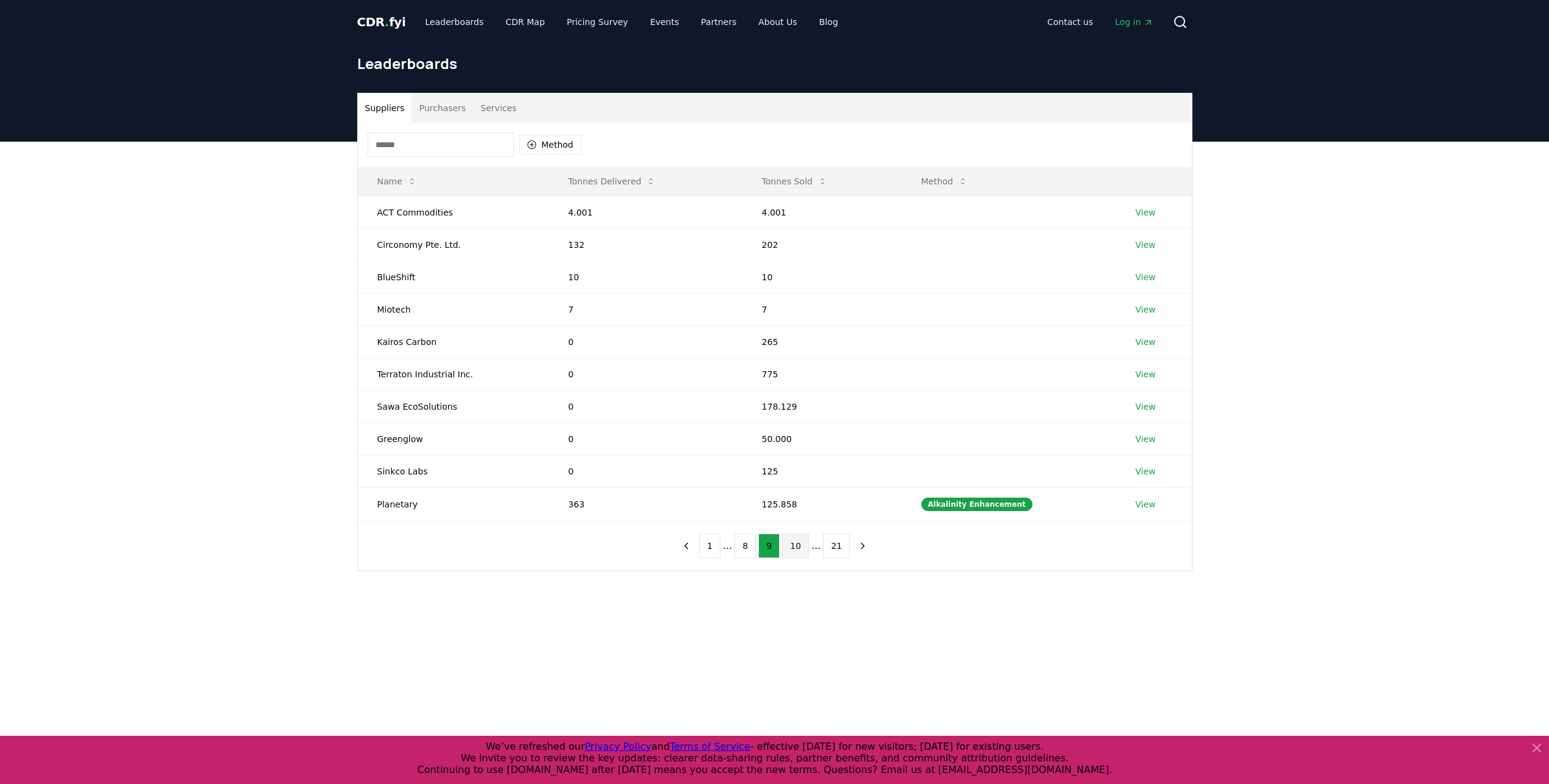
click at [799, 550] on button "10" at bounding box center [795, 545] width 27 height 24
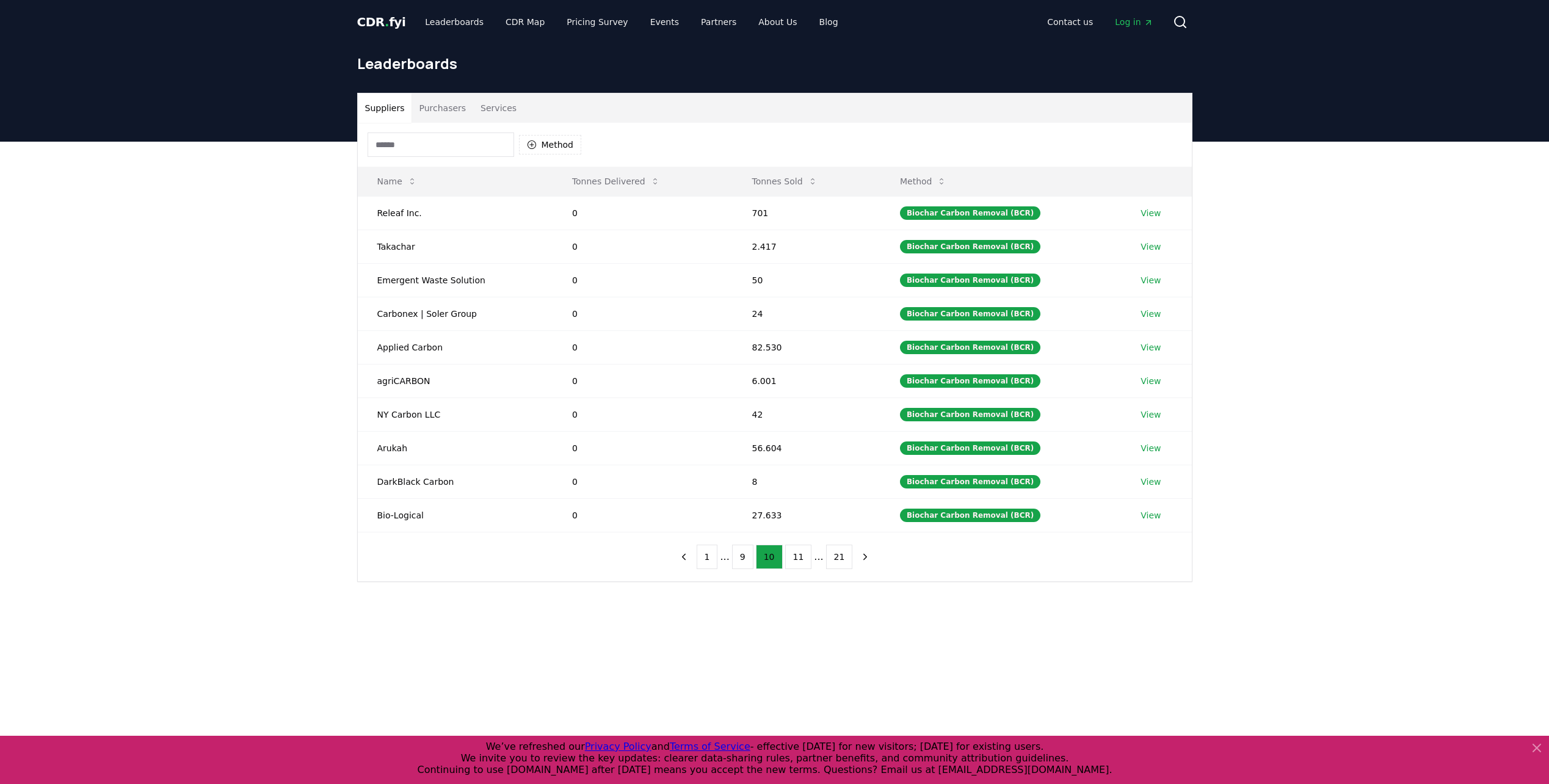
click at [450, 117] on button "Purchasers" at bounding box center [442, 107] width 62 height 29
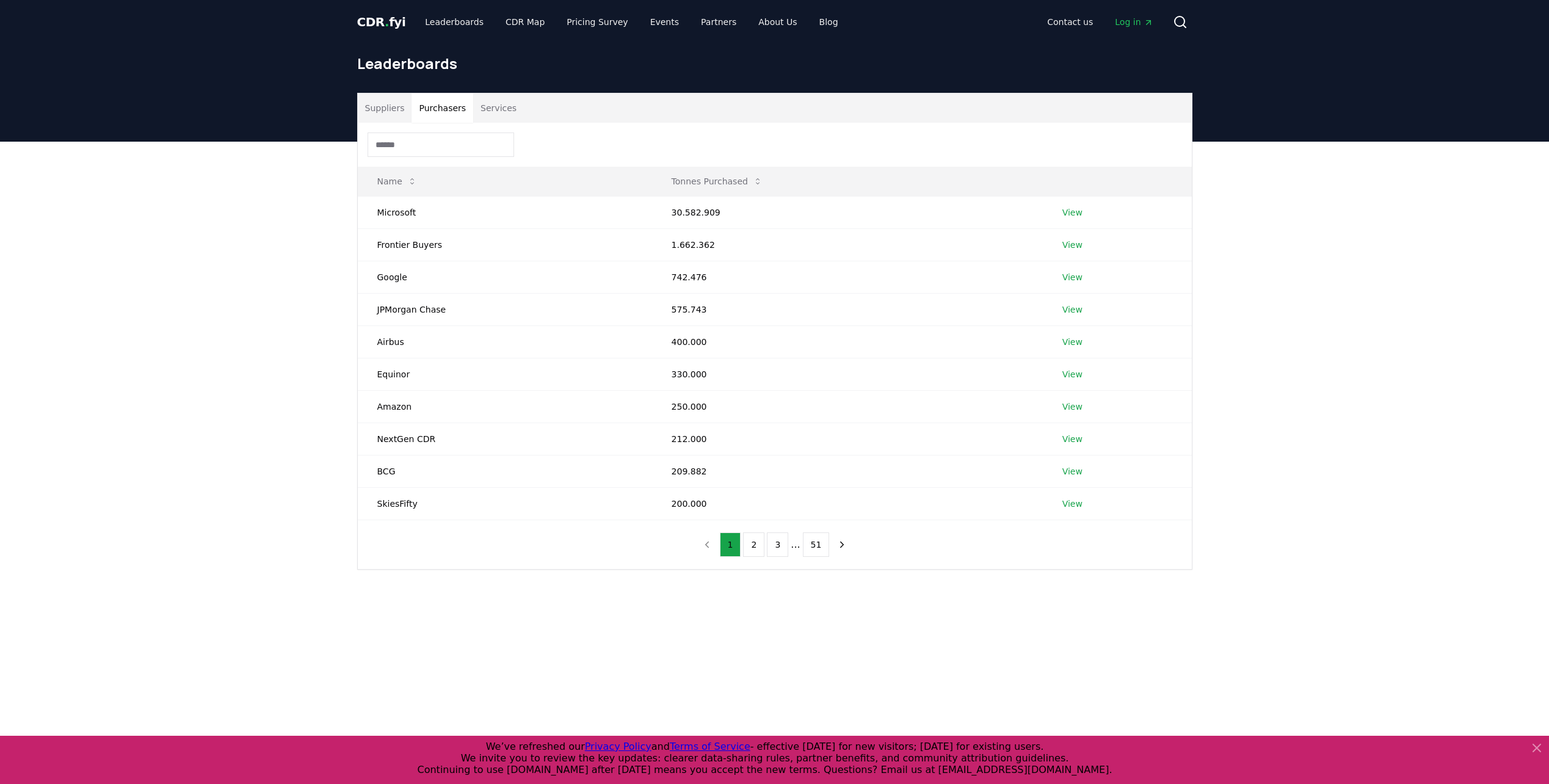
click at [490, 103] on button "Services" at bounding box center [498, 107] width 51 height 29
click at [411, 107] on button "Purchasers" at bounding box center [442, 107] width 62 height 29
click at [385, 27] on span "." at bounding box center [386, 22] width 4 height 15
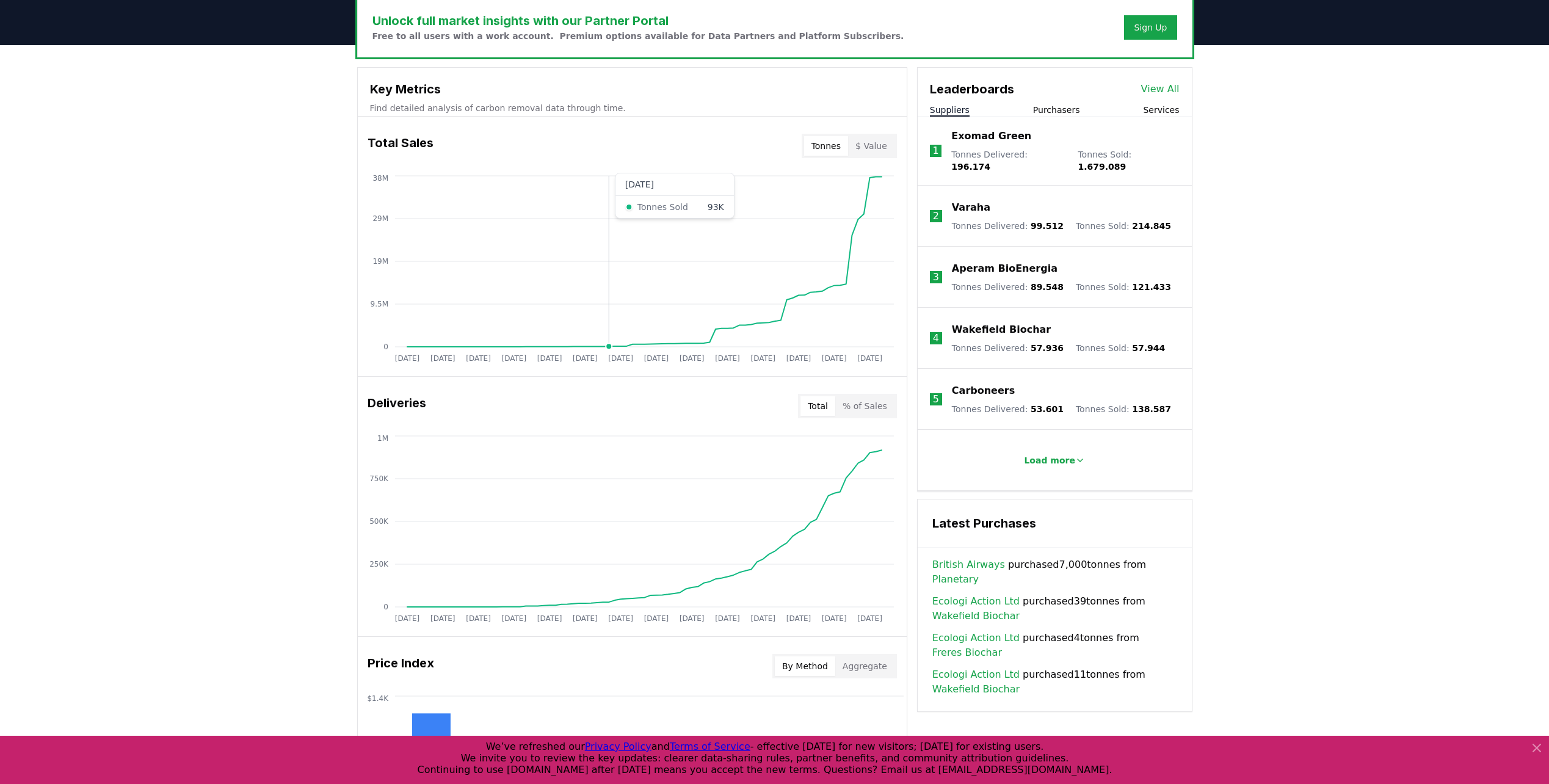
scroll to position [367, 0]
